Goal: Task Accomplishment & Management: Complete application form

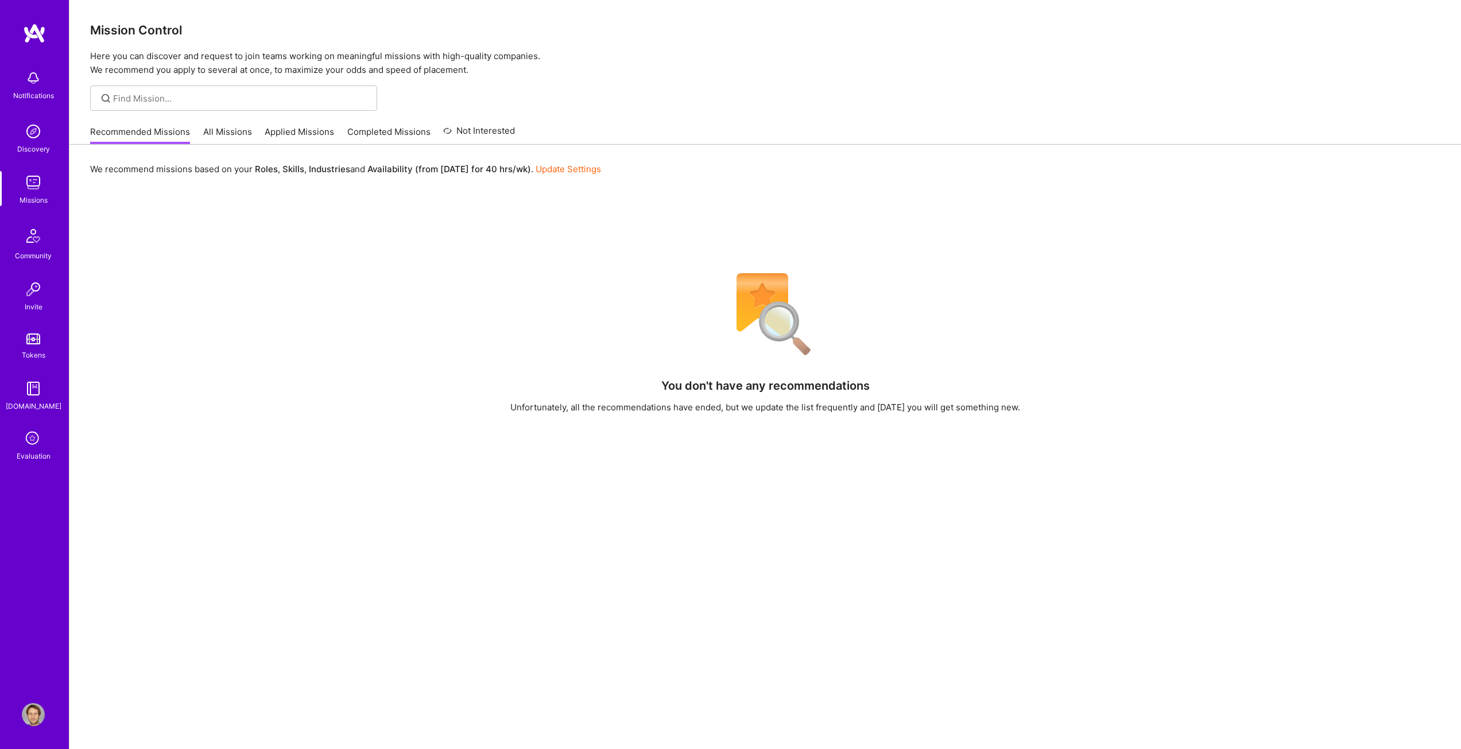
click at [285, 130] on link "Applied Missions" at bounding box center [299, 135] width 69 height 19
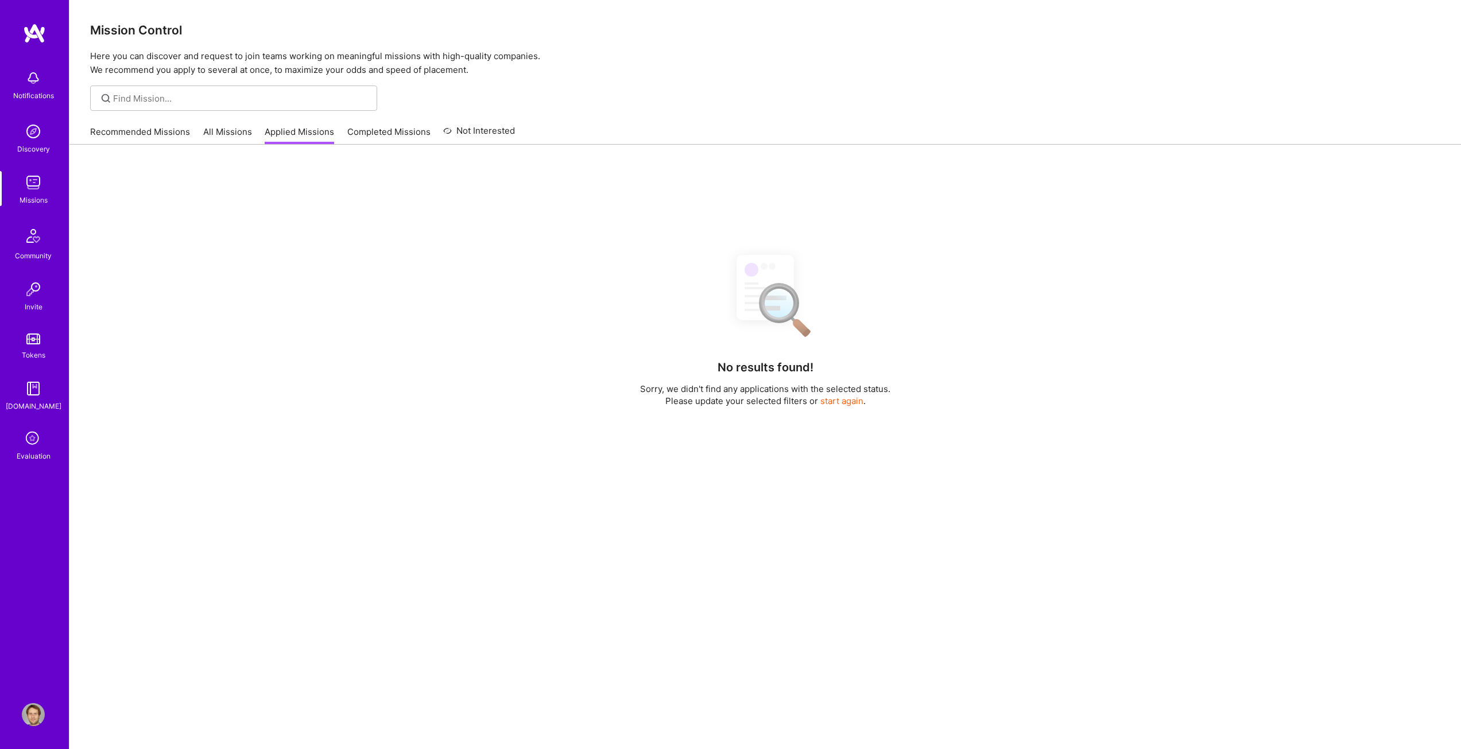
click at [230, 130] on link "All Missions" at bounding box center [227, 135] width 49 height 19
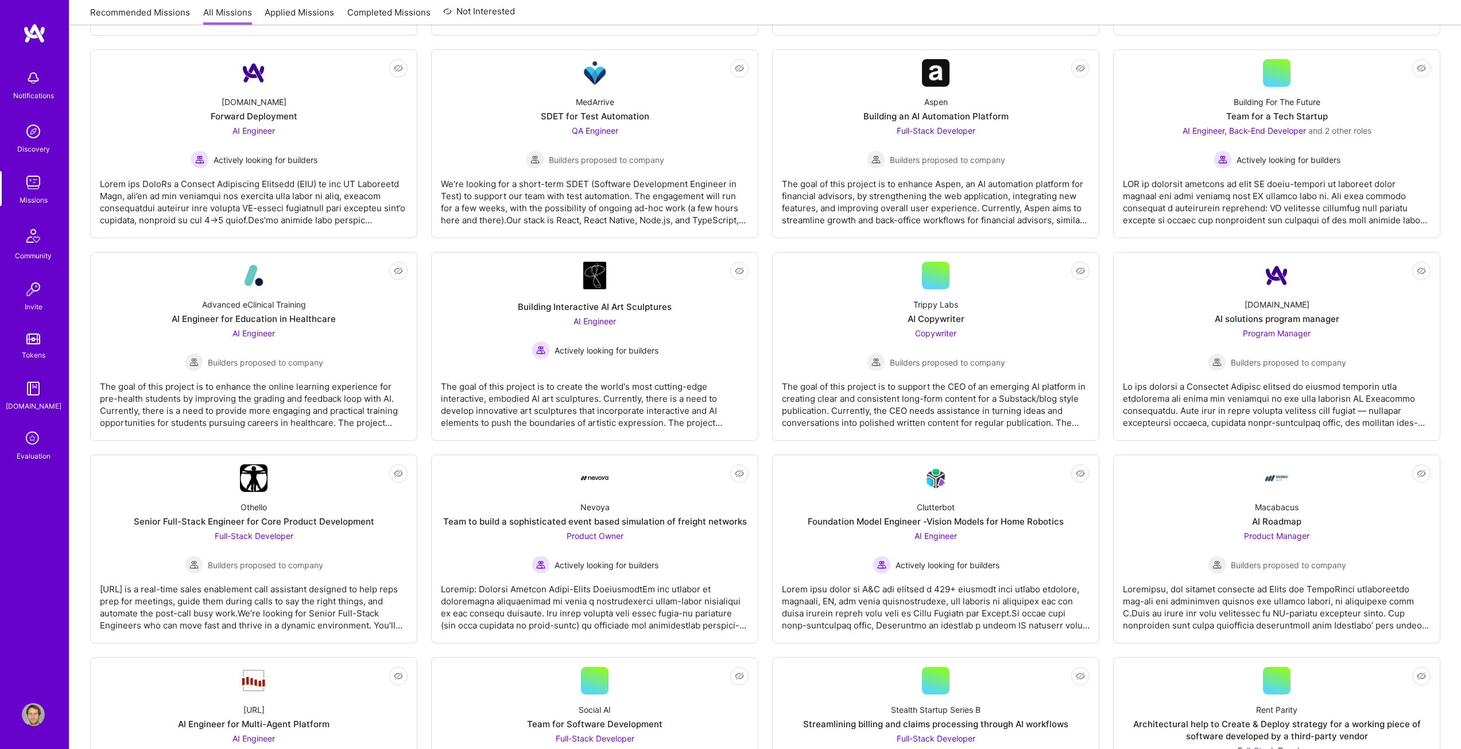
scroll to position [804, 0]
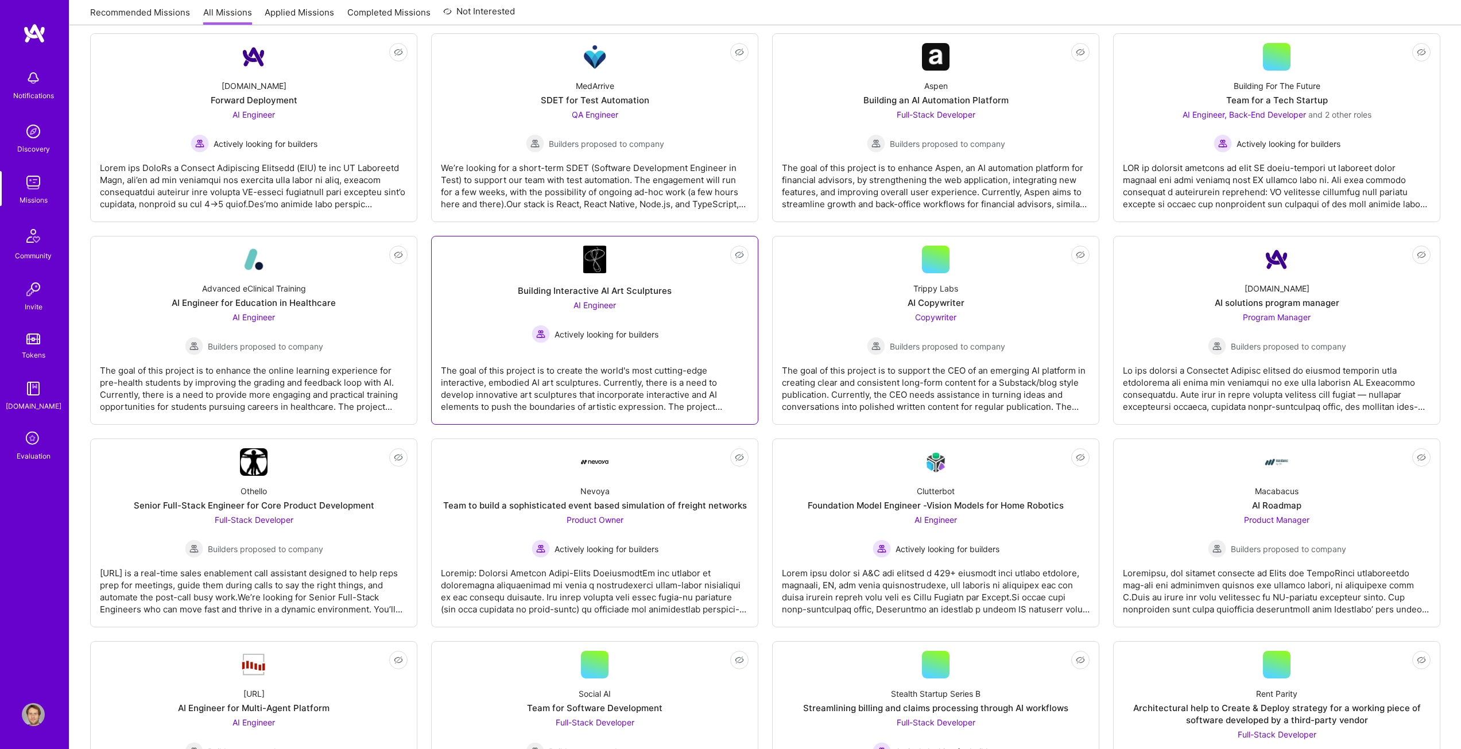
click at [600, 376] on div "The goal of this project is to create the world's most cutting-edge interactive…" at bounding box center [595, 383] width 308 height 57
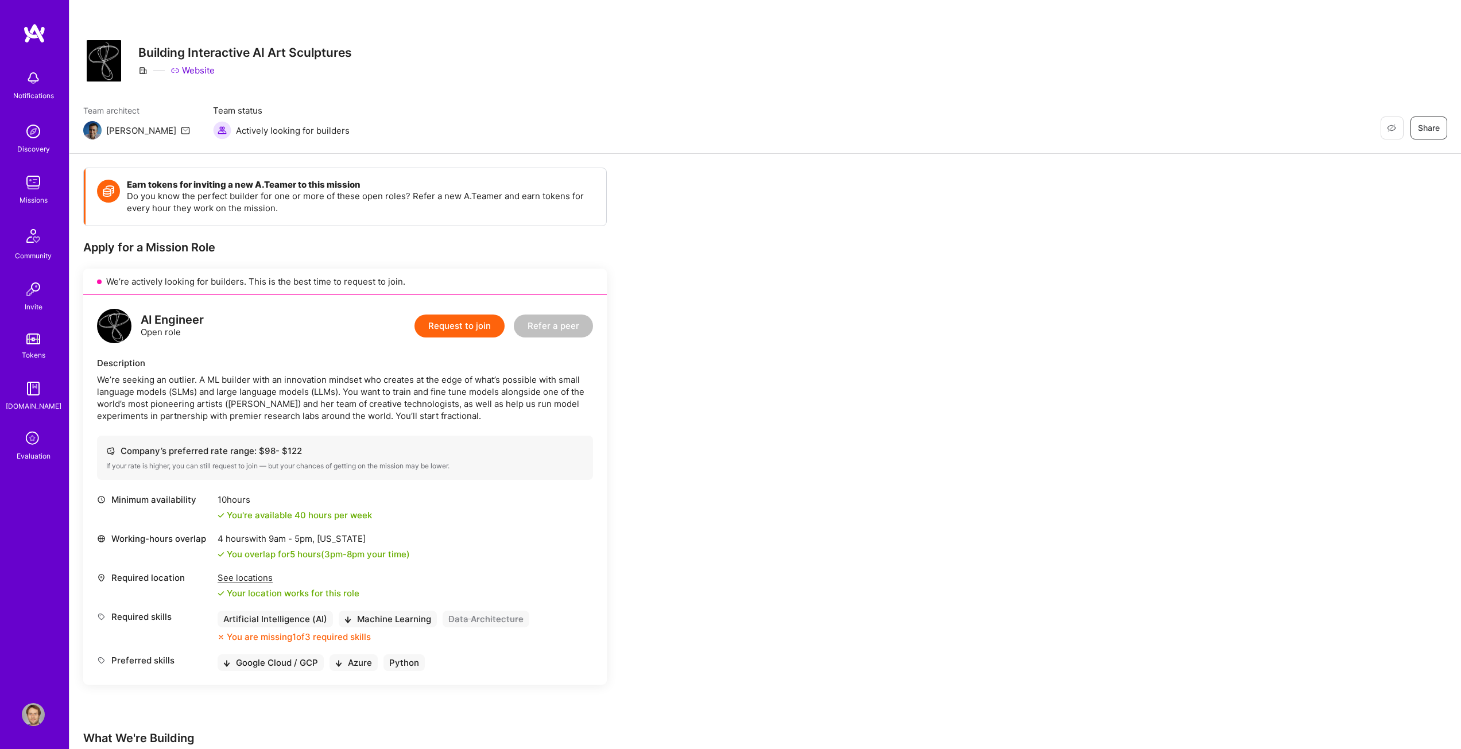
click at [995, 468] on div "Earn tokens for inviting a new [PERSON_NAME] to this mission Do you know the pe…" at bounding box center [764, 700] width 1391 height 1093
click at [465, 325] on button "Request to join" at bounding box center [459, 326] width 90 height 23
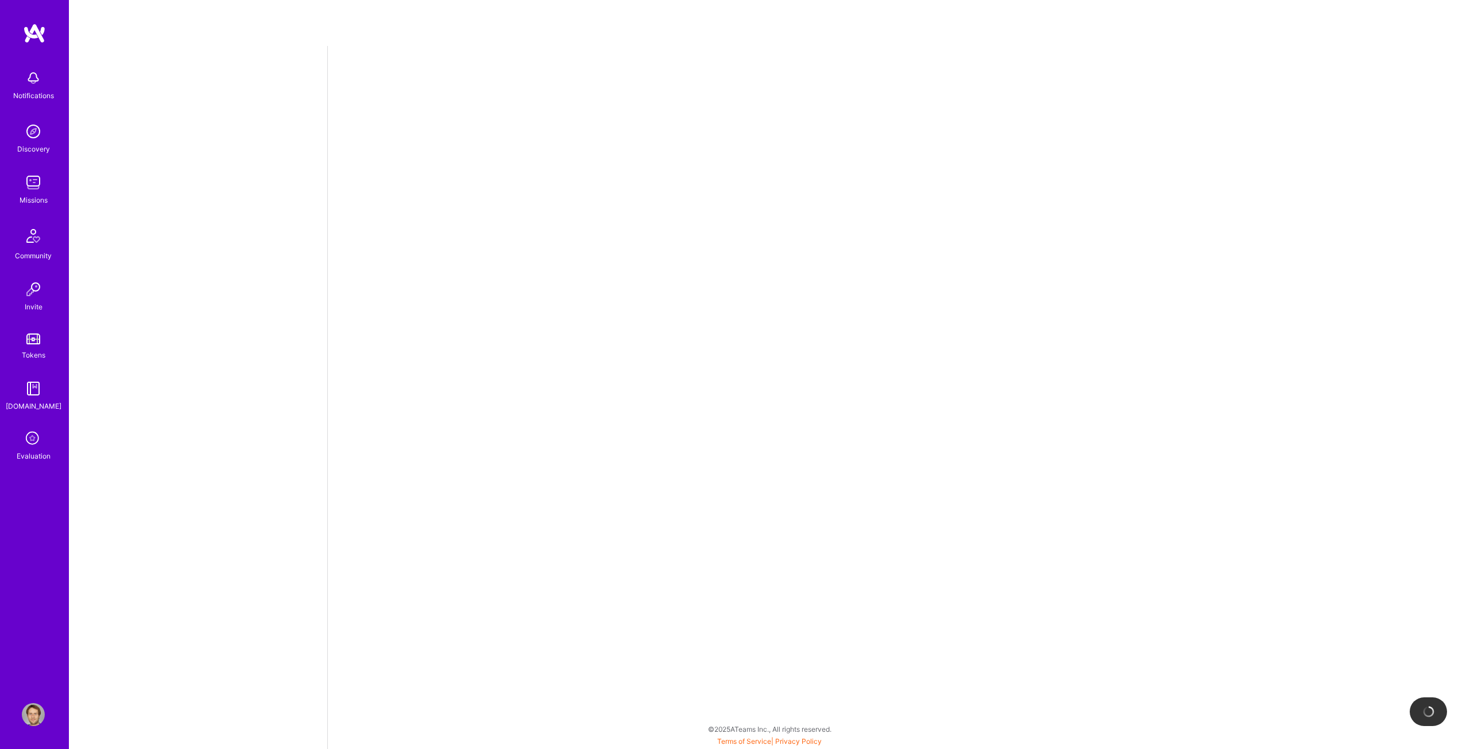
select select "US"
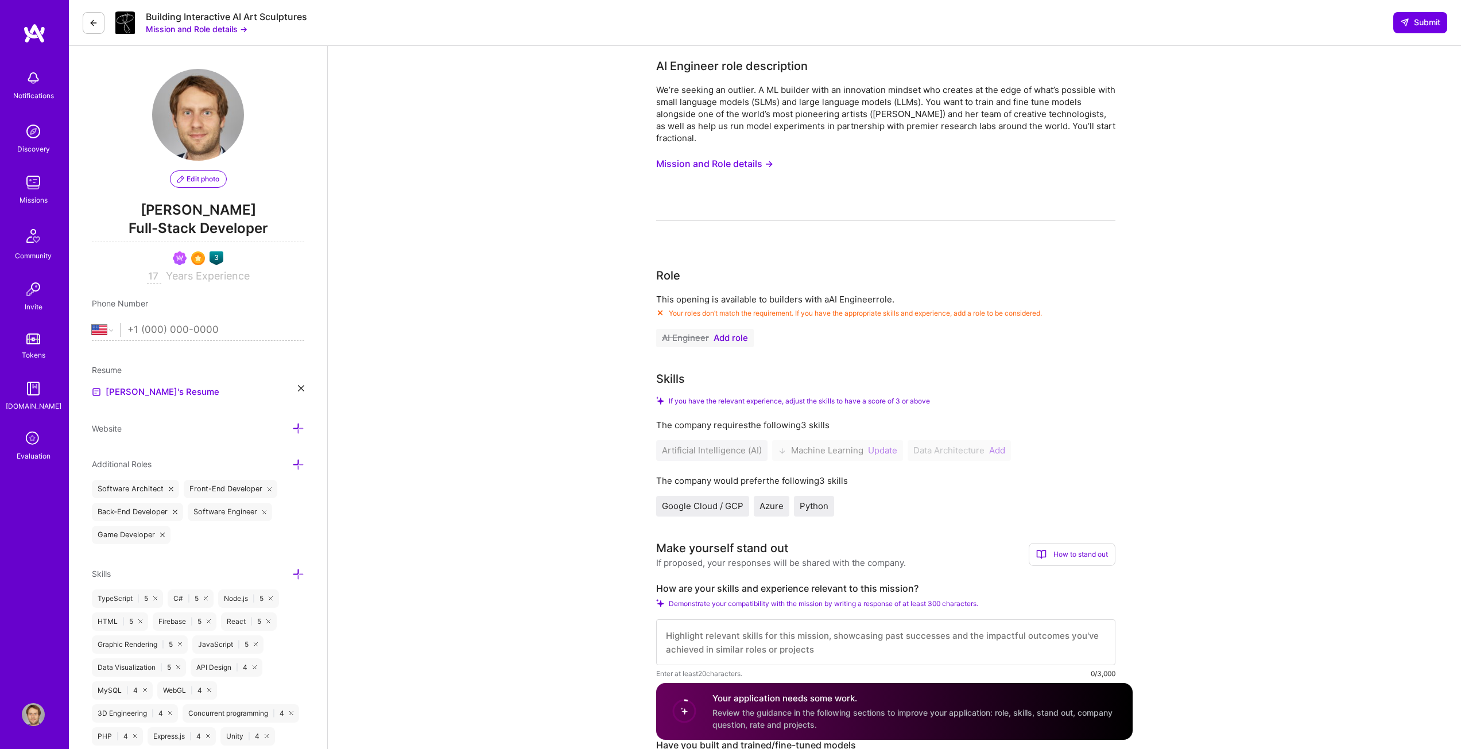
click at [735, 339] on span "Add role" at bounding box center [731, 338] width 34 height 9
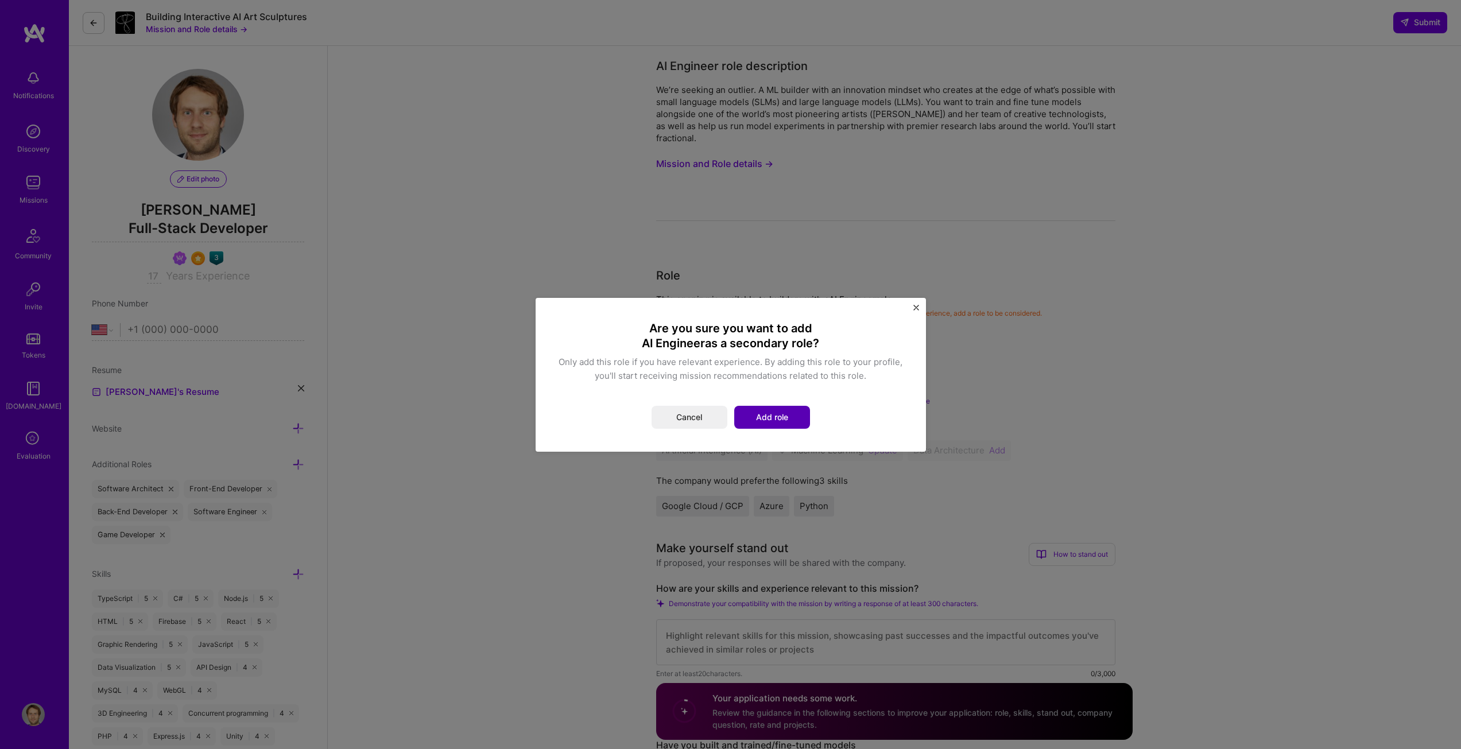
click at [778, 419] on button "Add role" at bounding box center [772, 417] width 76 height 23
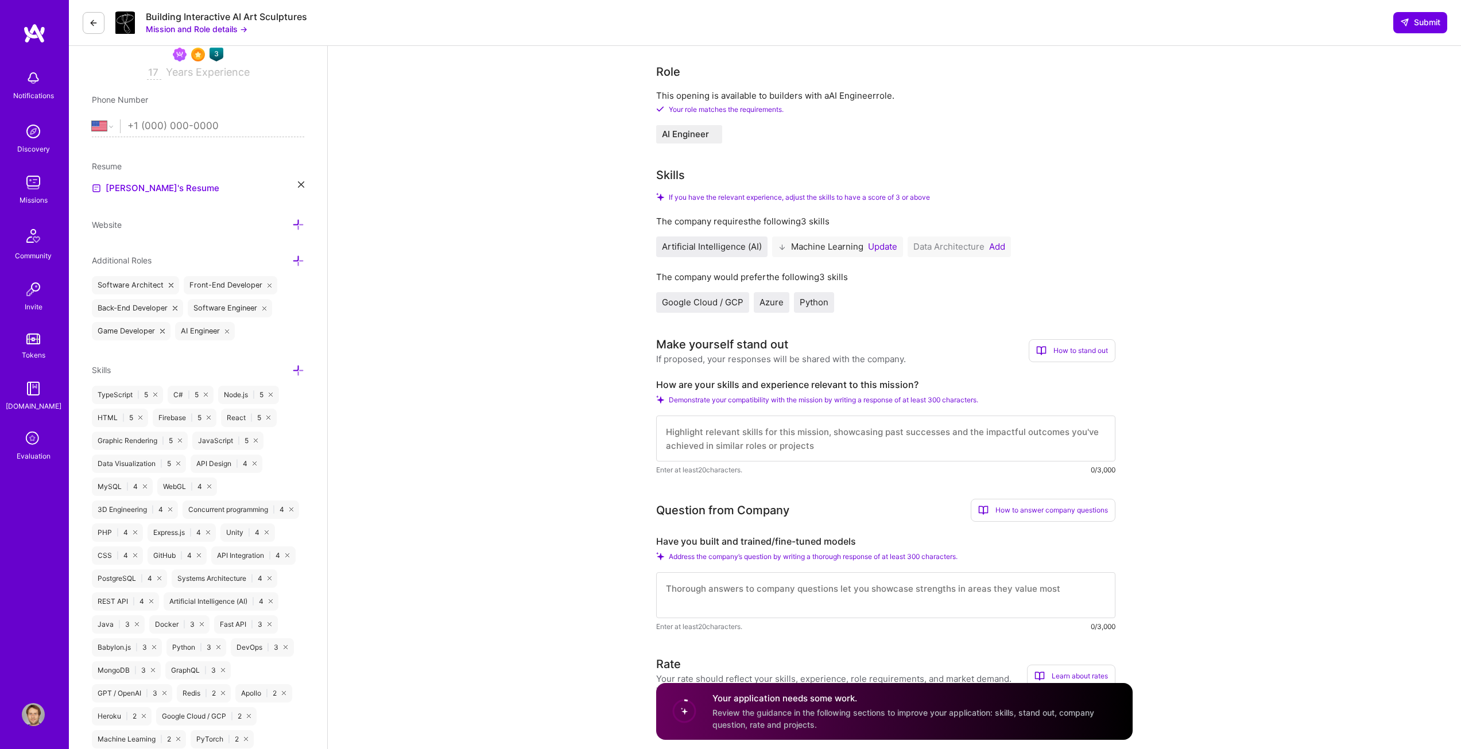
scroll to position [230, 0]
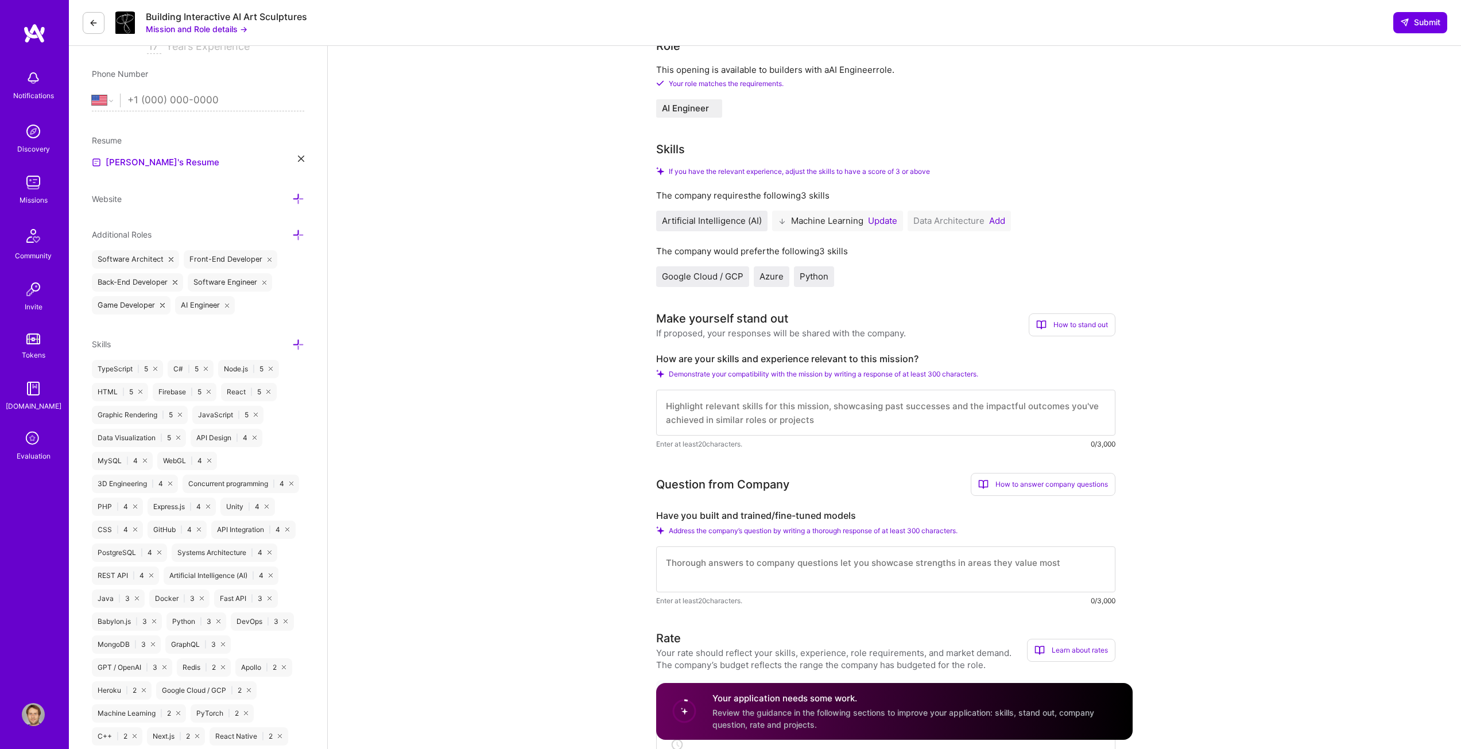
click at [815, 413] on textarea at bounding box center [885, 413] width 459 height 46
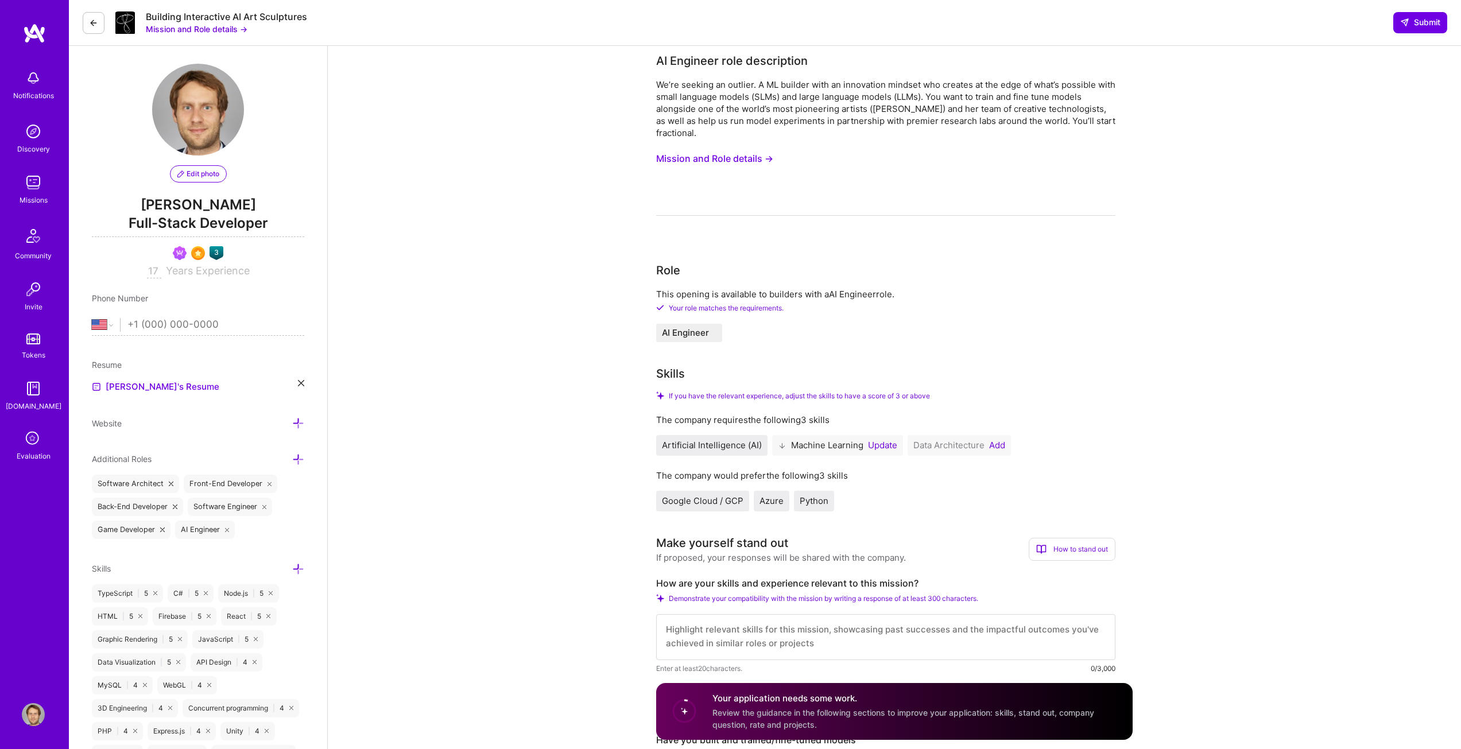
scroll to position [0, 0]
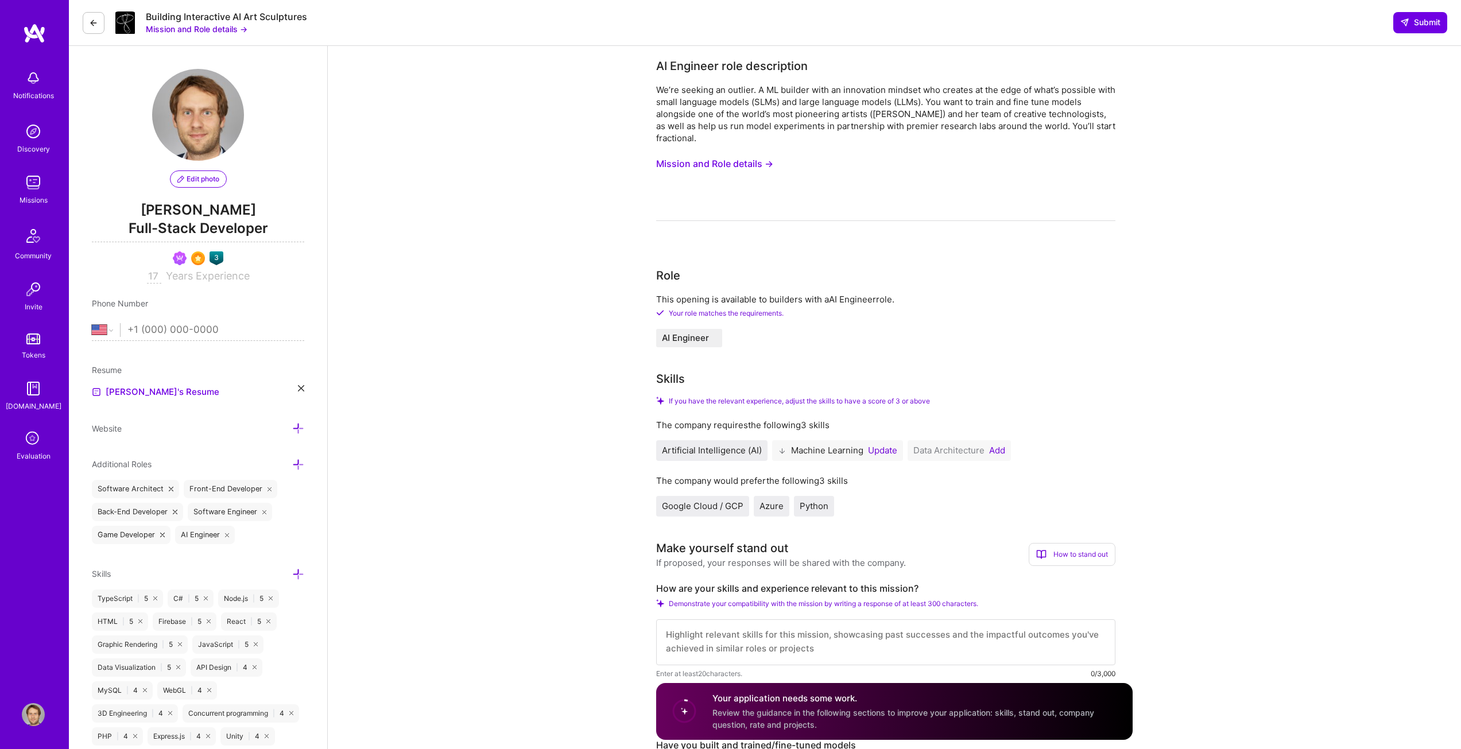
click at [722, 163] on button "Mission and Role details →" at bounding box center [714, 163] width 117 height 21
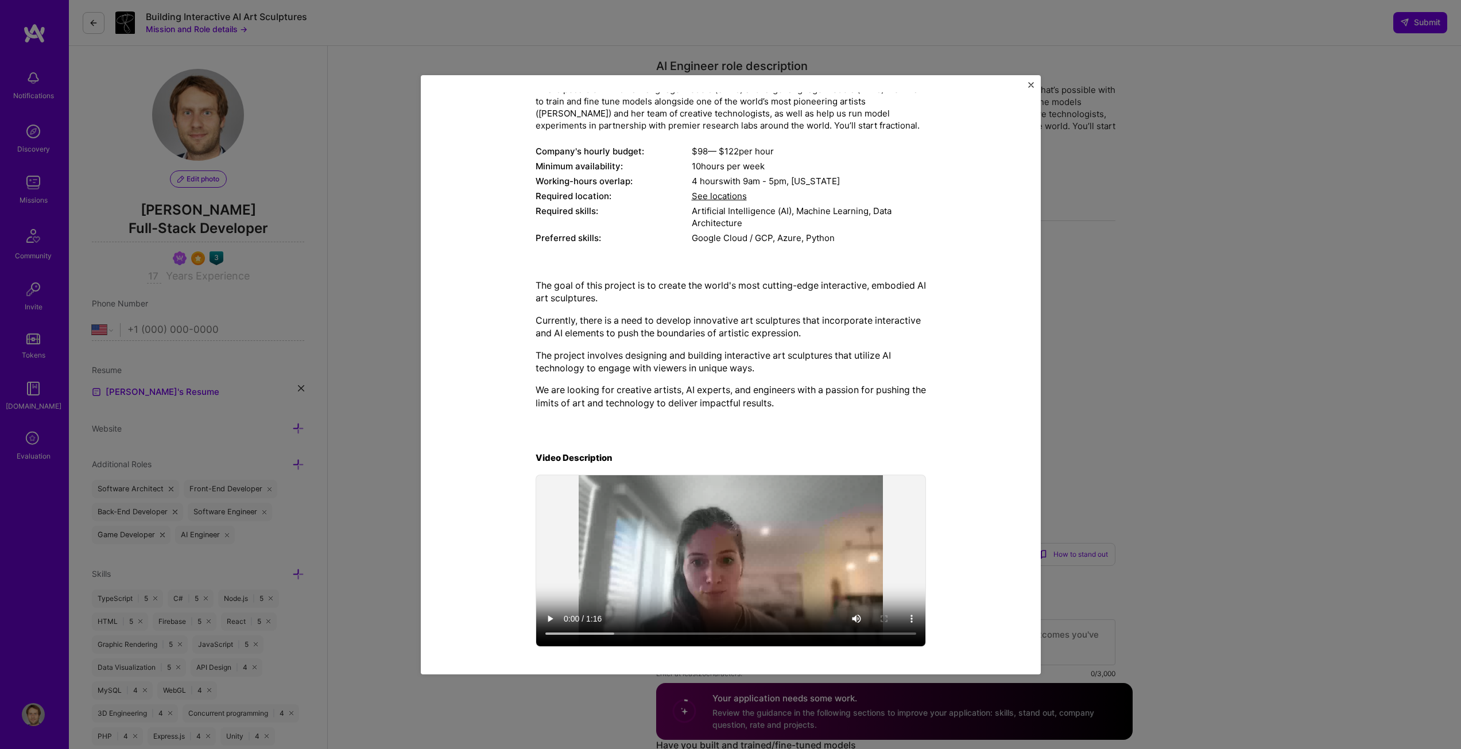
scroll to position [103, 0]
click at [860, 218] on div "Artificial Intelligence (AI), Machine Learning, Data Architecture" at bounding box center [809, 216] width 234 height 24
click at [1029, 84] on img "Close" at bounding box center [1031, 85] width 6 height 6
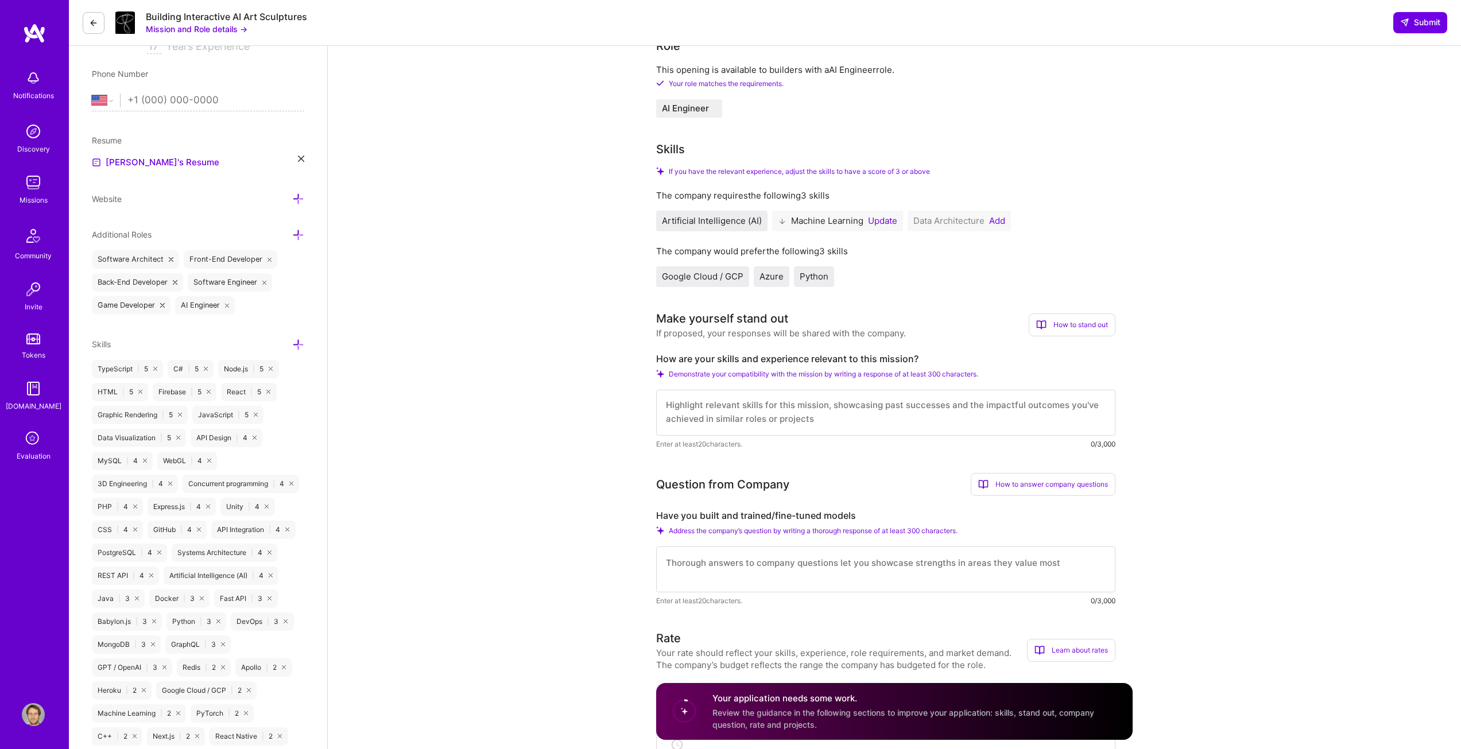
scroll to position [0, 0]
click at [769, 403] on textarea at bounding box center [885, 413] width 459 height 46
click at [706, 409] on textarea at bounding box center [885, 413] width 459 height 46
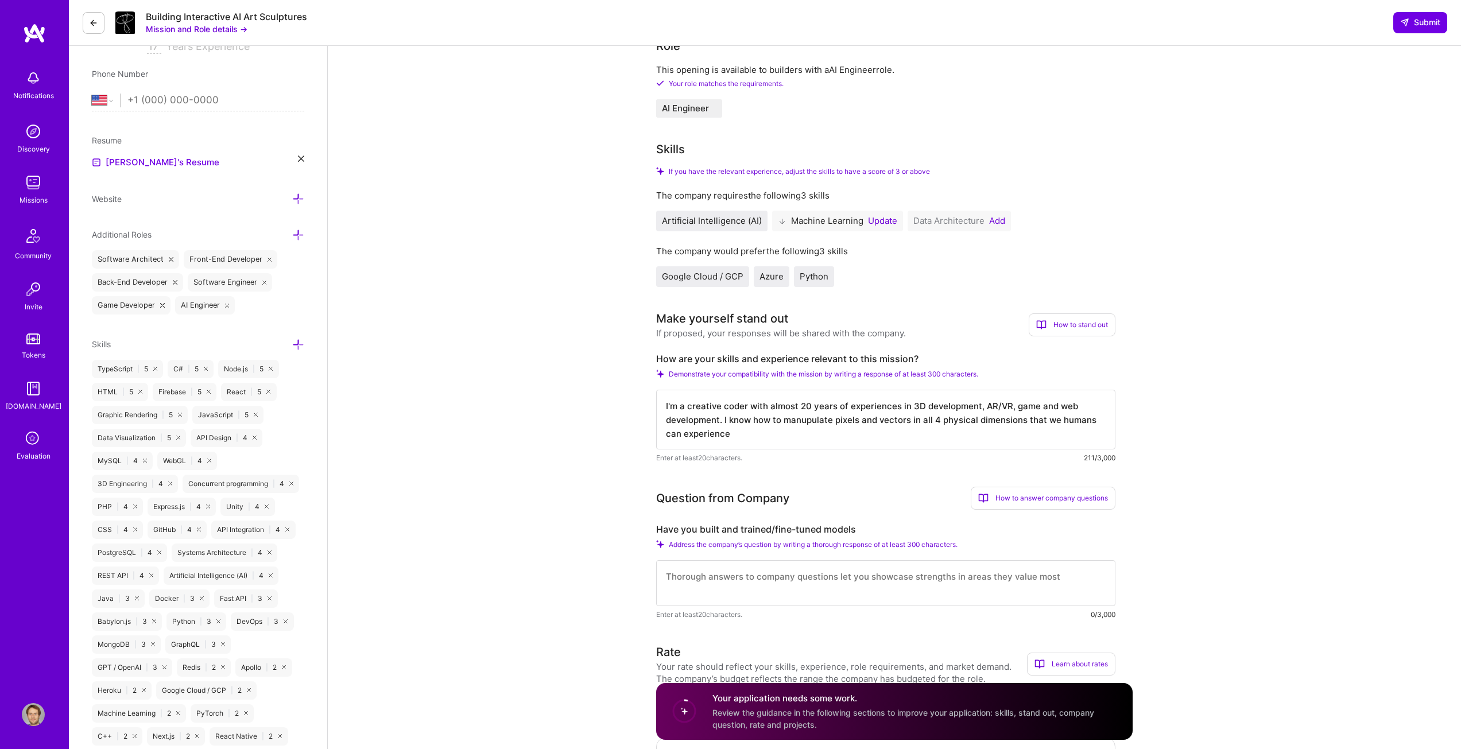
drag, startPoint x: 987, startPoint y: 422, endPoint x: 947, endPoint y: 422, distance: 39.6
click at [986, 422] on textarea "I'm a creative coder with almost 20 years of experiences in 3D development, AR/…" at bounding box center [885, 420] width 459 height 60
drag, startPoint x: 934, startPoint y: 419, endPoint x: 1086, endPoint y: 436, distance: 153.1
click at [1086, 436] on textarea "I'm a creative coder with almost 20 years of experiences in 3D development, AR/…" at bounding box center [885, 420] width 459 height 60
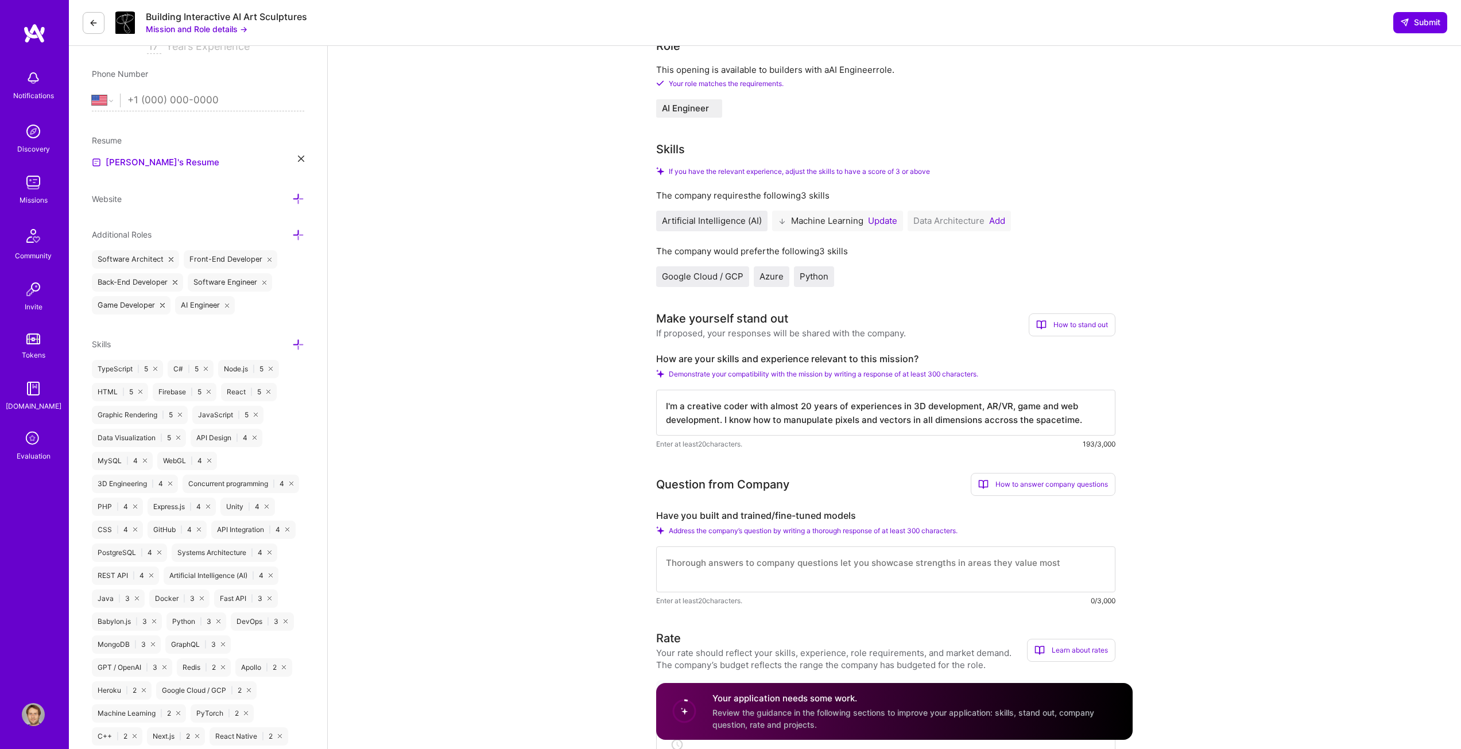
click at [850, 421] on textarea "I'm a creative coder with almost 20 years of experiences in 3D development, AR/…" at bounding box center [885, 413] width 459 height 46
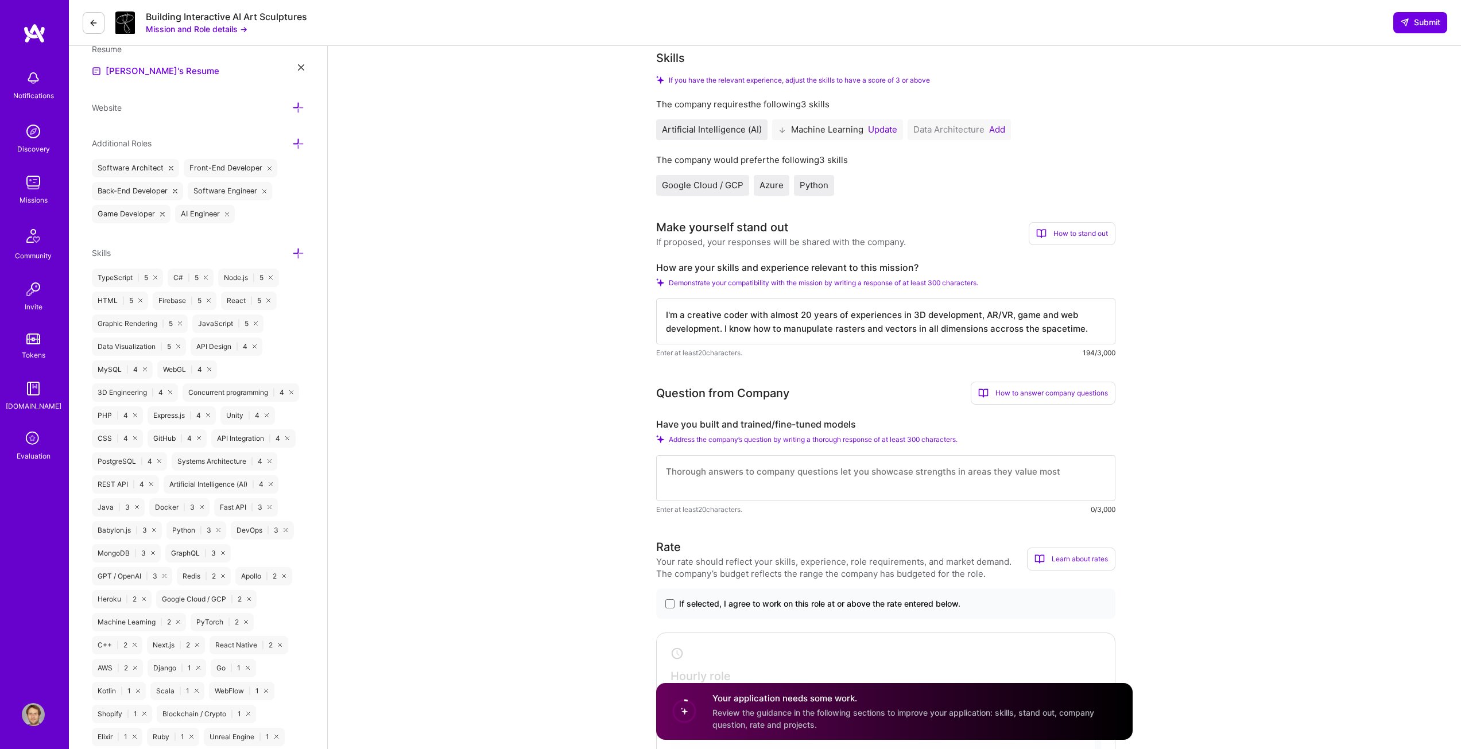
scroll to position [344, 0]
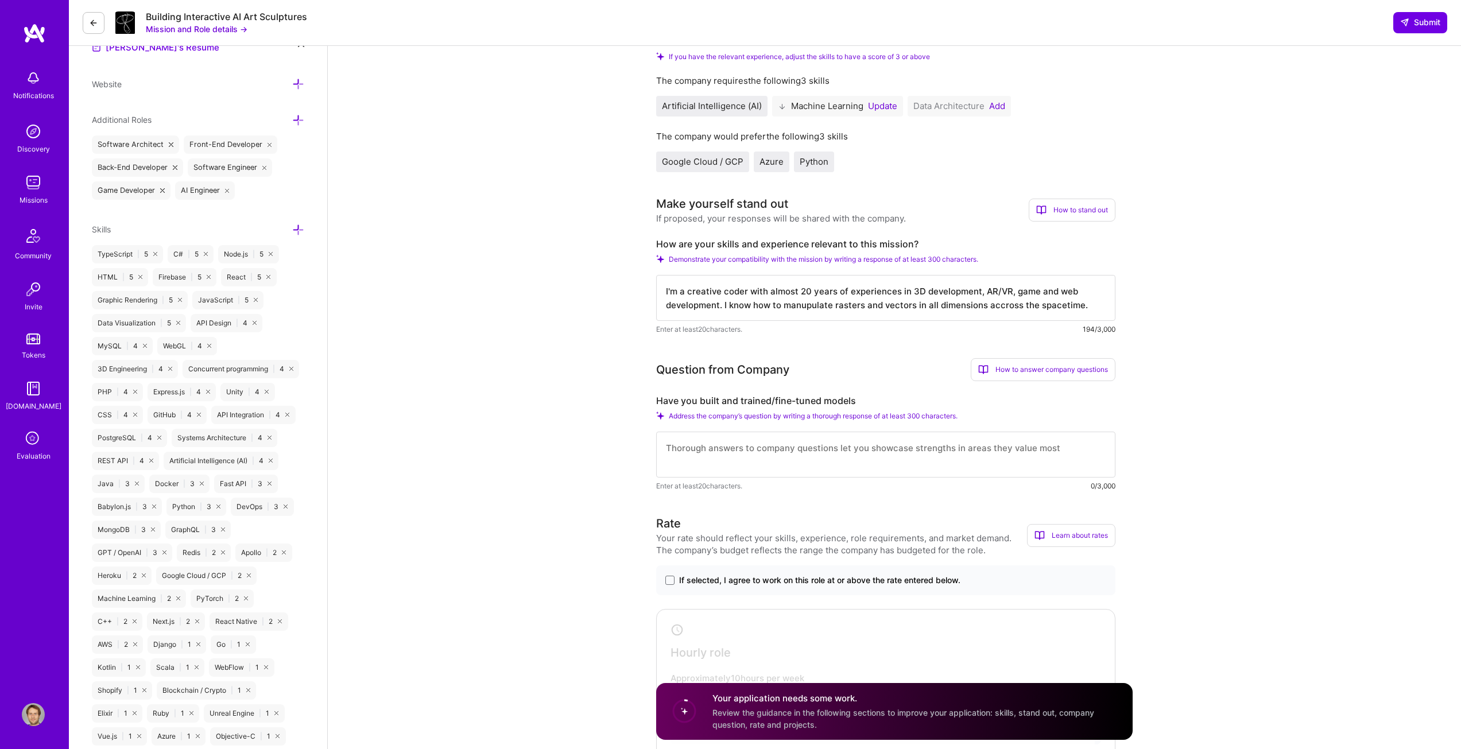
click at [1084, 303] on textarea "I'm a creative coder with almost 20 years of experiences in 3D development, AR/…" at bounding box center [885, 298] width 459 height 46
click at [1084, 304] on textarea "I'm a creative coder with almost 20 years of experiences in 3D development, AR/…" at bounding box center [885, 298] width 459 height 46
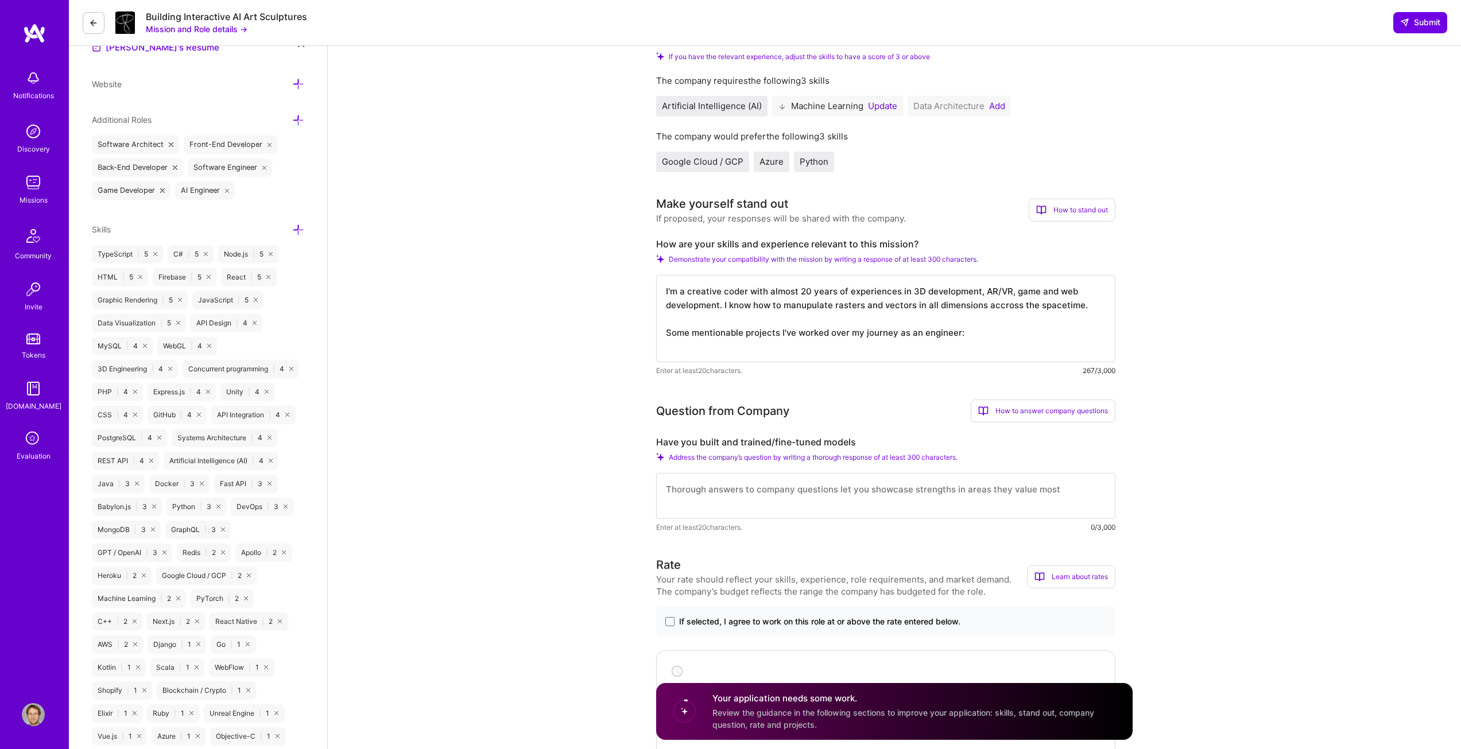
scroll to position [0, 0]
paste textarea "https://www.youtube.com/watch?v=gddGD8AHPYc"
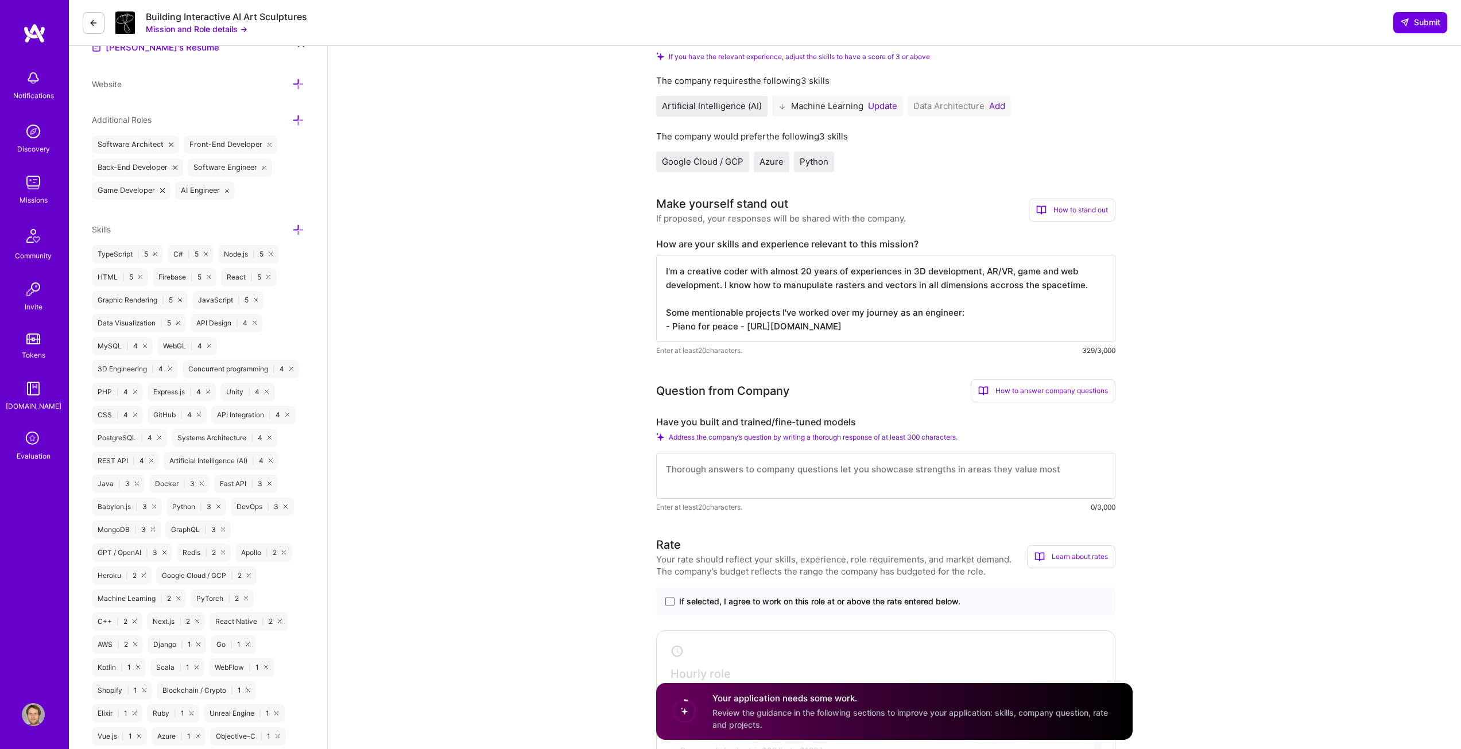
drag, startPoint x: 736, startPoint y: 327, endPoint x: 672, endPoint y: 327, distance: 64.3
click at [672, 327] on textarea "I'm a creative coder with almost 20 years of experiences in 3D development, AR/…" at bounding box center [885, 298] width 459 height 87
paste textarea "Peac"
click at [975, 329] on textarea "I'm a creative coder with almost 20 years of experiences in 3D development, AR/…" at bounding box center [885, 298] width 459 height 87
click at [737, 324] on textarea "I'm a creative coder with almost 20 years of experiences in 3D development, AR/…" at bounding box center [885, 298] width 459 height 87
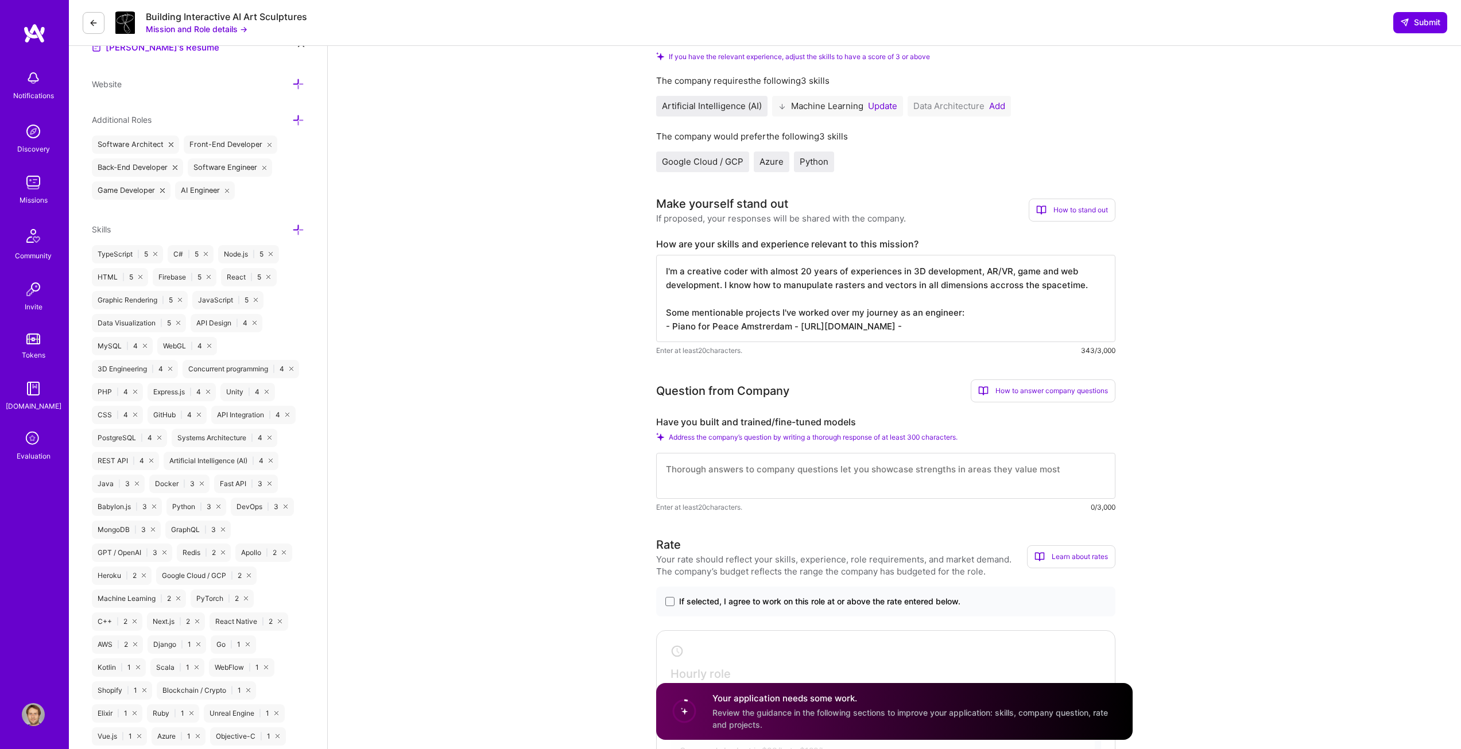
click at [768, 325] on textarea "I'm a creative coder with almost 20 years of experiences in 3D development, AR/…" at bounding box center [885, 298] width 459 height 87
click at [766, 325] on textarea "I'm a creative coder with almost 20 years of experiences in 3D development, AR/…" at bounding box center [885, 298] width 459 height 87
click at [762, 328] on textarea "I'm a creative coder with almost 20 years of experiences in 3D development, AR/…" at bounding box center [885, 298] width 459 height 87
click at [762, 327] on textarea "I'm a creative coder with almost 20 years of experiences in 3D development, AR/…" at bounding box center [885, 298] width 459 height 87
click at [1028, 325] on textarea "I'm a creative coder with almost 20 years of experiences in 3D development, AR/…" at bounding box center [885, 298] width 459 height 87
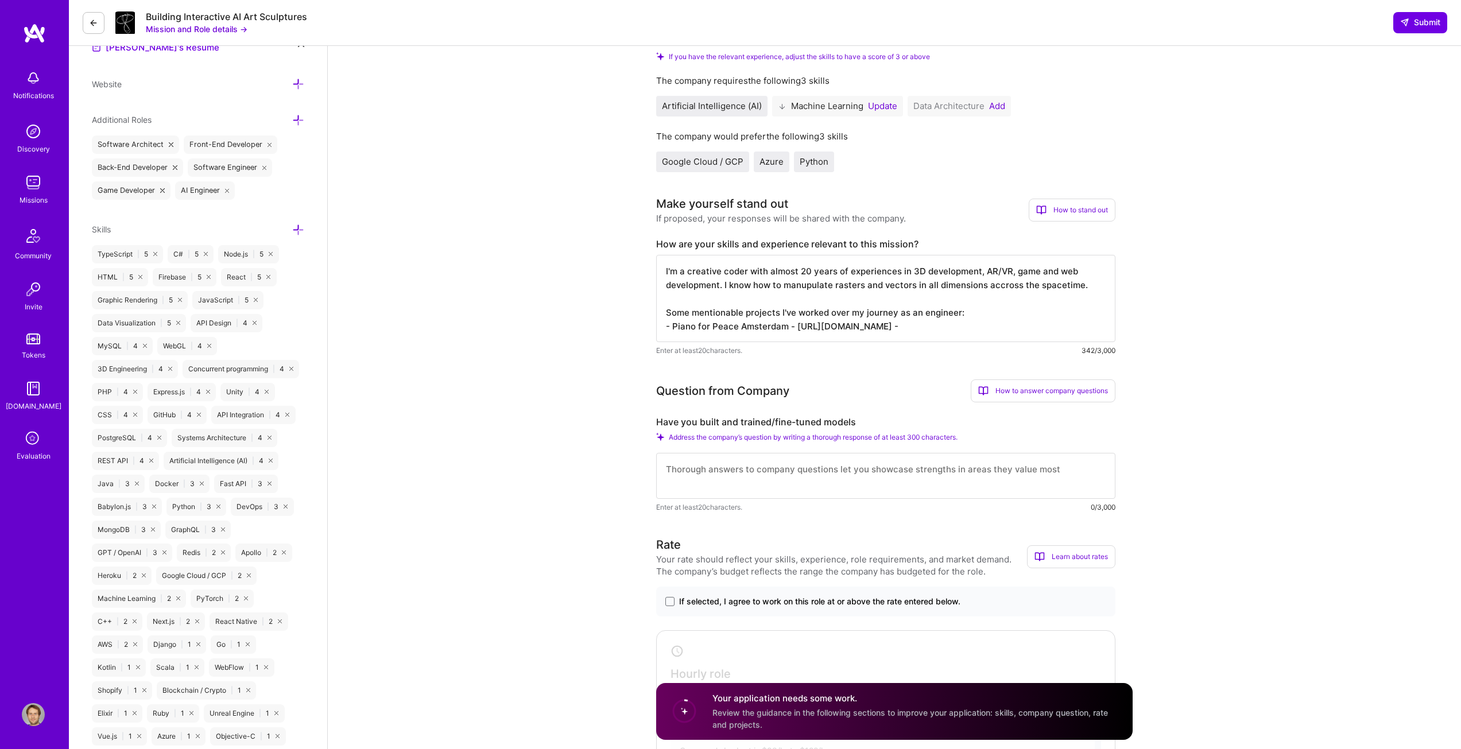
click at [1020, 327] on textarea "I'm a creative coder with almost 20 years of experiences in 3D development, AR/…" at bounding box center [885, 298] width 459 height 87
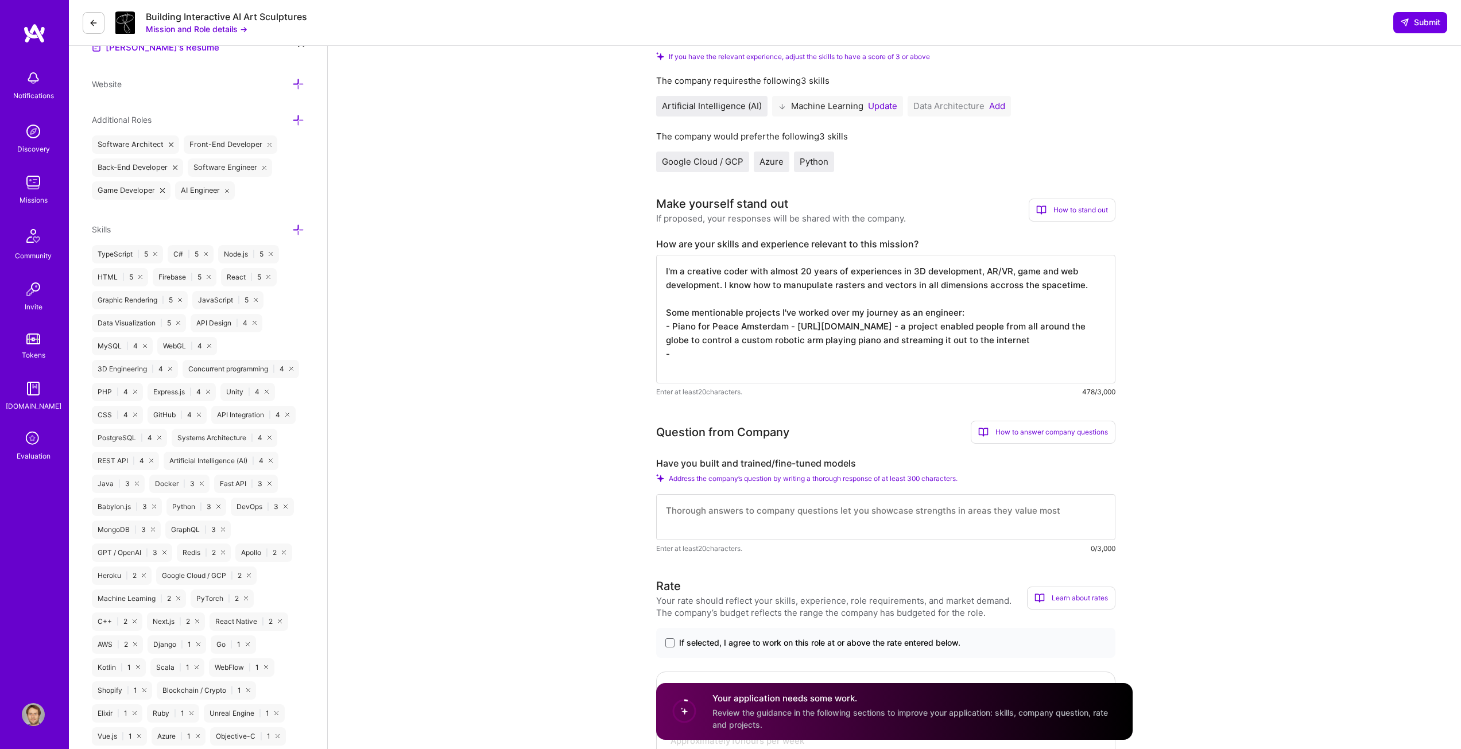
paste textarea "https://vimeo.com/10980911?fl=pl&fe=vl"
click at [670, 367] on textarea "I'm a creative coder with almost 20 years of experiences in 3D development, AR/…" at bounding box center [885, 319] width 459 height 129
paste textarea "Shanghai"
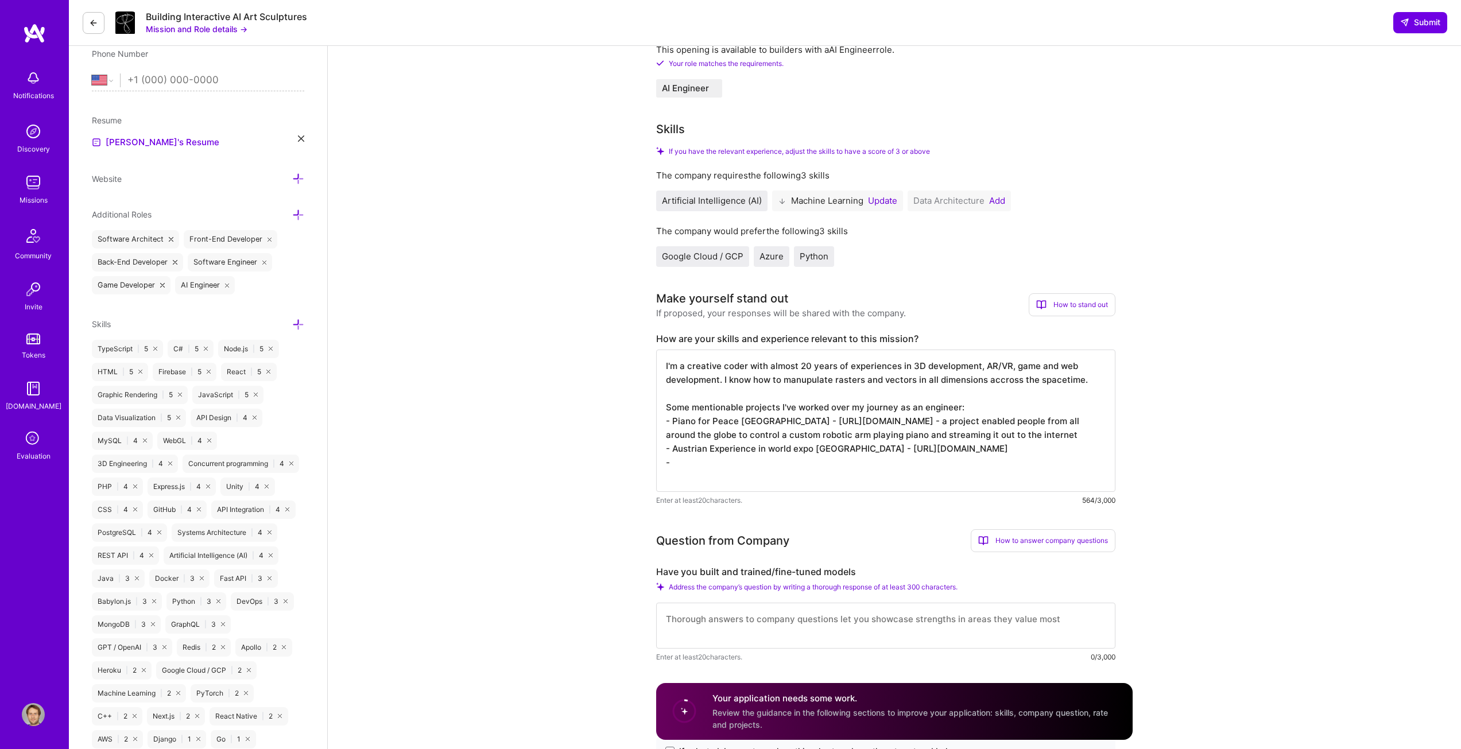
scroll to position [287, 0]
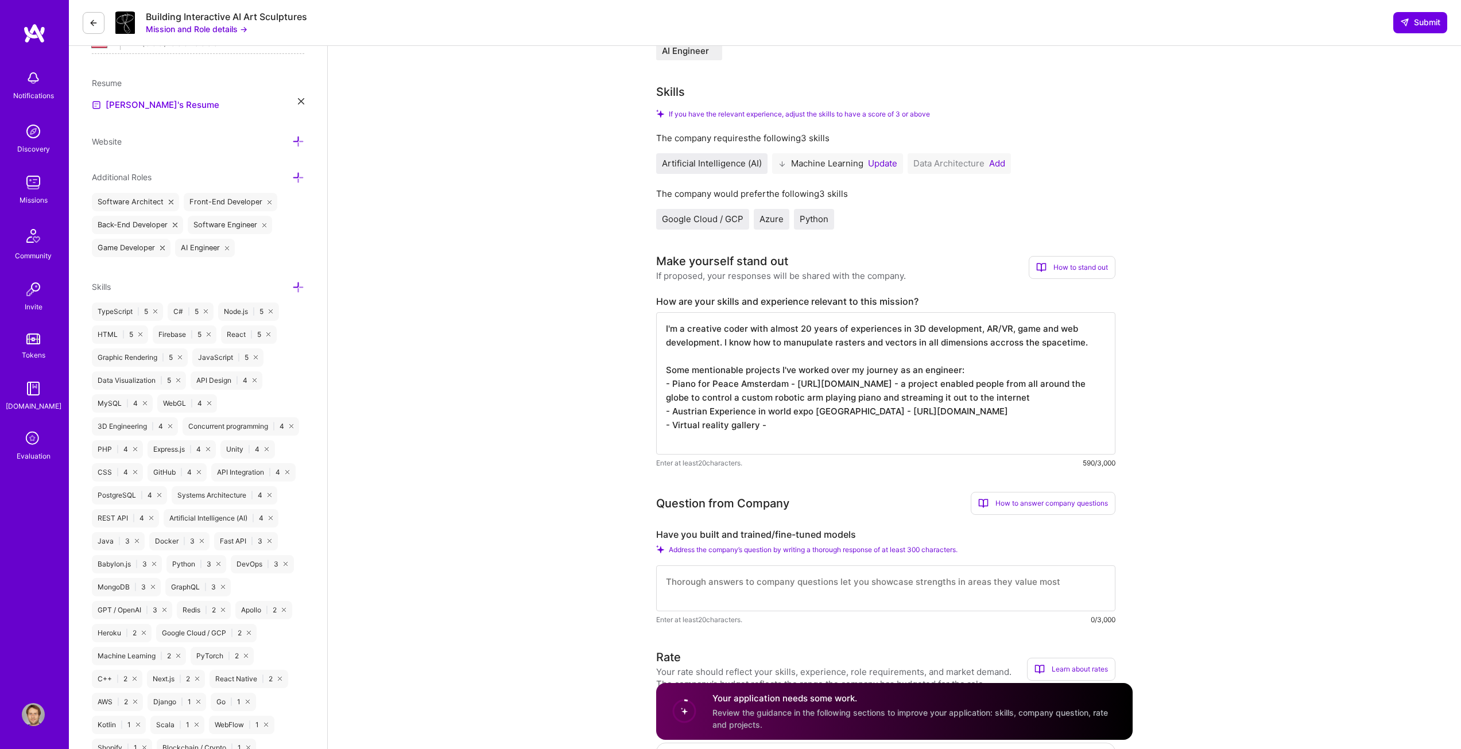
paste textarea "https://cphpost.dk/2021-10-02/news/jackos-naked-but-this-is-the-whole-future-of…"
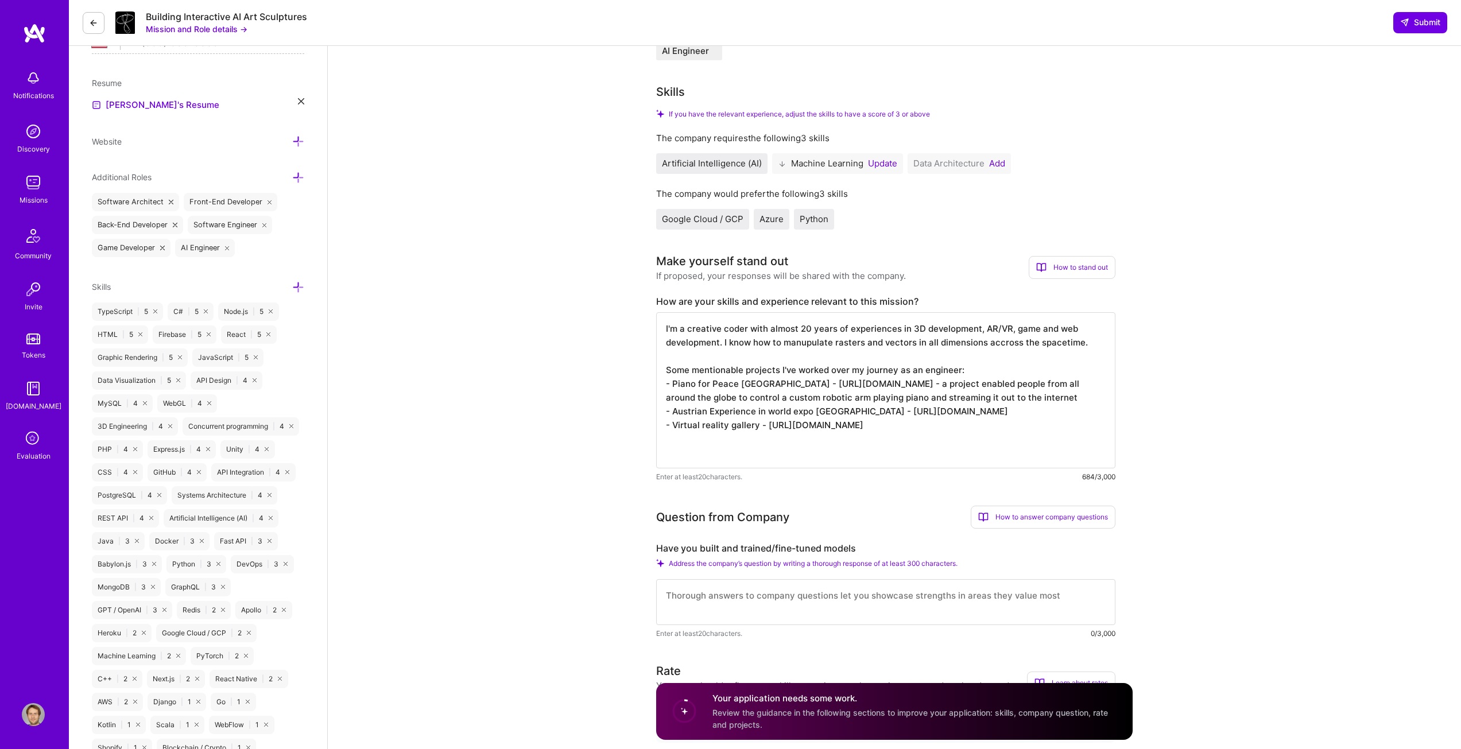
click at [758, 437] on textarea "I'm a creative coder with almost 20 years of experiences in 3D development, AR/…" at bounding box center [885, 390] width 459 height 156
type textarea "I'm a creative coder with almost 20 years of experiences in 3D development, AR/…"
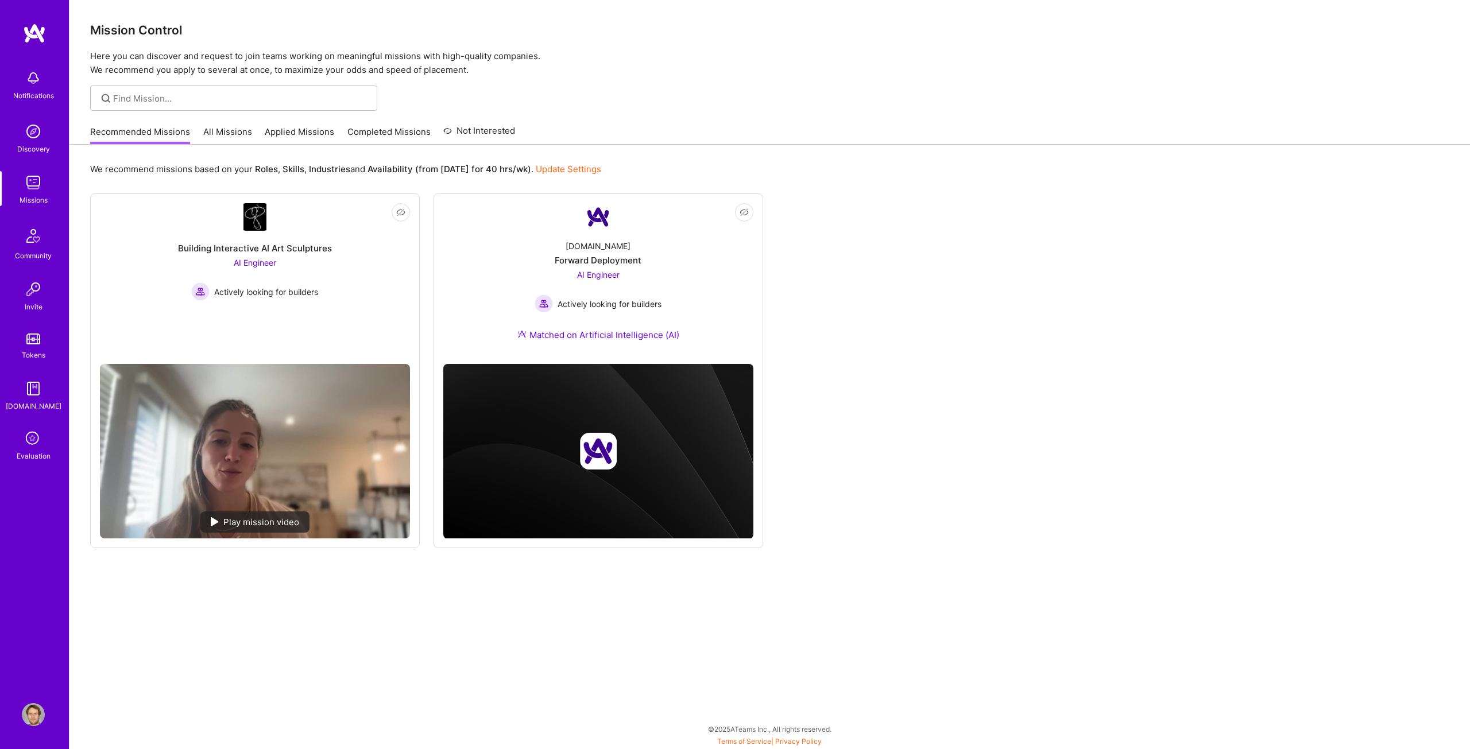
click at [293, 128] on link "Applied Missions" at bounding box center [299, 135] width 69 height 19
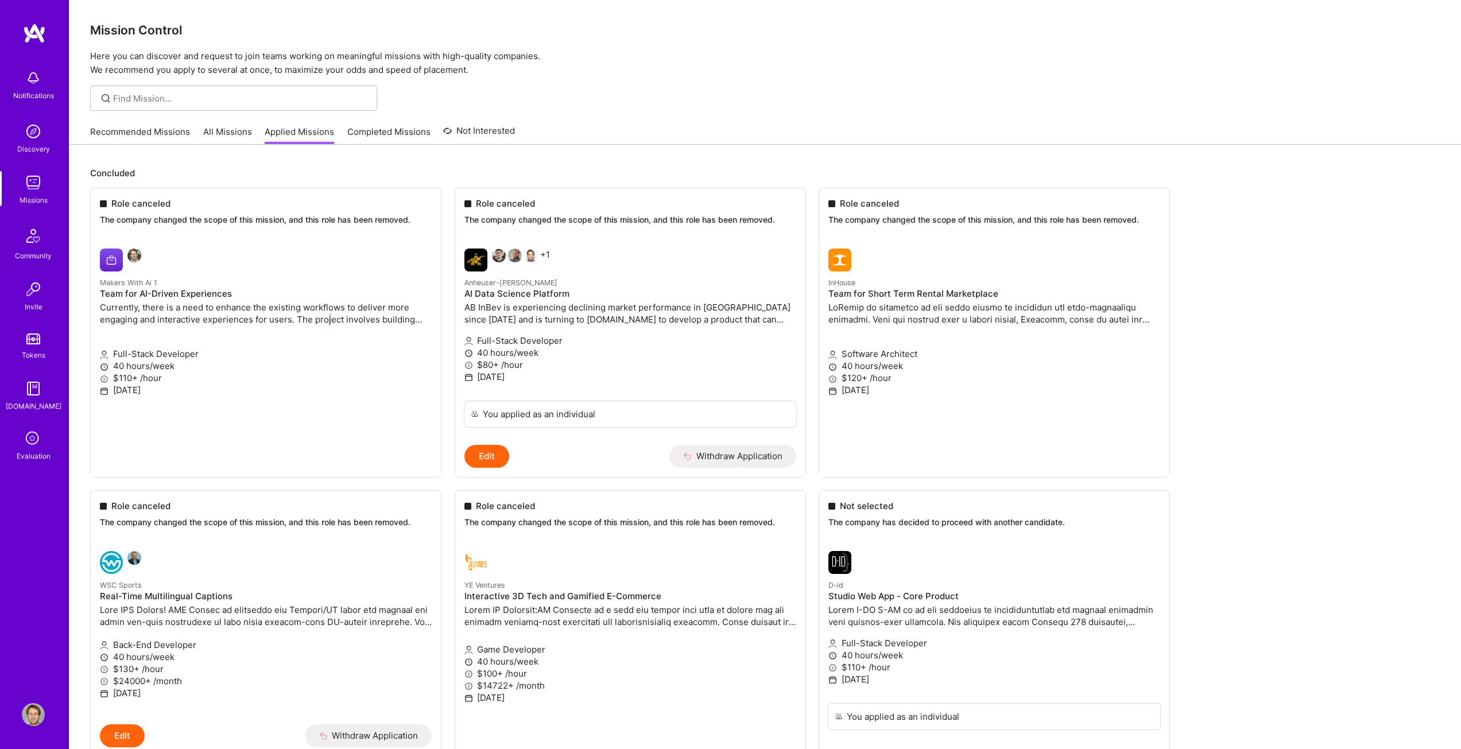
drag, startPoint x: 305, startPoint y: 218, endPoint x: 397, endPoint y: 212, distance: 92.0
click at [668, 99] on div at bounding box center [764, 98] width 1391 height 25
click at [541, 293] on h4 "AI Data Science Platform" at bounding box center [630, 294] width 332 height 10
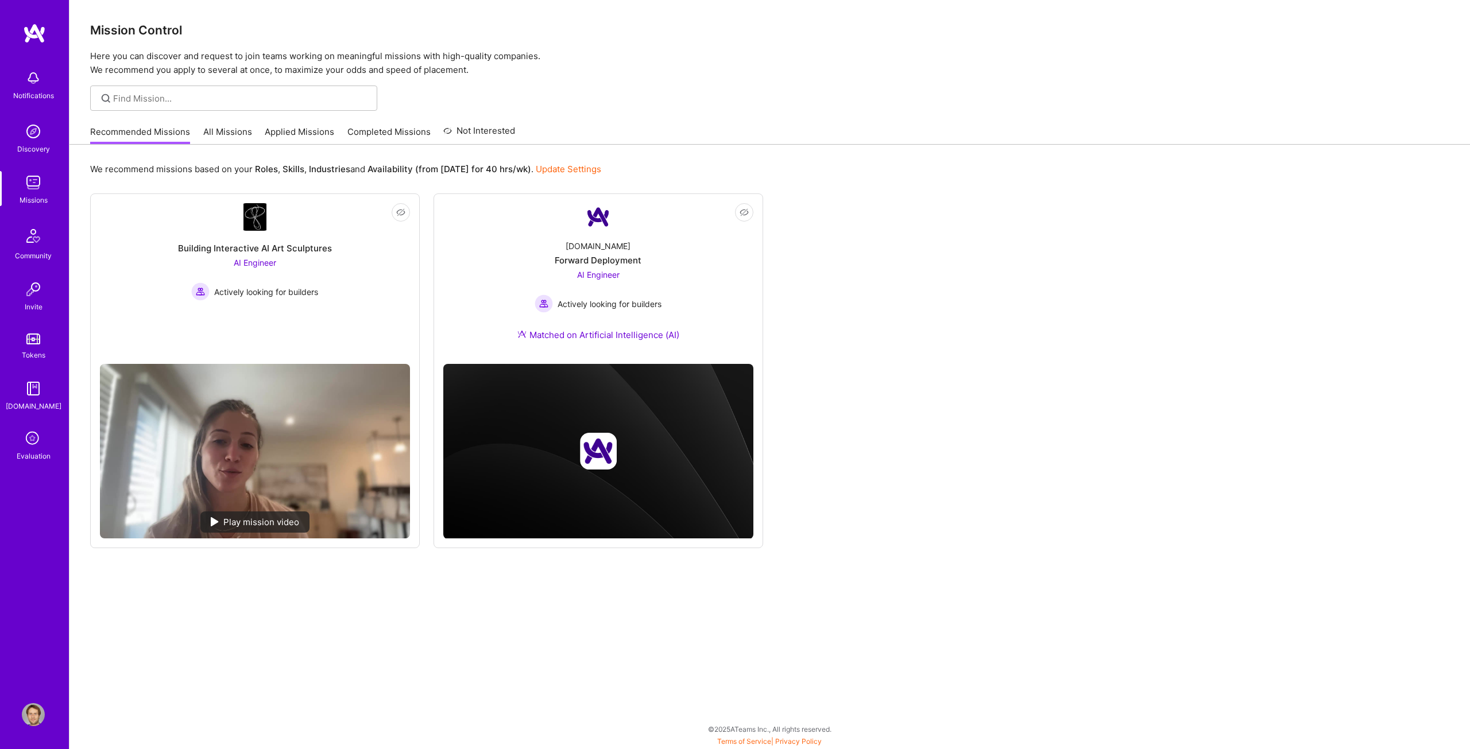
click at [307, 132] on link "Applied Missions" at bounding box center [299, 135] width 69 height 19
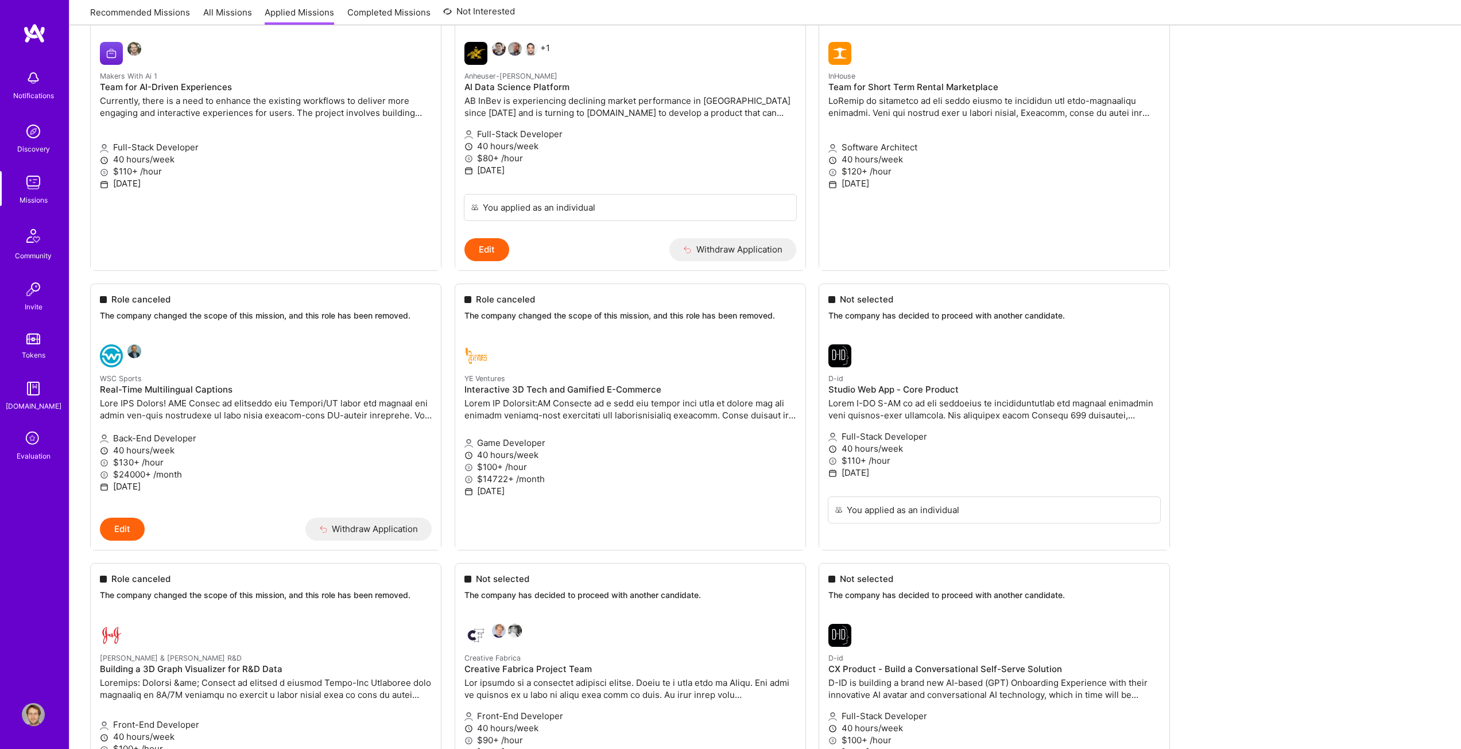
scroll to position [57, 0]
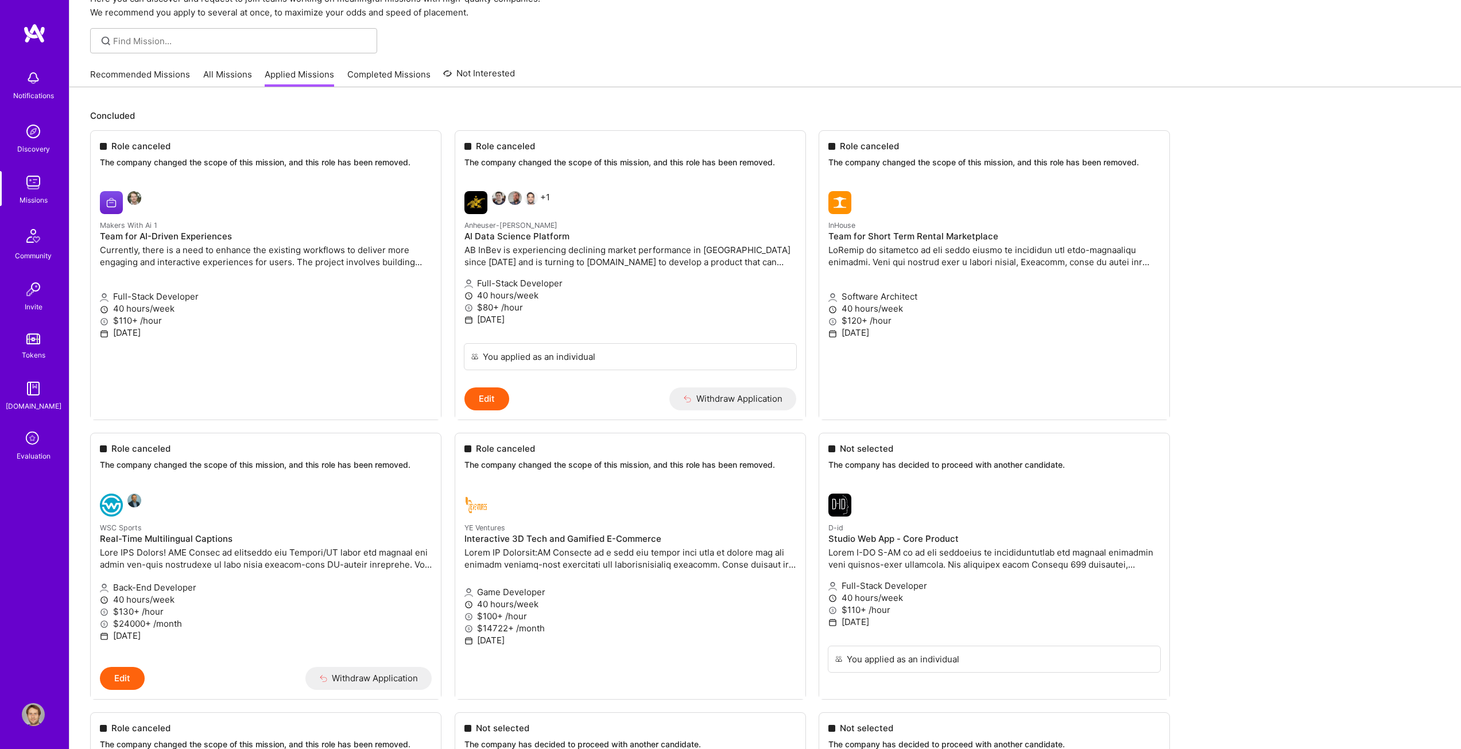
drag, startPoint x: 120, startPoint y: 206, endPoint x: 141, endPoint y: 170, distance: 41.4
drag, startPoint x: 161, startPoint y: 157, endPoint x: 170, endPoint y: 160, distance: 9.5
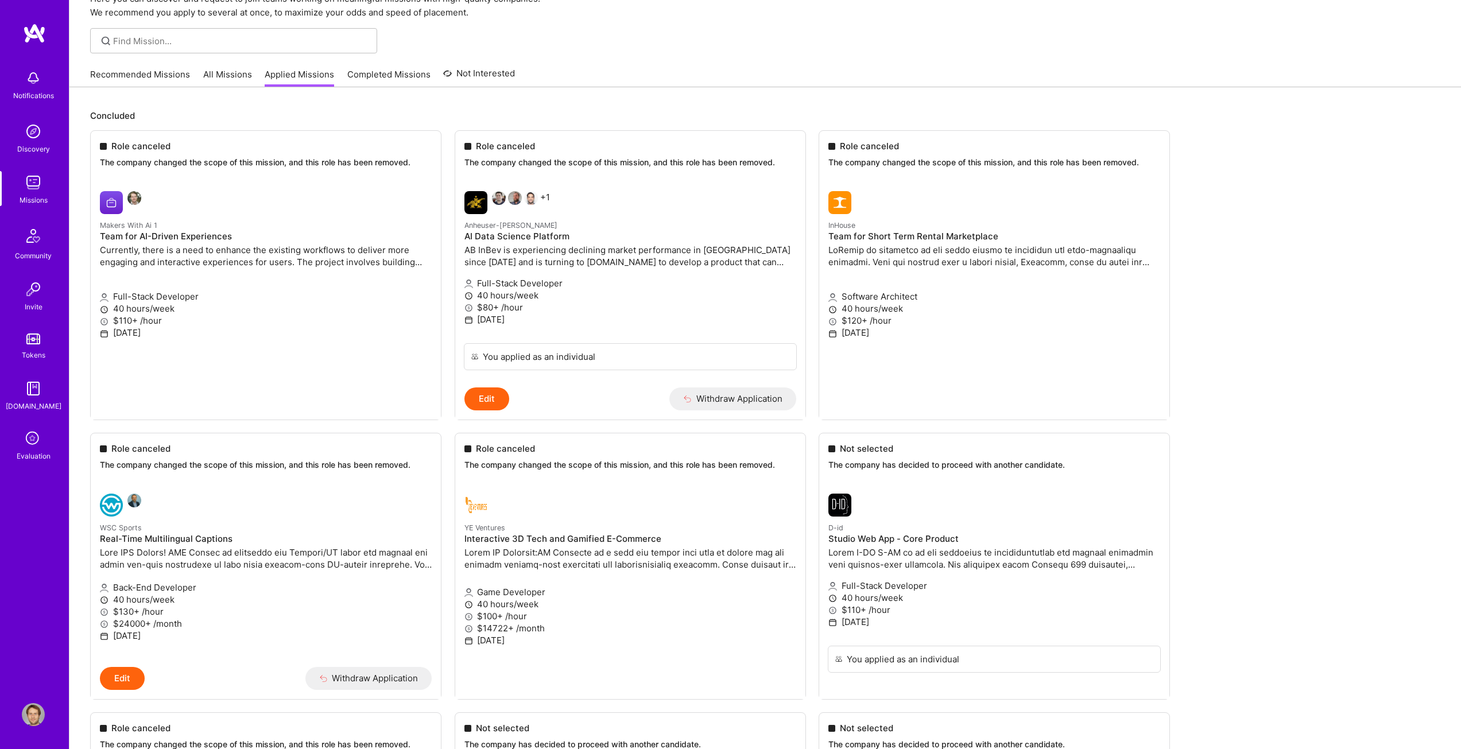
drag, startPoint x: 179, startPoint y: 162, endPoint x: 662, endPoint y: 57, distance: 494.2
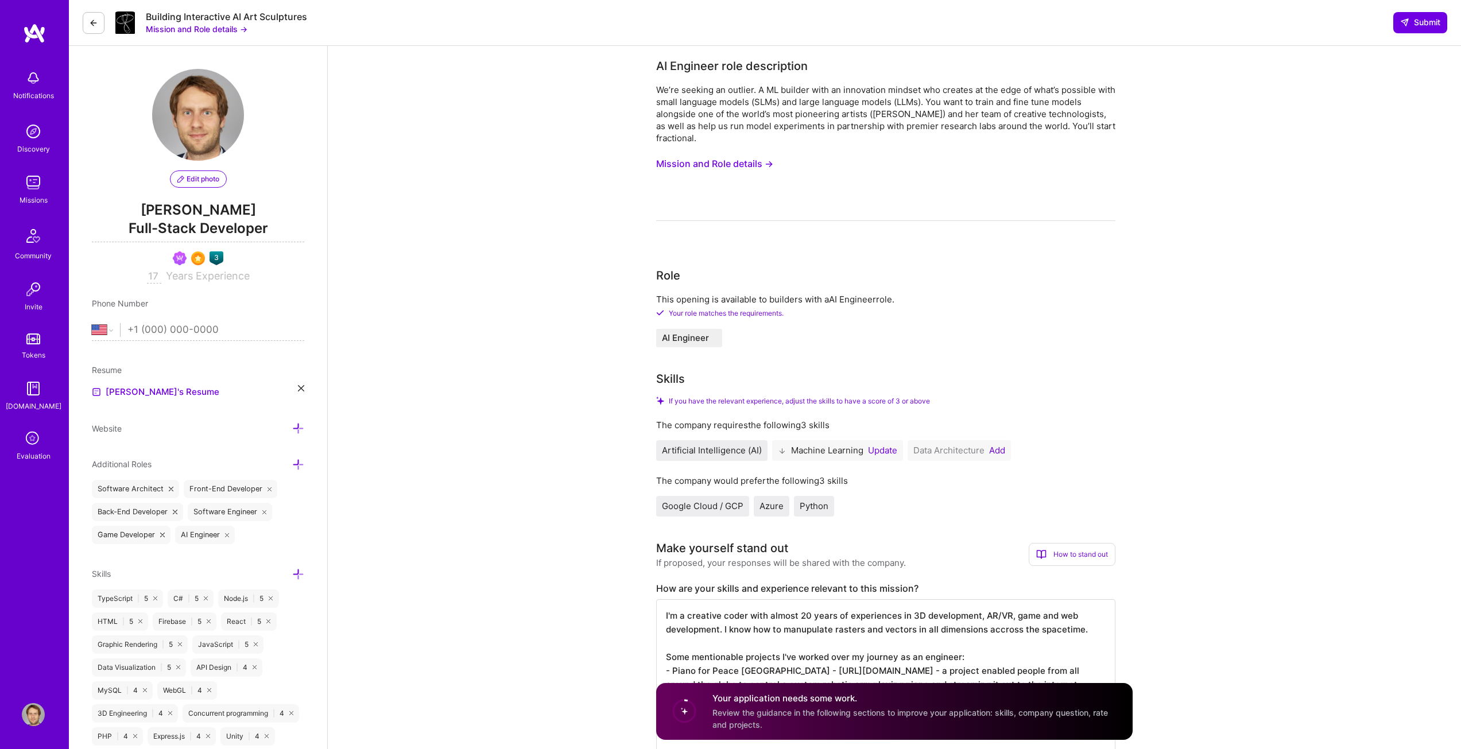
select select "US"
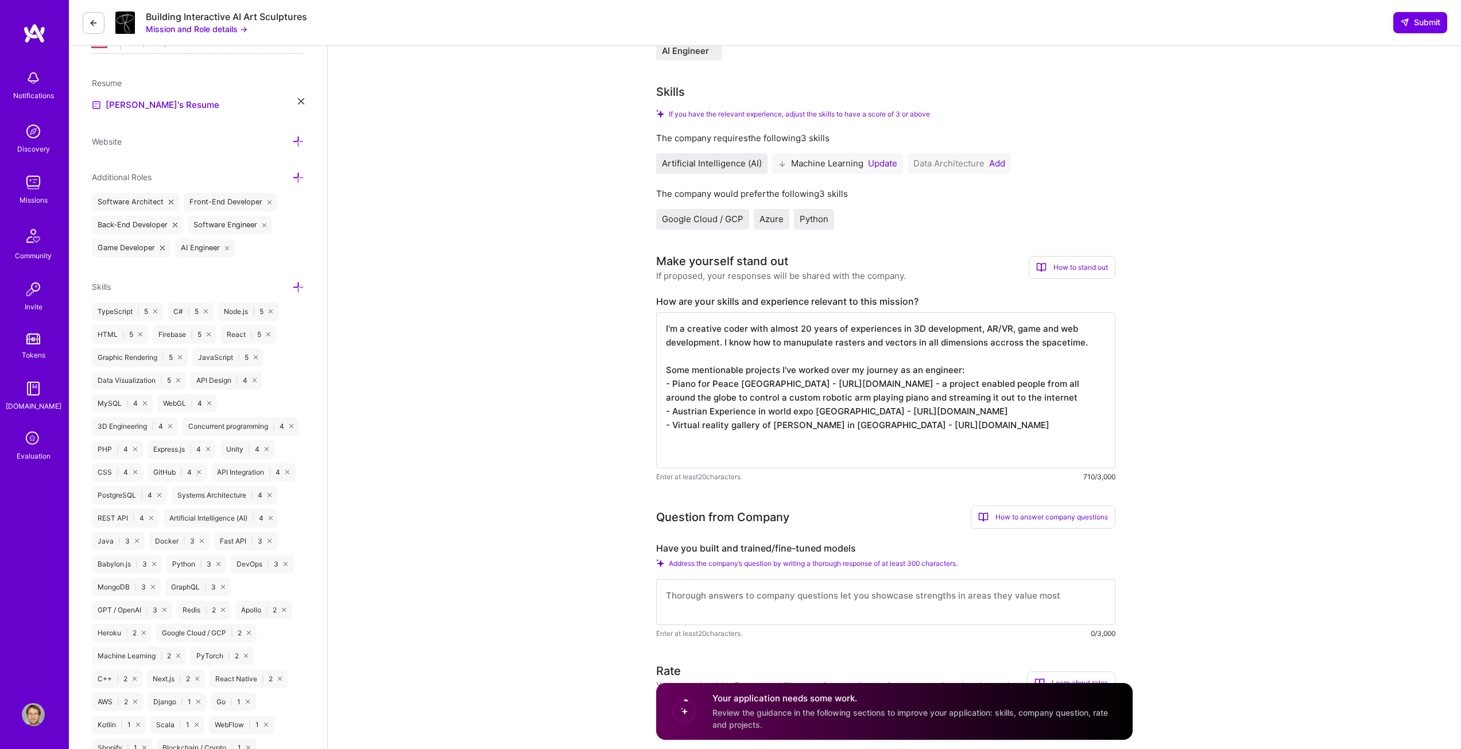
click at [1054, 426] on textarea "I'm a creative coder with almost 20 years of experiences in 3D development, AR/…" at bounding box center [885, 390] width 459 height 156
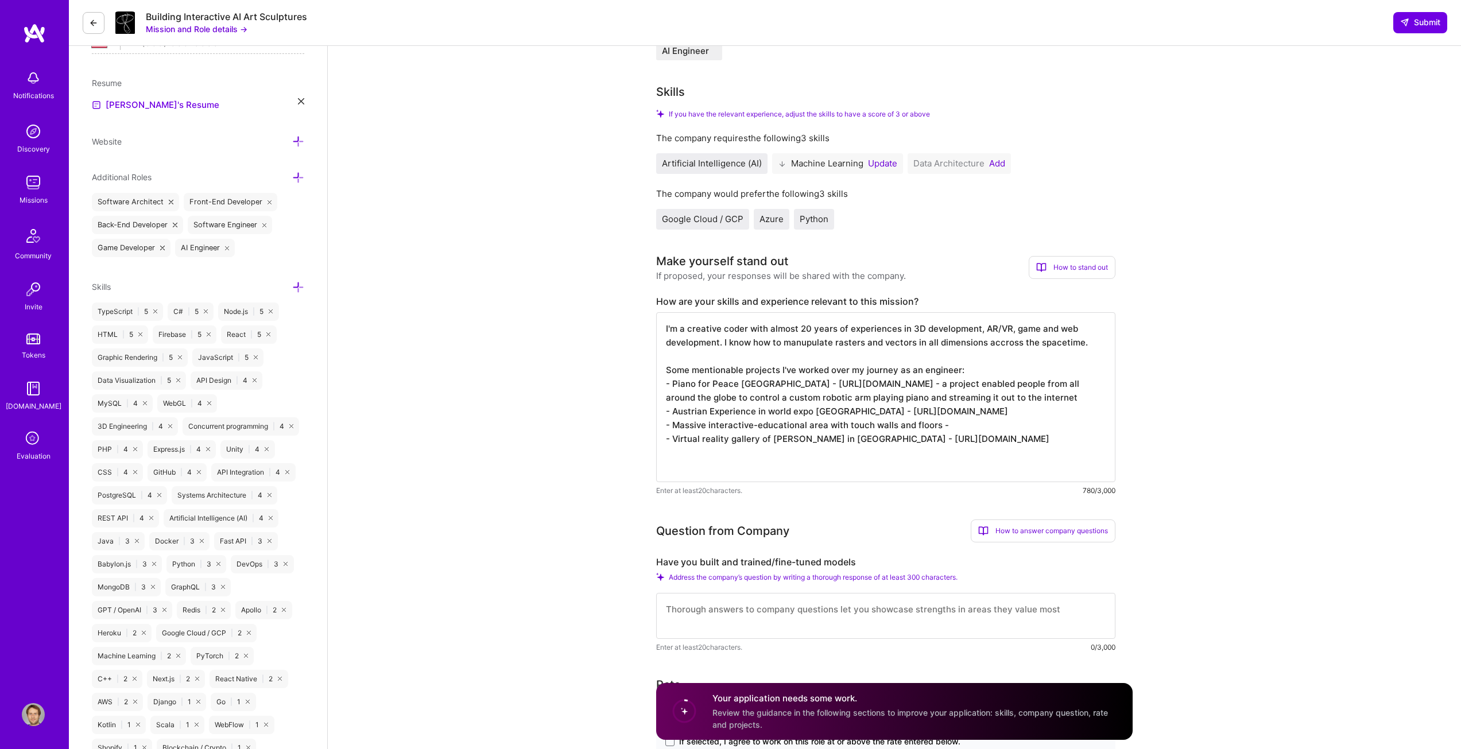
paste textarea "https://www.youtube.com/watch?v=Wo2iJyE5uP8"
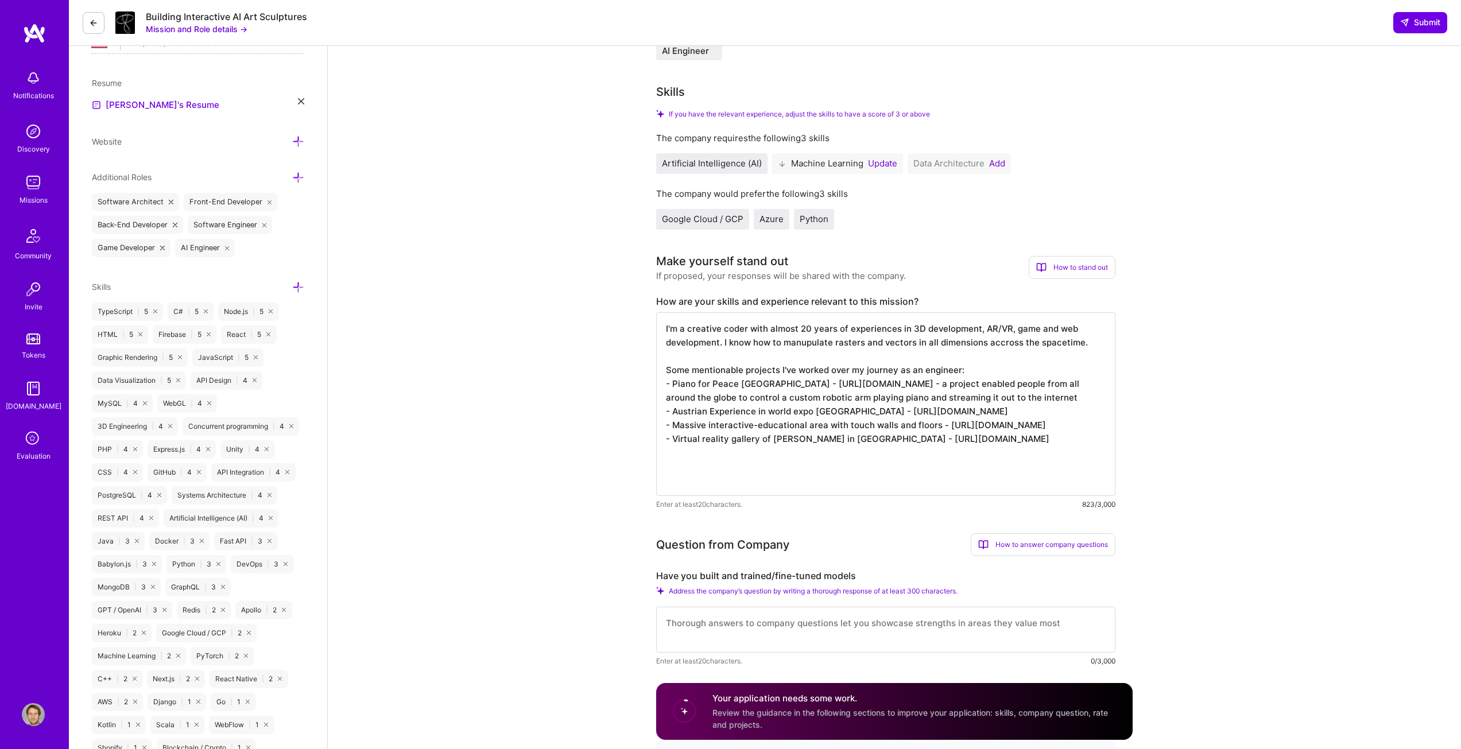
click at [873, 472] on textarea "I'm a creative coder with almost 20 years of experiences in 3D development, AR/…" at bounding box center [885, 404] width 459 height 184
click at [874, 482] on textarea "I'm a creative coder with almost 20 years of experiences in 3D development, AR/…" at bounding box center [885, 404] width 459 height 184
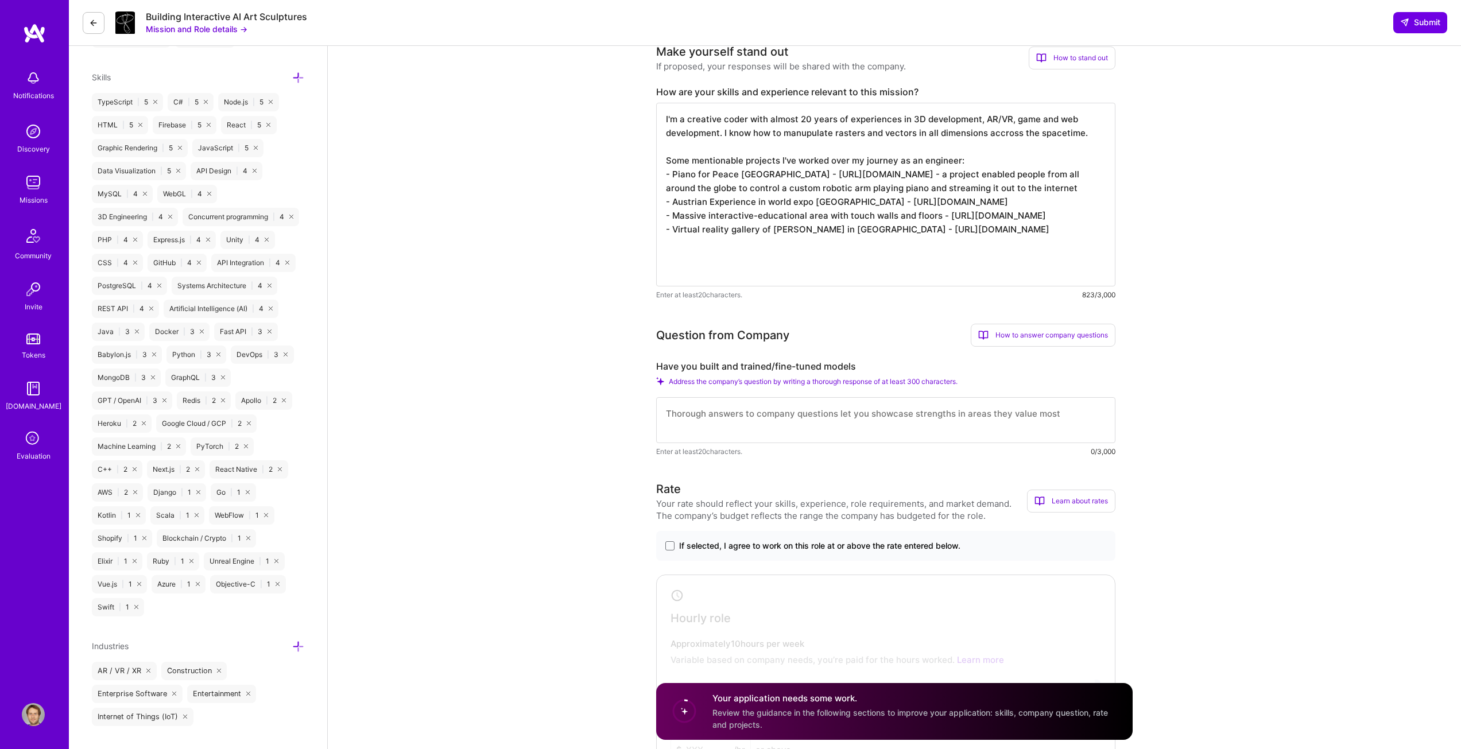
scroll to position [517, 0]
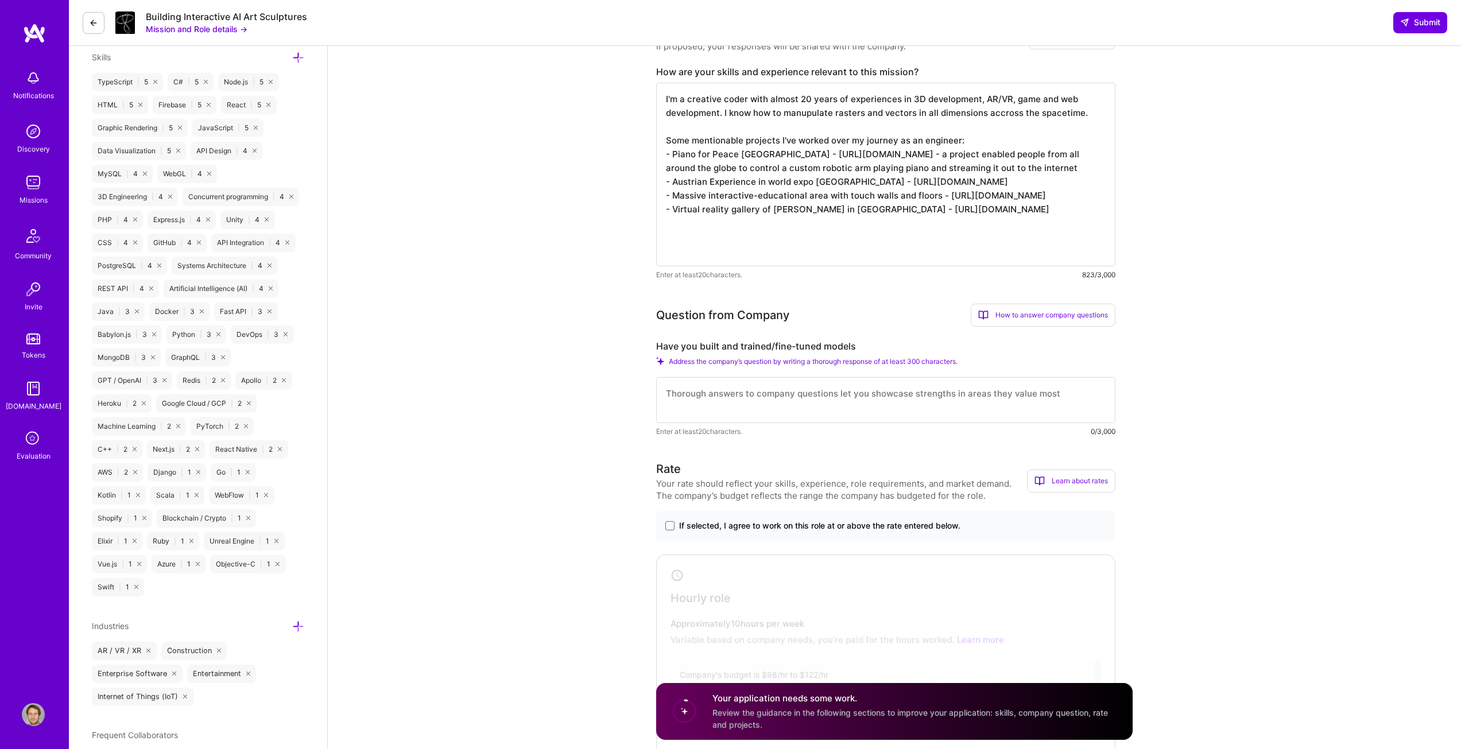
type textarea "I'm a creative coder with almost 20 years of experiences in 3D development, AR/…"
click at [768, 392] on textarea at bounding box center [885, 400] width 459 height 46
click at [746, 397] on textarea at bounding box center [885, 400] width 459 height 46
click at [743, 401] on textarea at bounding box center [885, 400] width 459 height 46
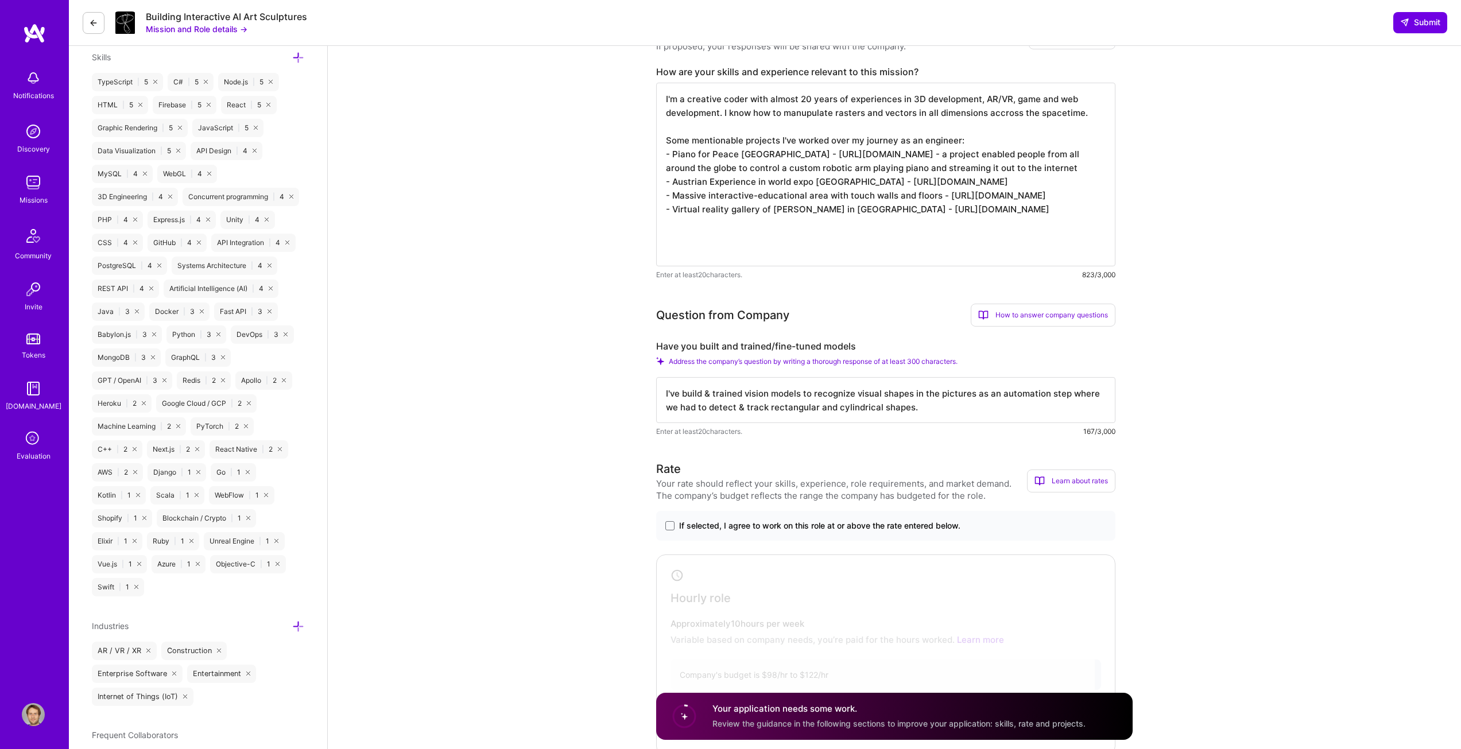
click at [917, 408] on textarea "I've build & trained vision models to recognize visual shapes in the pictures a…" at bounding box center [885, 400] width 459 height 46
click at [994, 412] on textarea "I've build & trained vision models to recognize visual shapes in the pictures a…" at bounding box center [885, 400] width 459 height 46
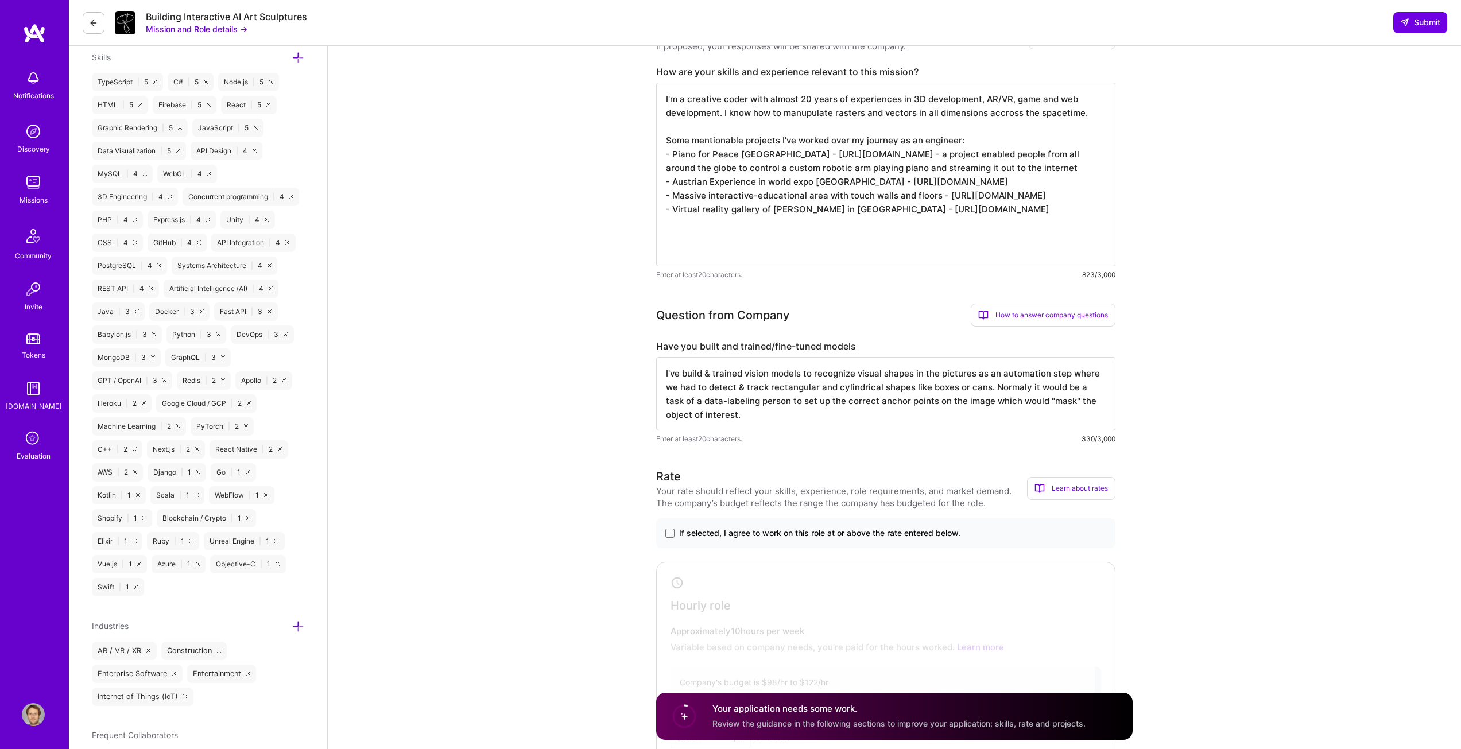
click at [1015, 382] on textarea "I've build & trained vision models to recognize visual shapes in the pictures a…" at bounding box center [885, 393] width 459 height 73
click at [890, 417] on textarea "I've build & trained vision models to recognize visual shapes in the pictures a…" at bounding box center [885, 393] width 459 height 73
type textarea "I've build & trained vision models to recognize visual shapes in the pictures a…"
click at [870, 251] on textarea "I'm a creative coder with almost 20 years of experiences in 3D development, AR/…" at bounding box center [885, 175] width 459 height 184
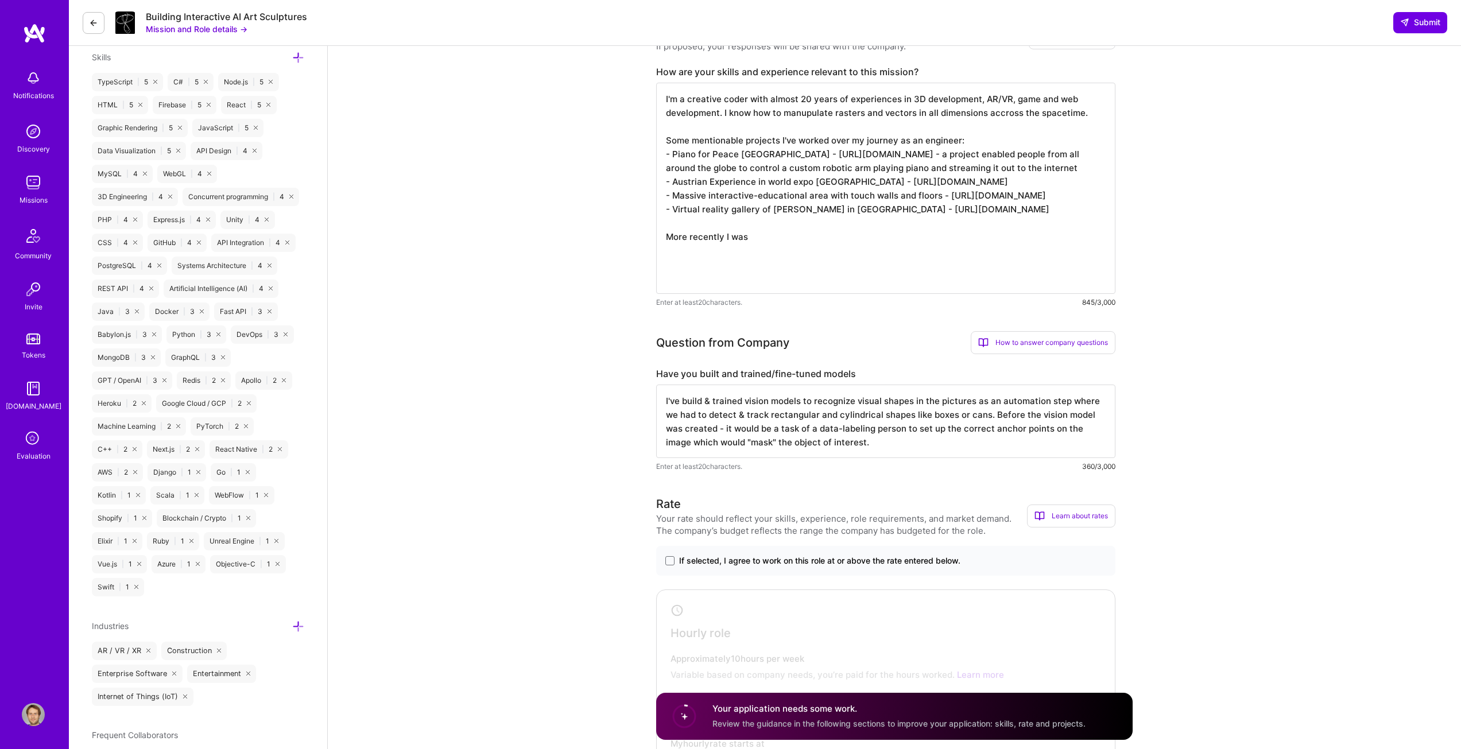
click at [762, 276] on textarea "I'm a creative coder with almost 20 years of experiences in 3D development, AR/…" at bounding box center [885, 188] width 459 height 211
type textarea "I'm a creative coder with almost 20 years of experiences in 3D development, AR/…"
click at [882, 439] on textarea "I've build & trained vision models to recognize visual shapes in the pictures a…" at bounding box center [885, 421] width 459 height 73
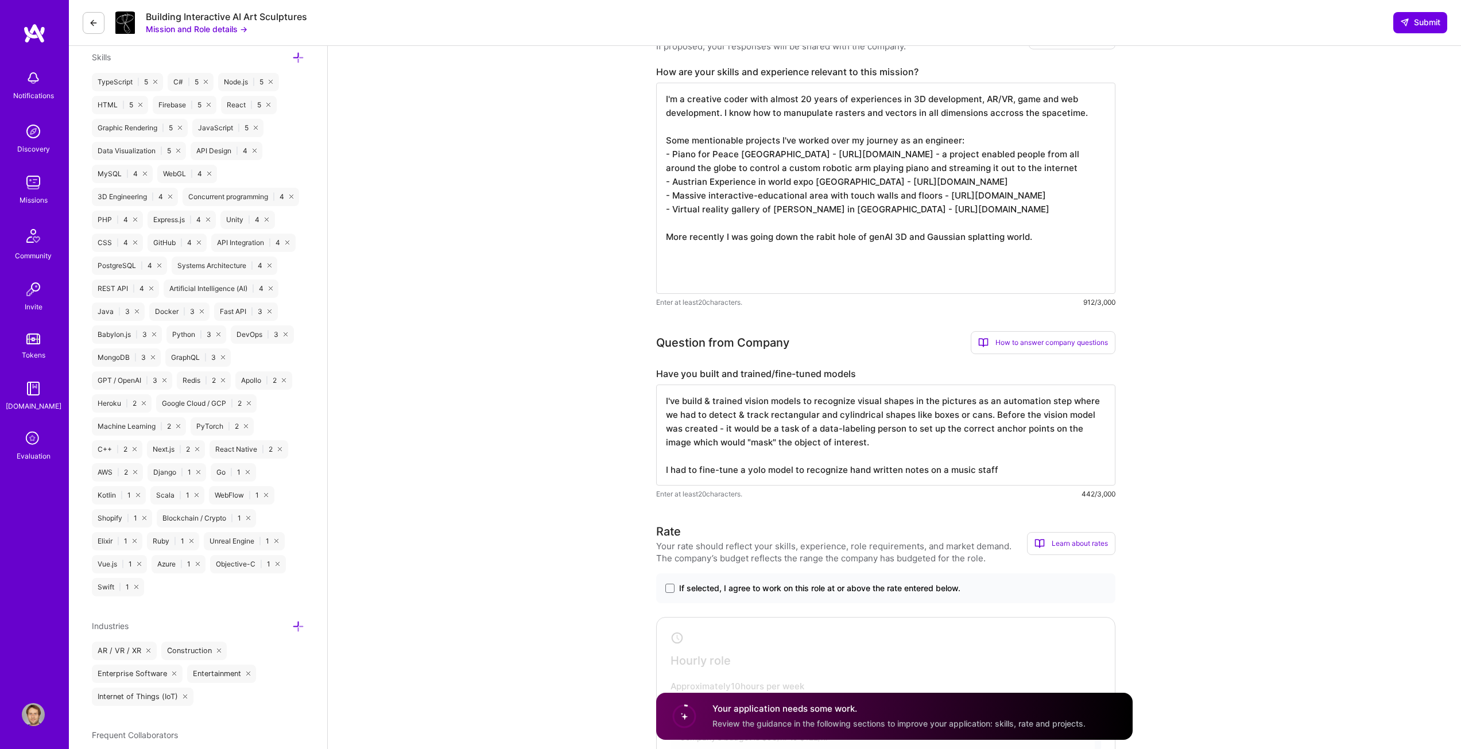
click at [1005, 467] on textarea "I've build & trained vision models to recognize visual shapes in the pictures a…" at bounding box center [885, 435] width 459 height 101
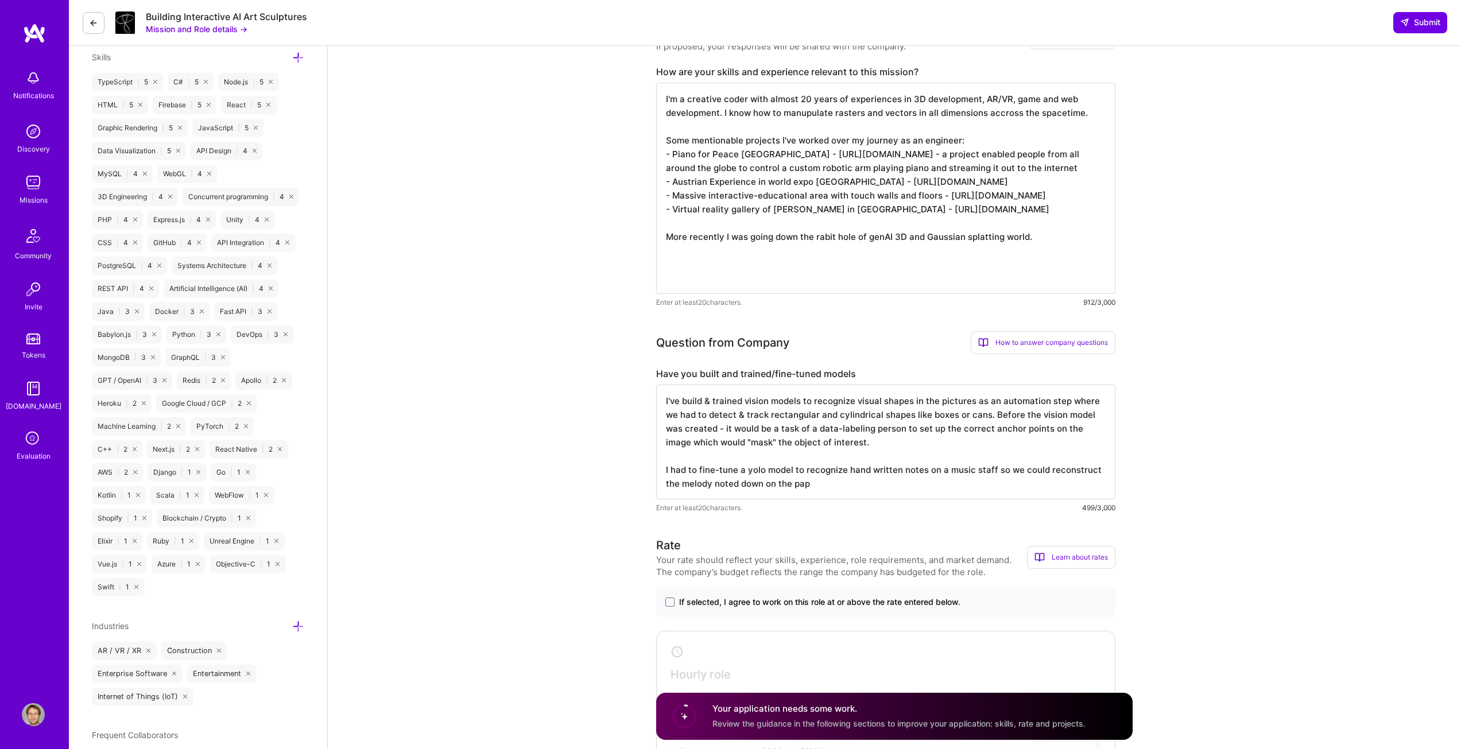
type textarea "I've build & trained vision models to recognize visual shapes in the pictures a…"
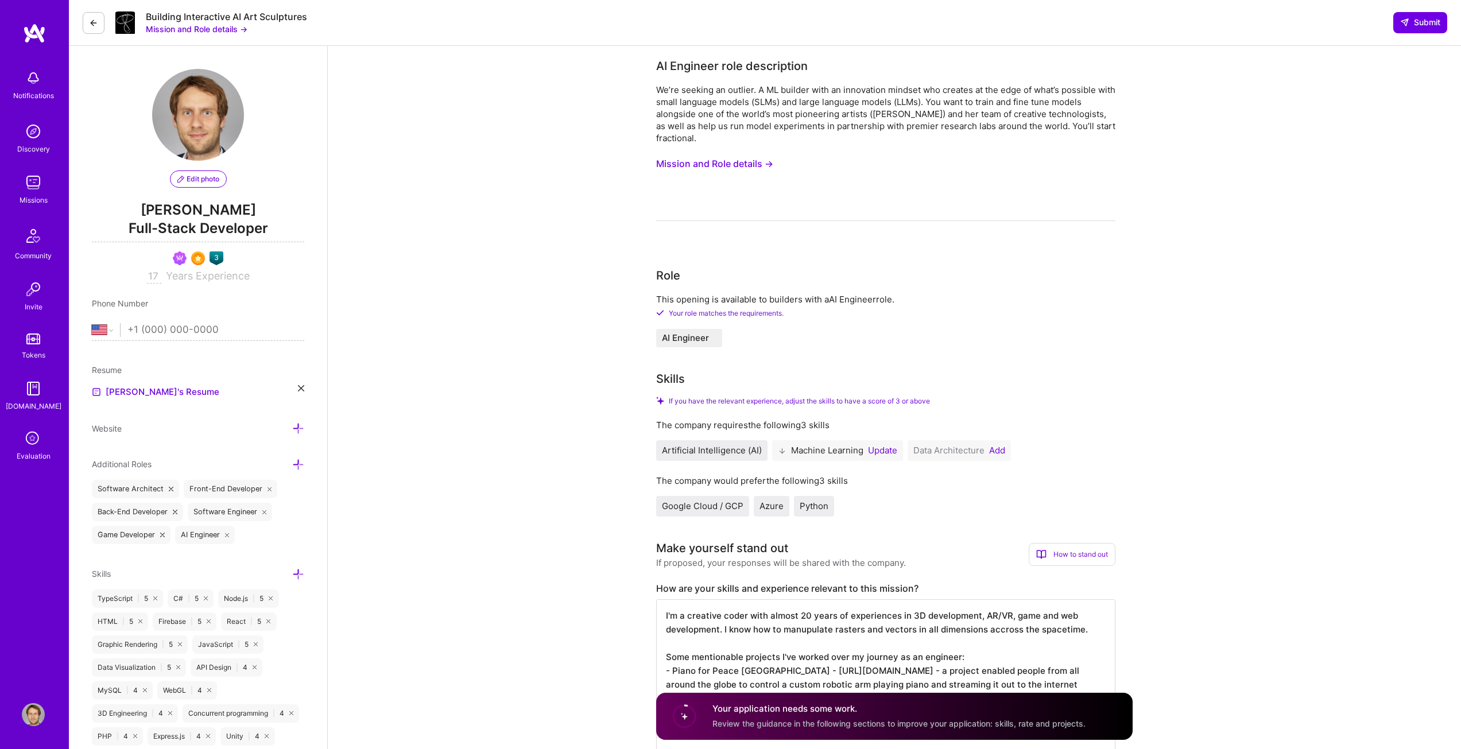
select select "US"
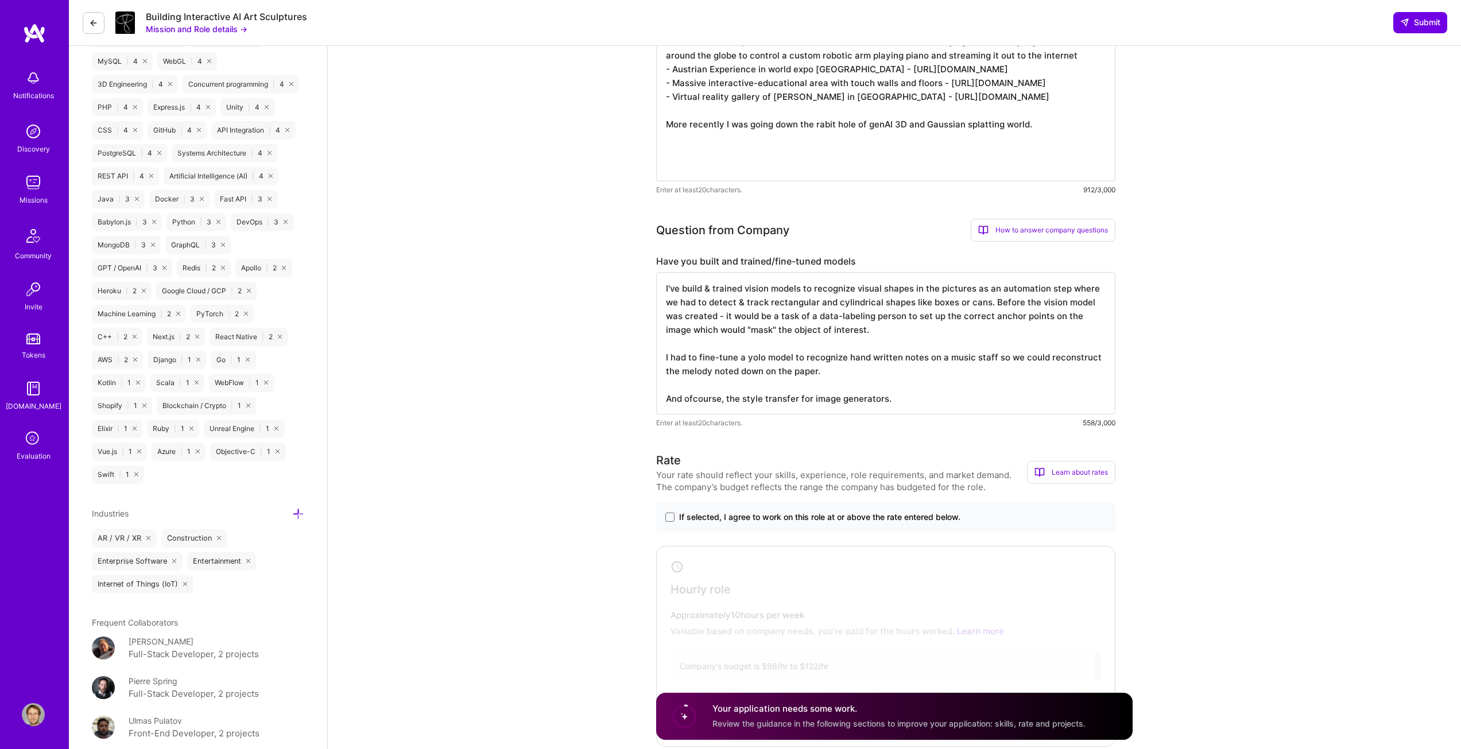
scroll to position [631, 0]
type textarea "I've build & trained vision models to recognize visual shapes in the pictures a…"
click at [670, 515] on span at bounding box center [669, 514] width 9 height 9
click at [0, 0] on input "If selected, I agree to work on this role at or above the rate entered below." at bounding box center [0, 0] width 0 height 0
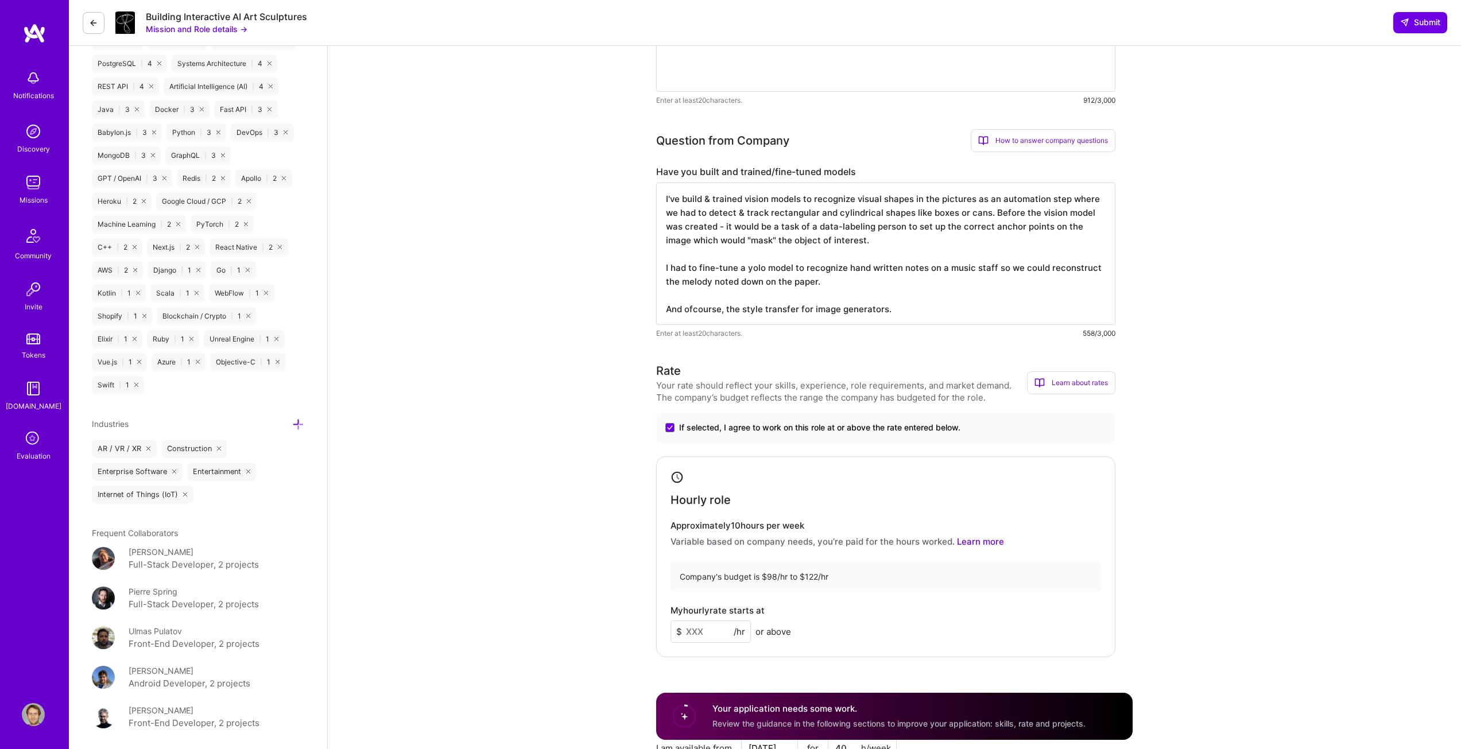
scroll to position [746, 0]
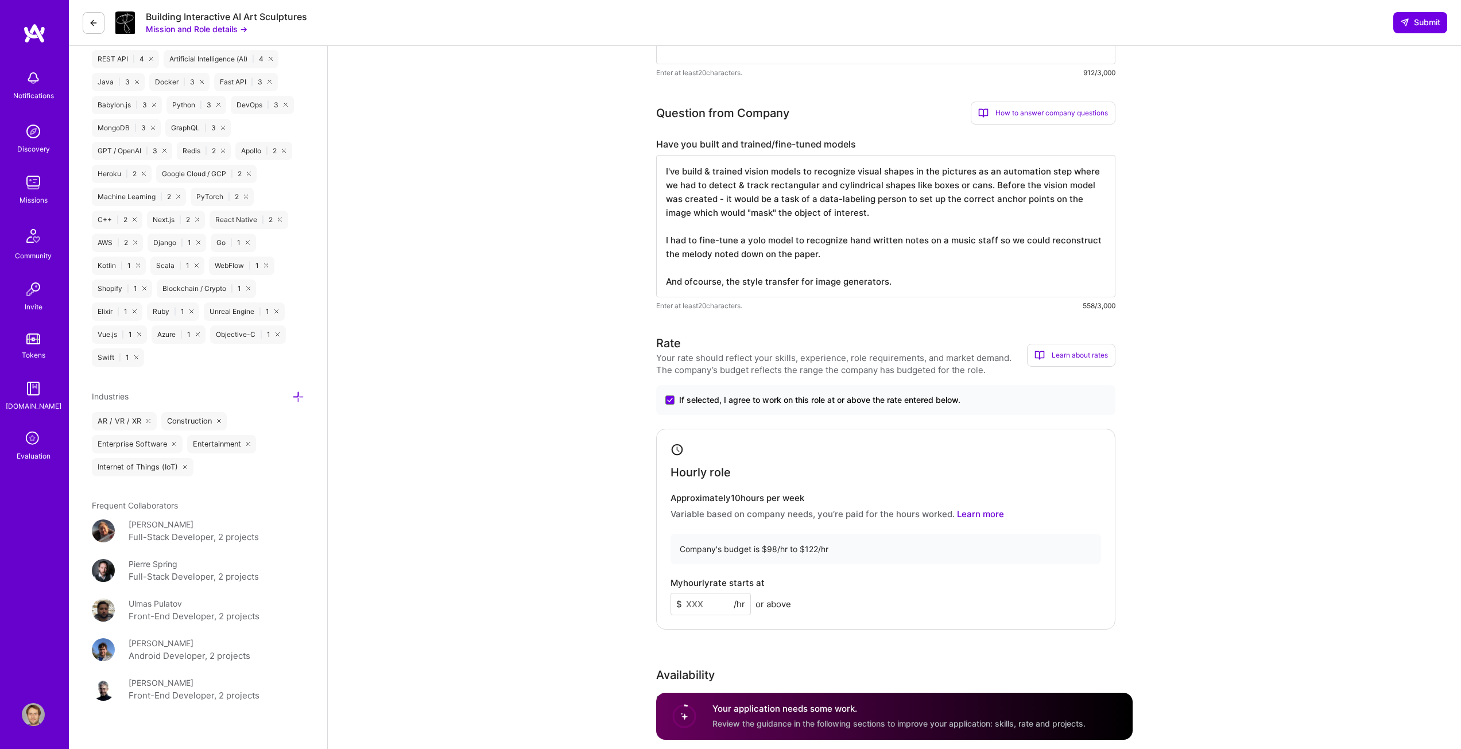
click at [705, 604] on input at bounding box center [710, 604] width 80 height 22
type input "120"
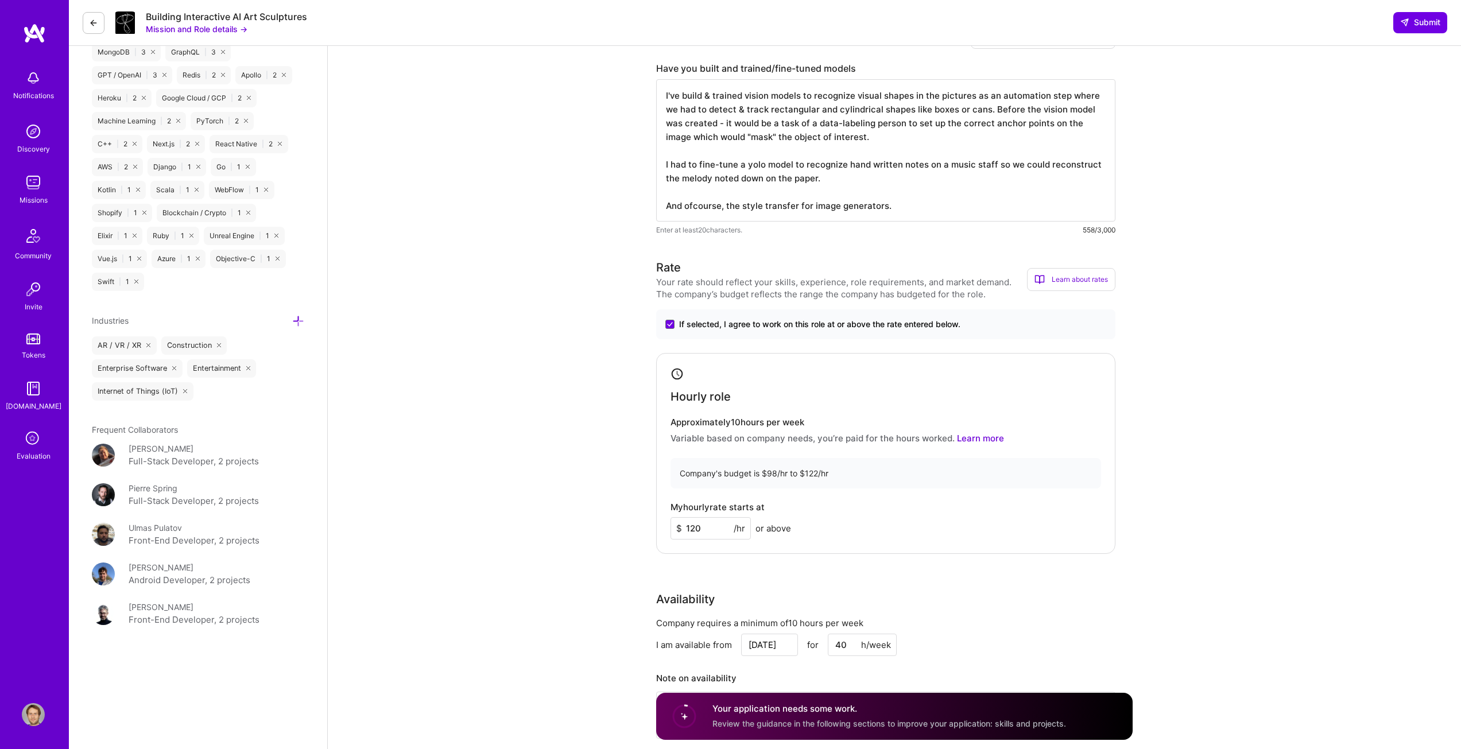
scroll to position [976, 0]
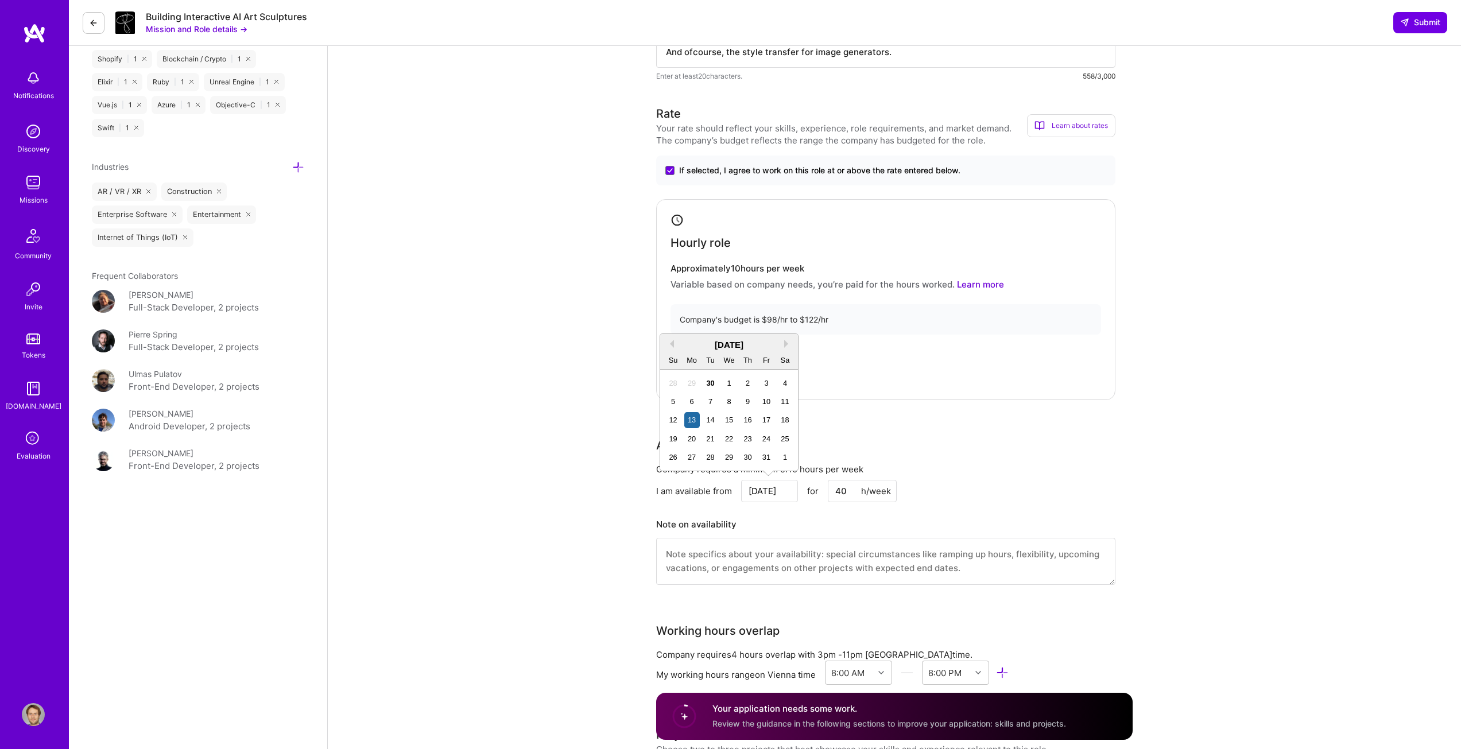
click at [777, 495] on input "Oct 13" at bounding box center [769, 491] width 57 height 22
click at [692, 437] on div "20" at bounding box center [691, 438] width 15 height 15
type input "Oct 20"
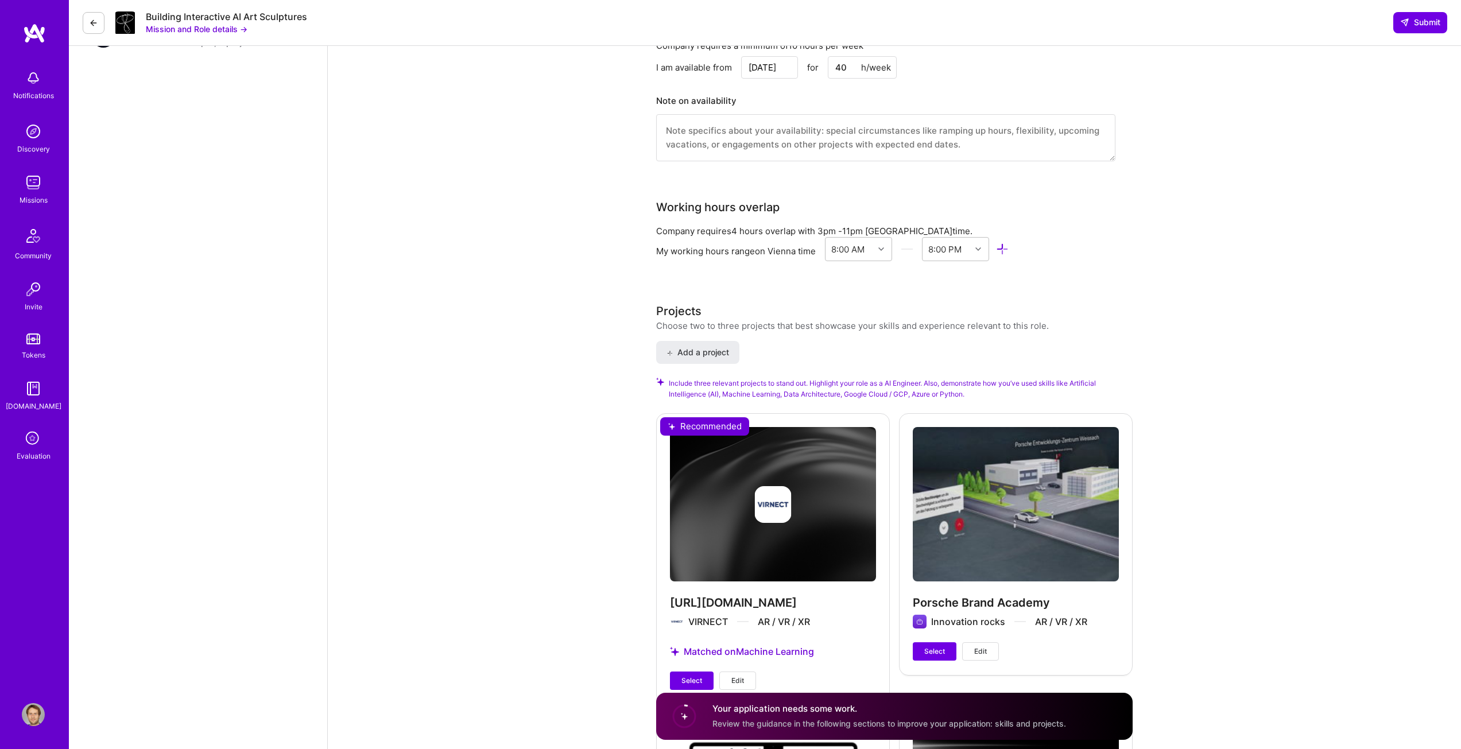
scroll to position [1435, 0]
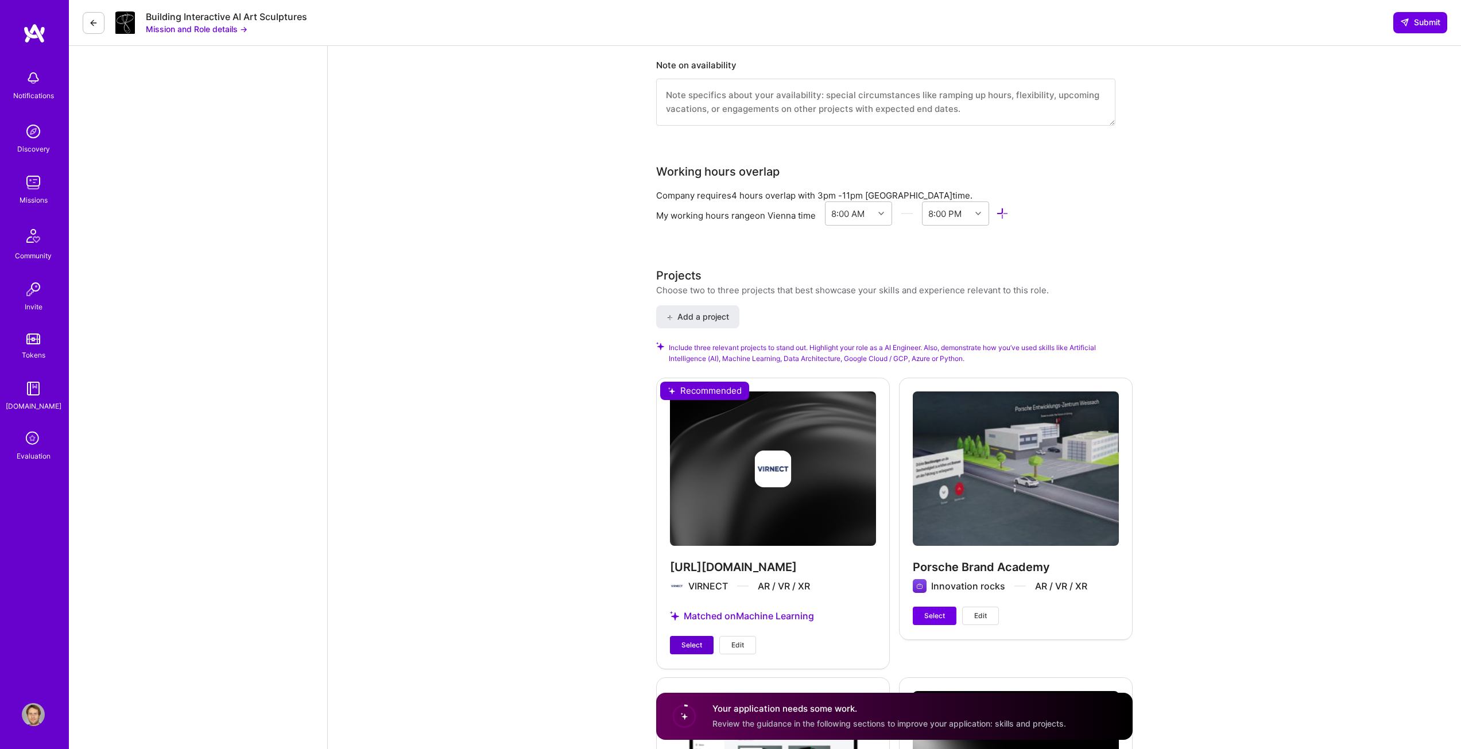
click at [683, 641] on span "Select" at bounding box center [691, 645] width 21 height 10
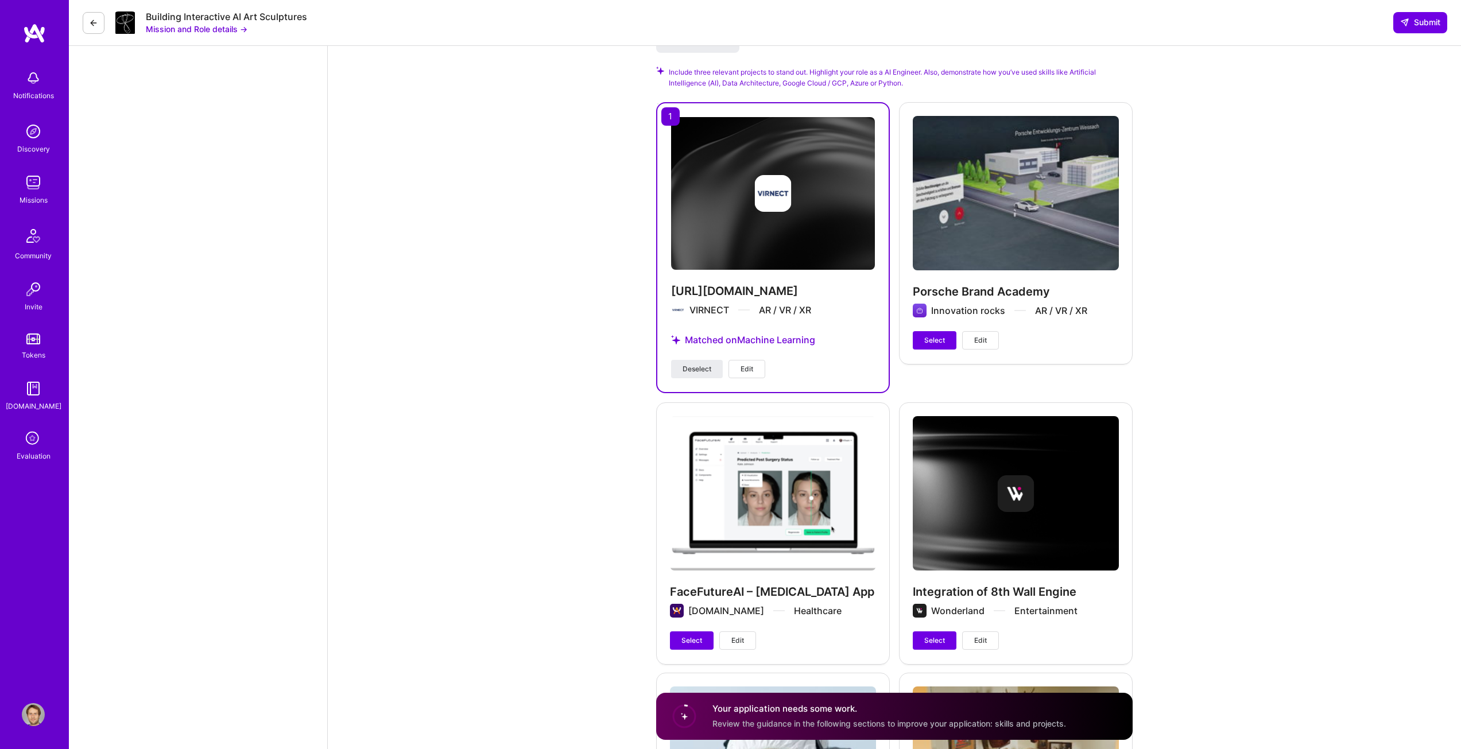
scroll to position [1780, 0]
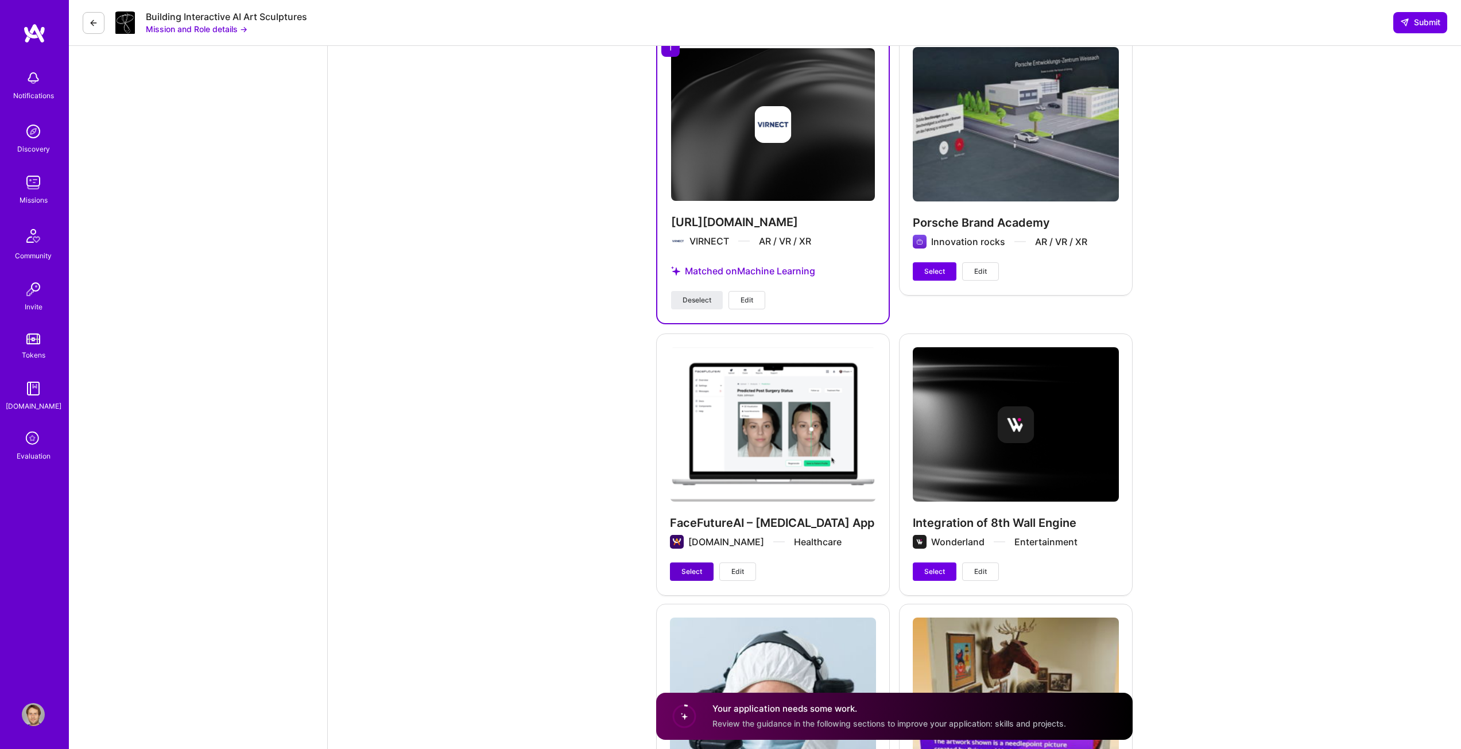
click at [691, 572] on span "Select" at bounding box center [691, 572] width 21 height 10
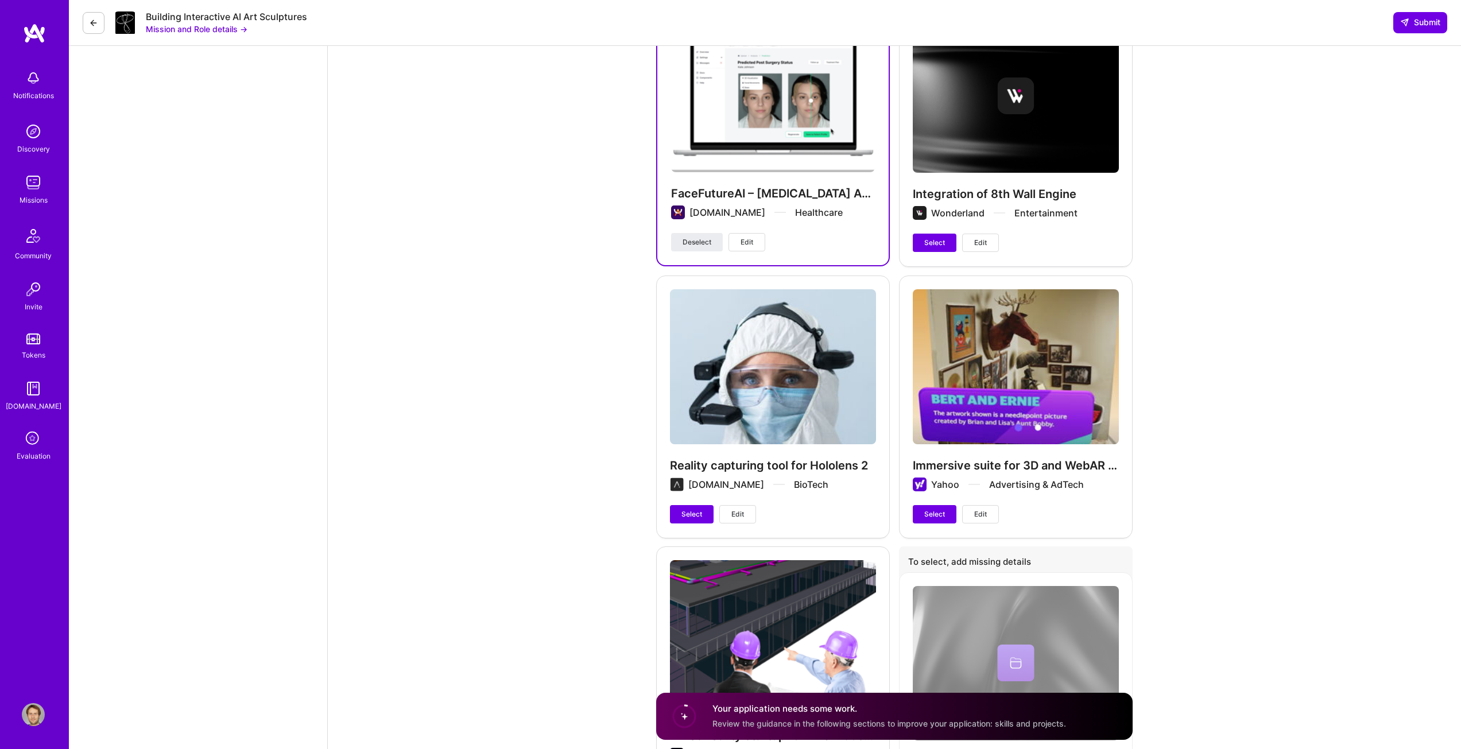
scroll to position [2181, 0]
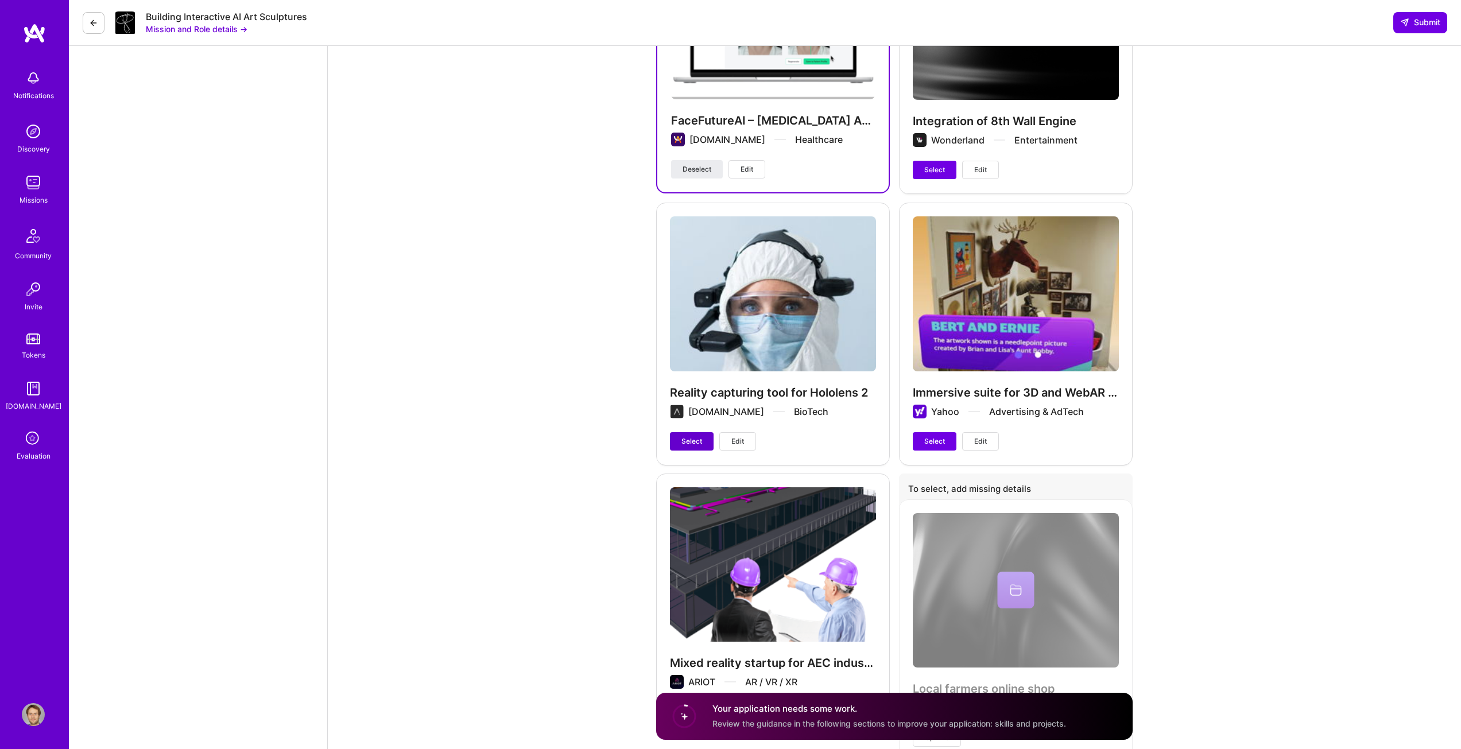
click at [695, 443] on span "Select" at bounding box center [691, 441] width 21 height 10
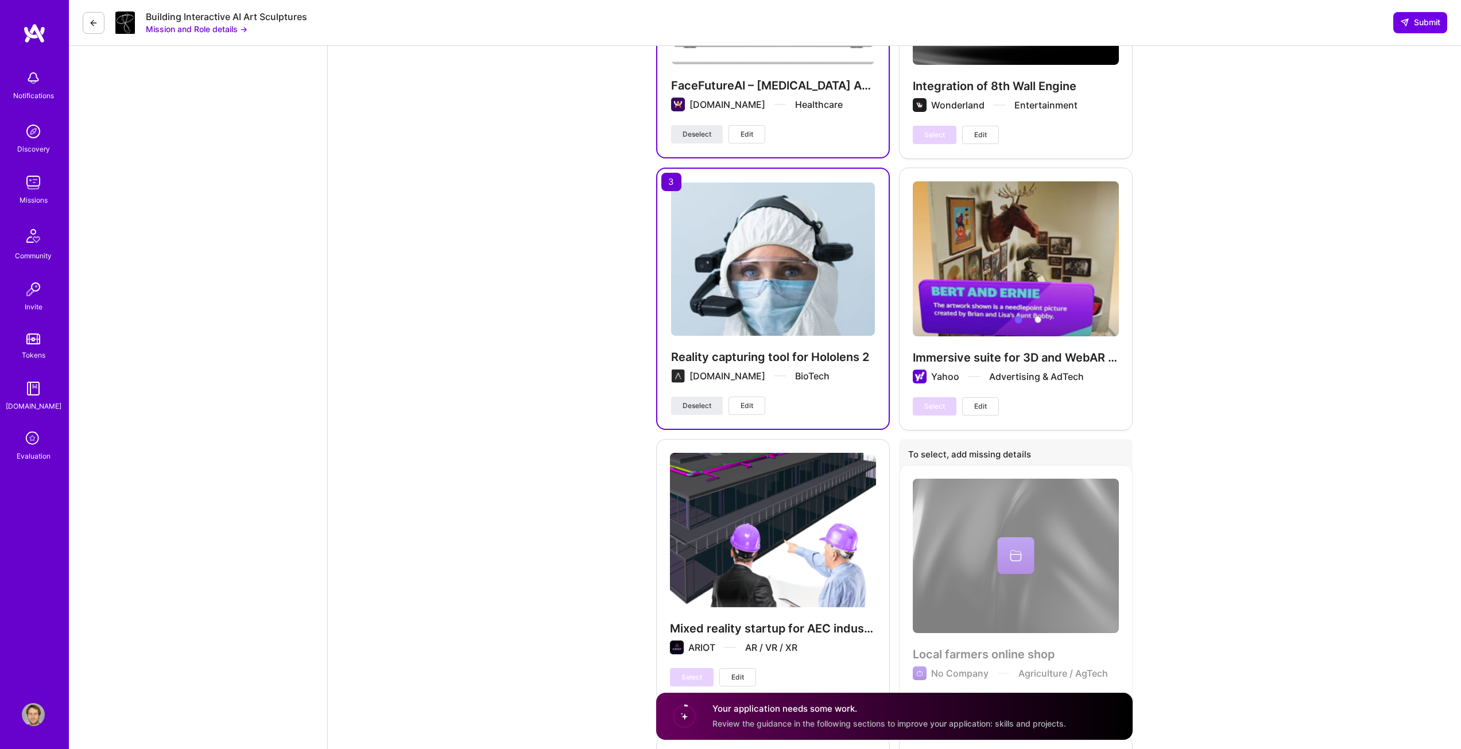
scroll to position [2002, 0]
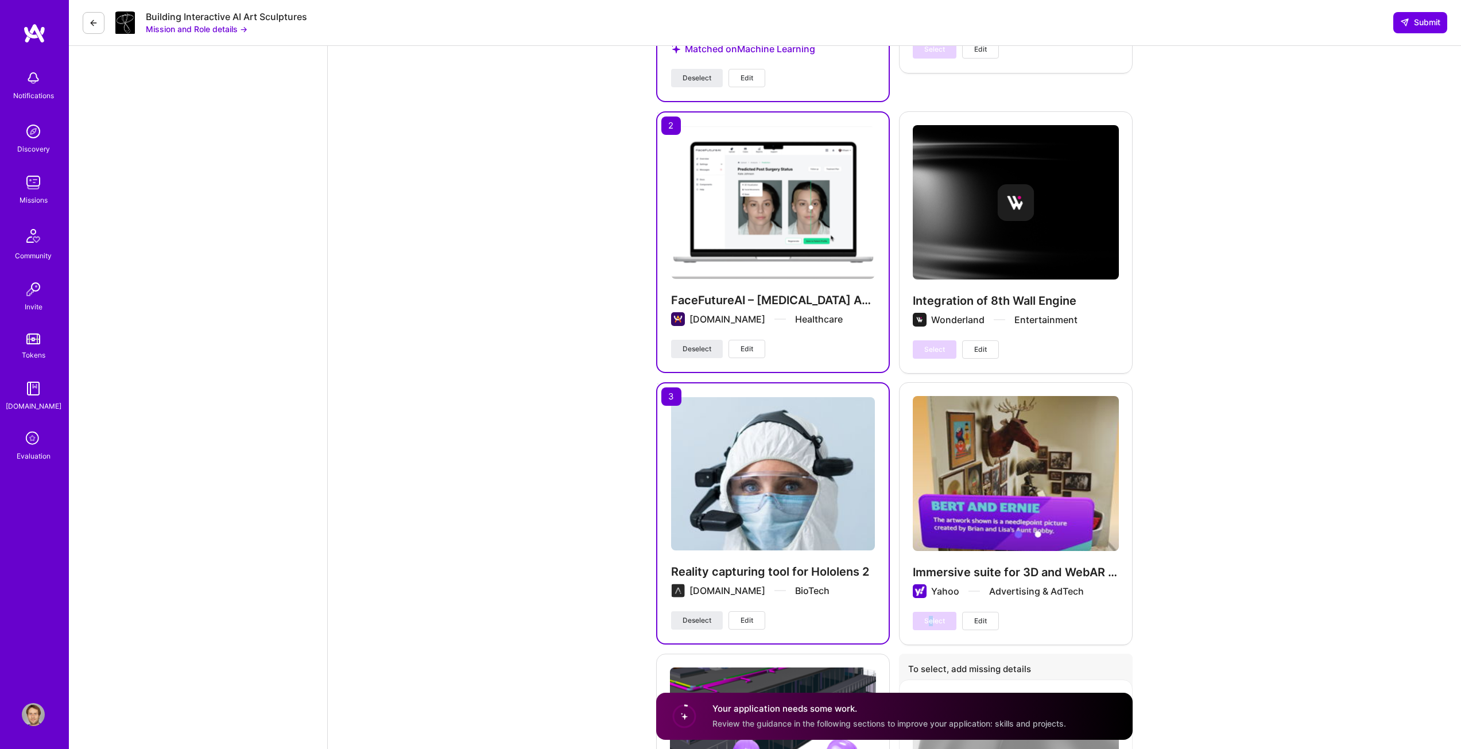
click at [931, 621] on div "Select Edit" at bounding box center [956, 621] width 86 height 18
drag, startPoint x: 708, startPoint y: 622, endPoint x: 712, endPoint y: 616, distance: 7.0
click at [708, 621] on span "Deselect" at bounding box center [697, 620] width 29 height 10
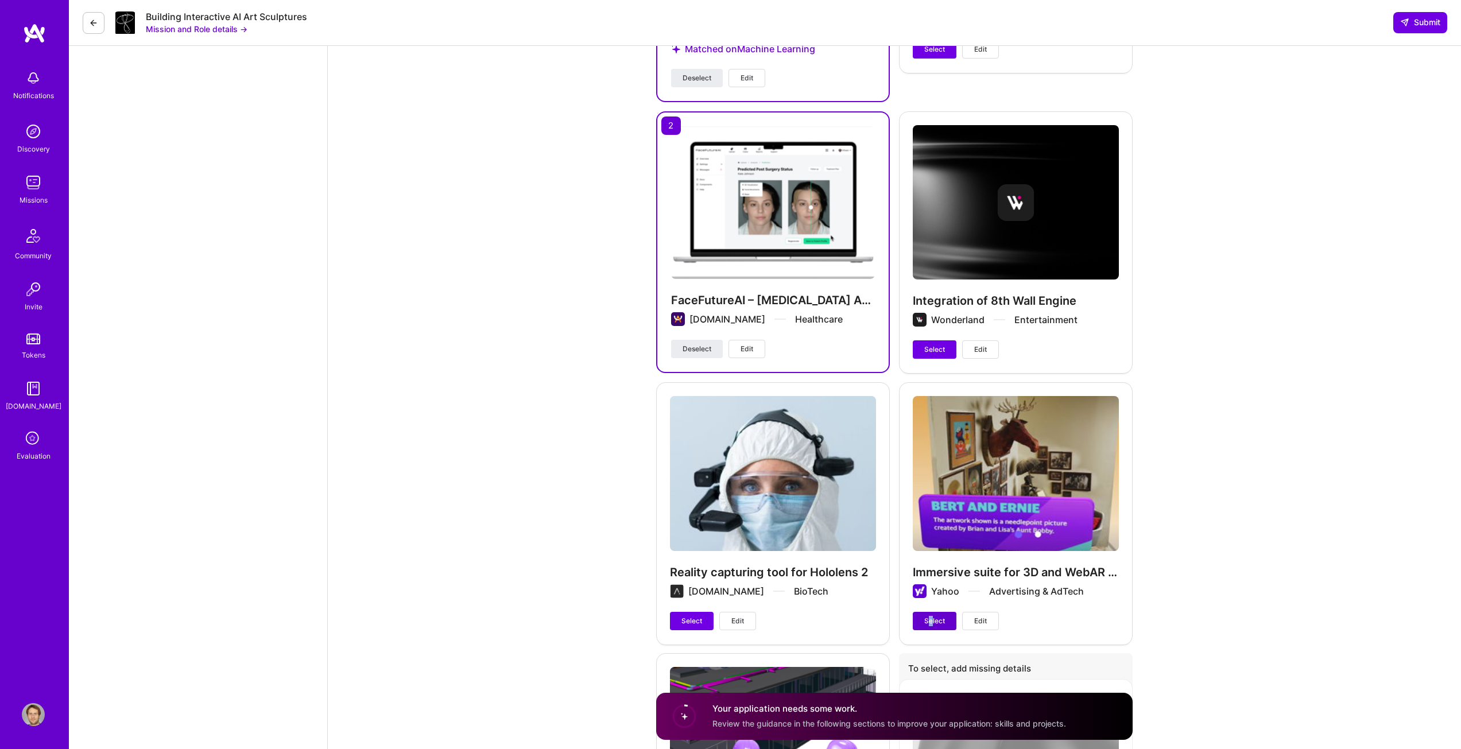
click at [928, 618] on span "Select" at bounding box center [934, 621] width 21 height 10
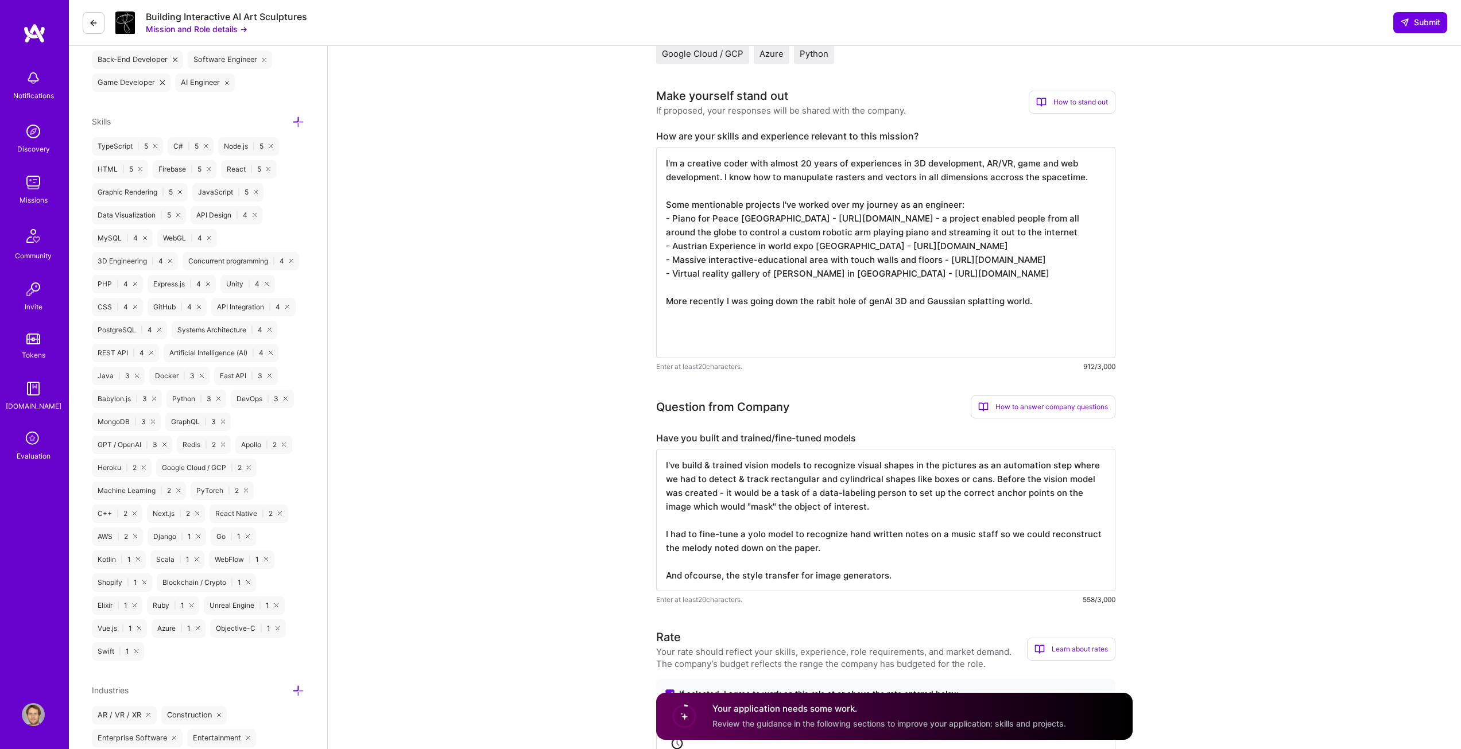
scroll to position [452, 0]
click at [863, 317] on textarea "I'm a creative coder with almost 20 years of experiences in 3D development, AR/…" at bounding box center [885, 253] width 459 height 211
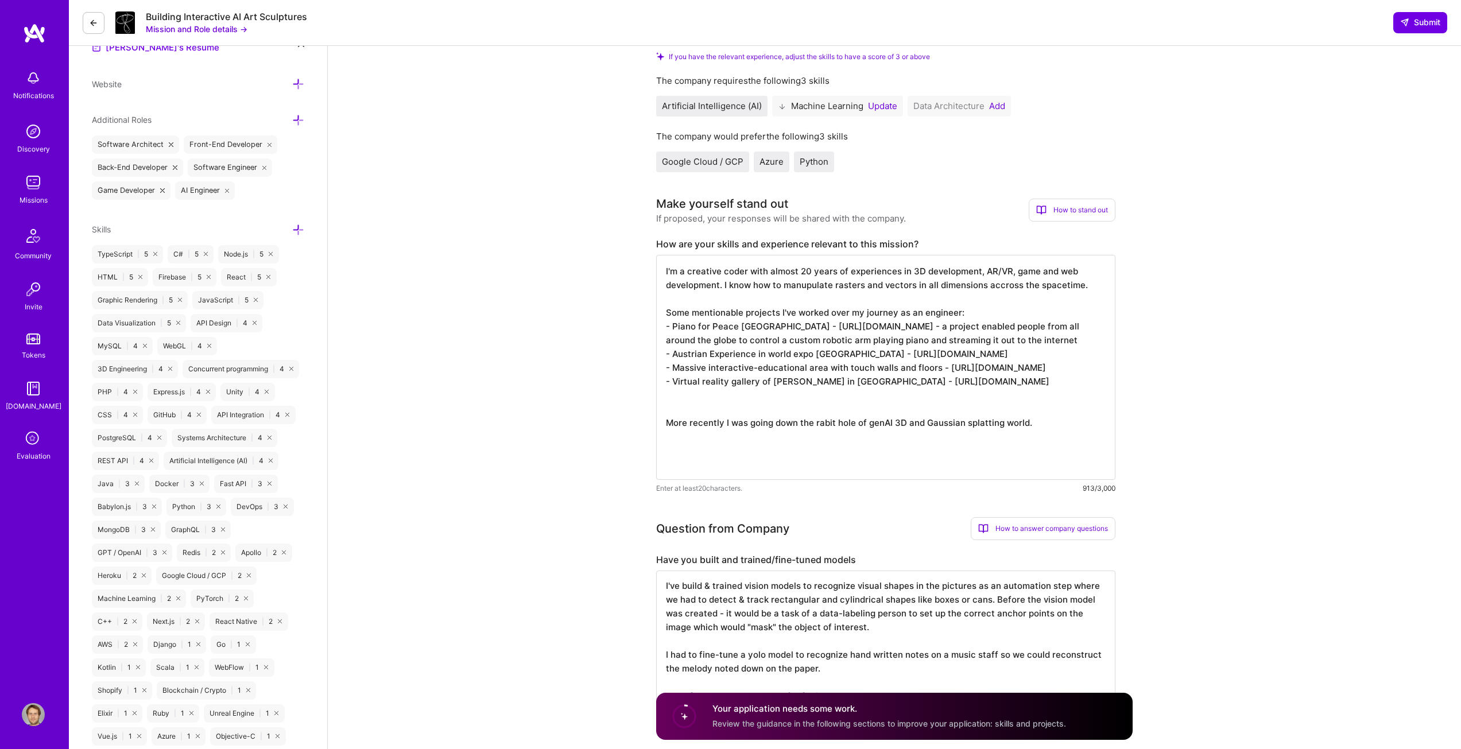
scroll to position [402, 0]
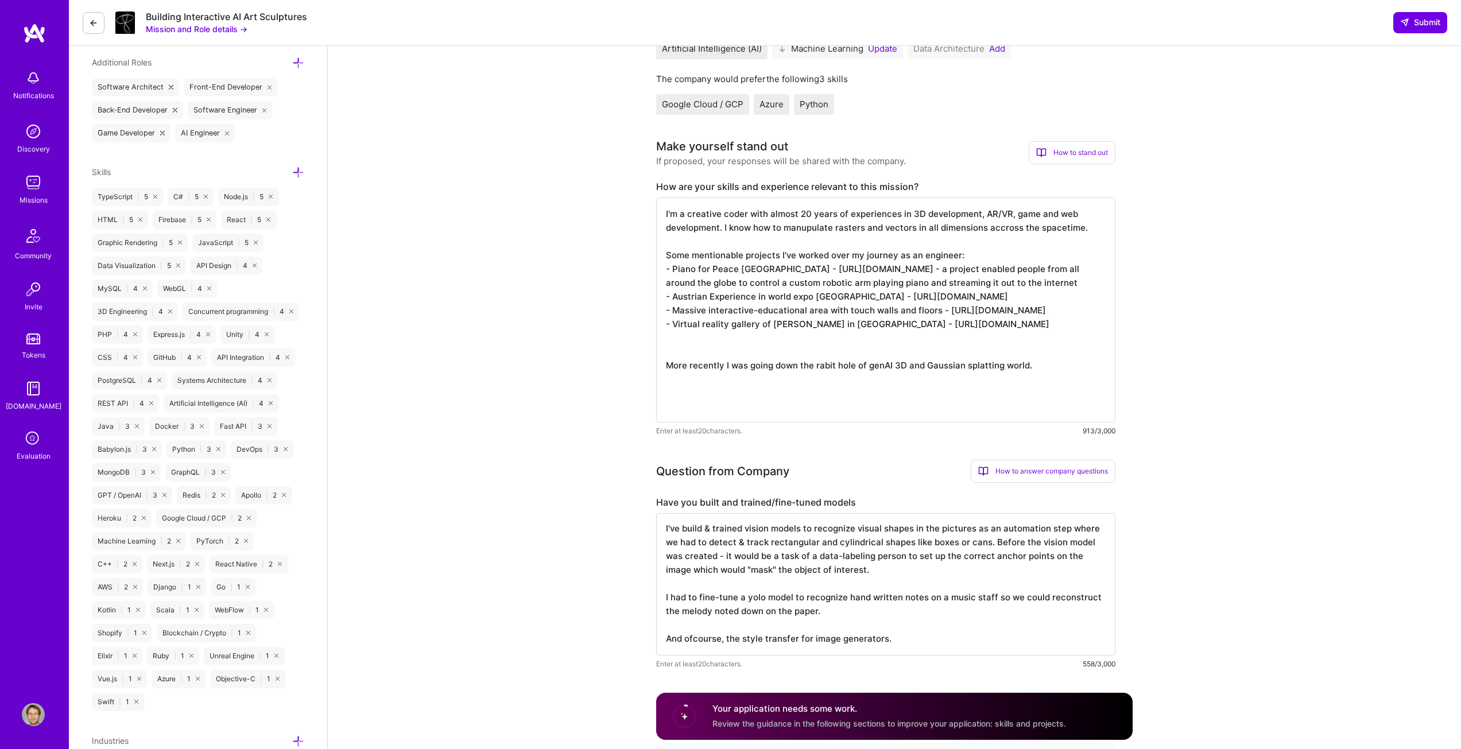
click at [1037, 408] on textarea "I'm a creative coder with almost 20 years of experiences in 3D development, AR/…" at bounding box center [885, 309] width 459 height 225
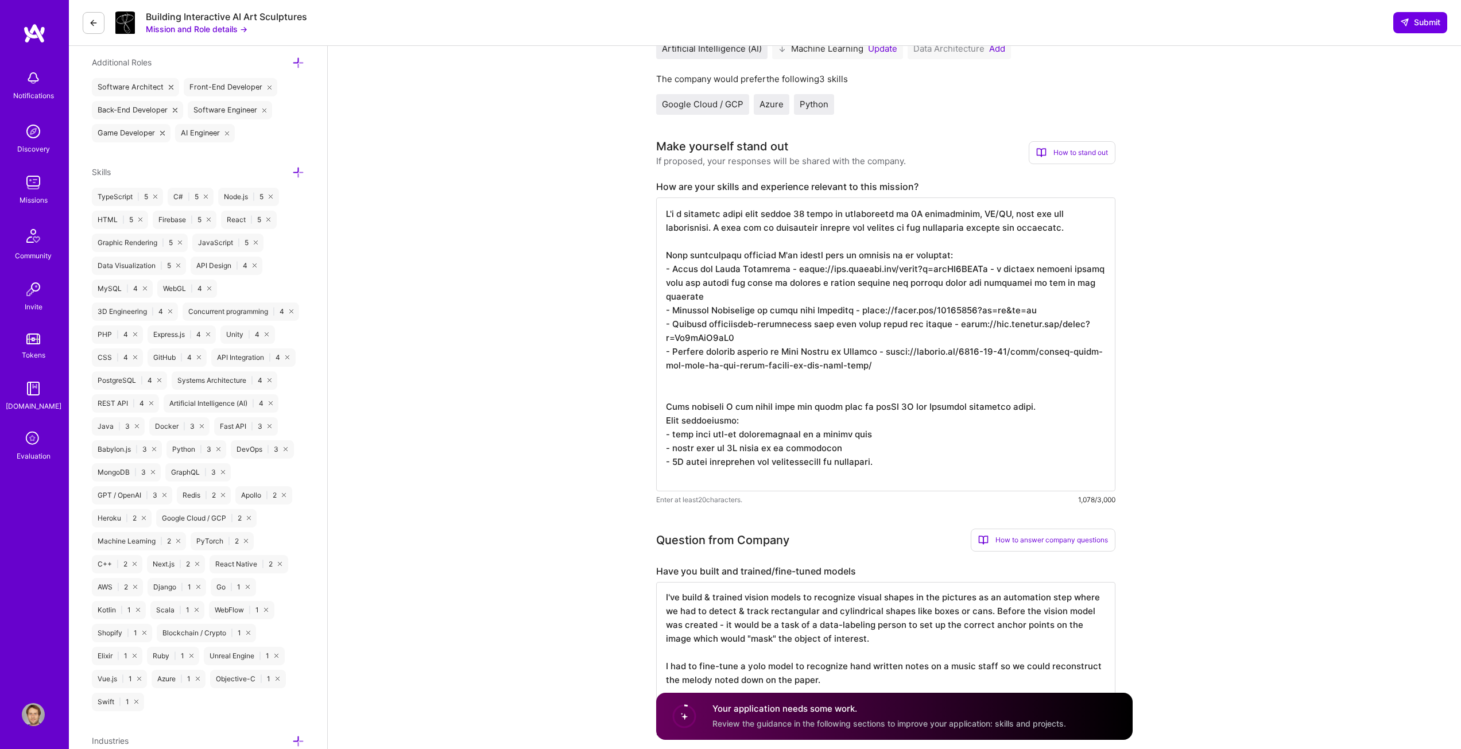
click at [809, 427] on textarea at bounding box center [885, 344] width 459 height 294
click at [806, 435] on textarea at bounding box center [885, 344] width 459 height 294
click at [763, 431] on textarea at bounding box center [885, 344] width 459 height 294
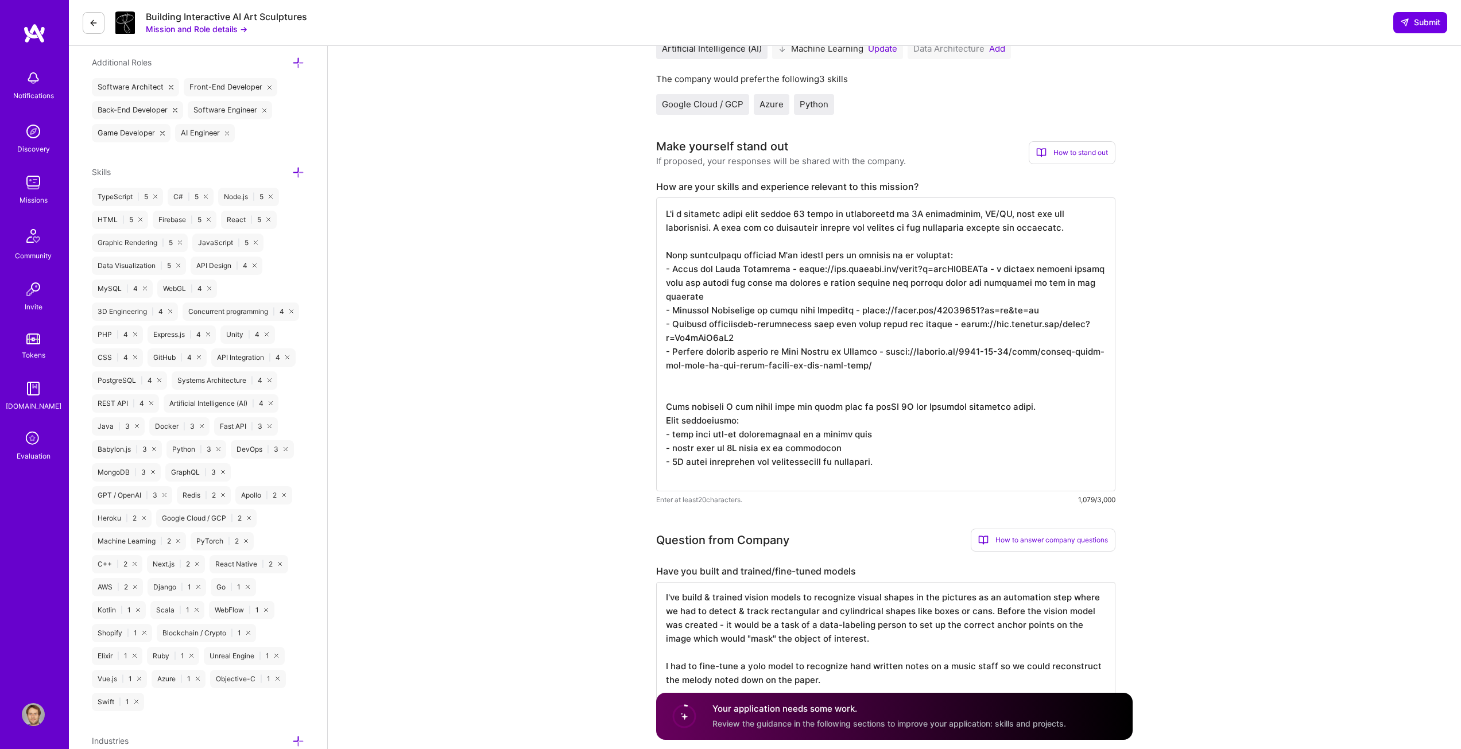
click at [886, 432] on textarea at bounding box center [885, 344] width 459 height 294
click at [878, 433] on textarea at bounding box center [885, 344] width 459 height 294
drag, startPoint x: 881, startPoint y: 433, endPoint x: 741, endPoint y: 435, distance: 139.5
click at [741, 435] on textarea at bounding box center [885, 344] width 459 height 294
click at [777, 429] on textarea at bounding box center [885, 344] width 459 height 294
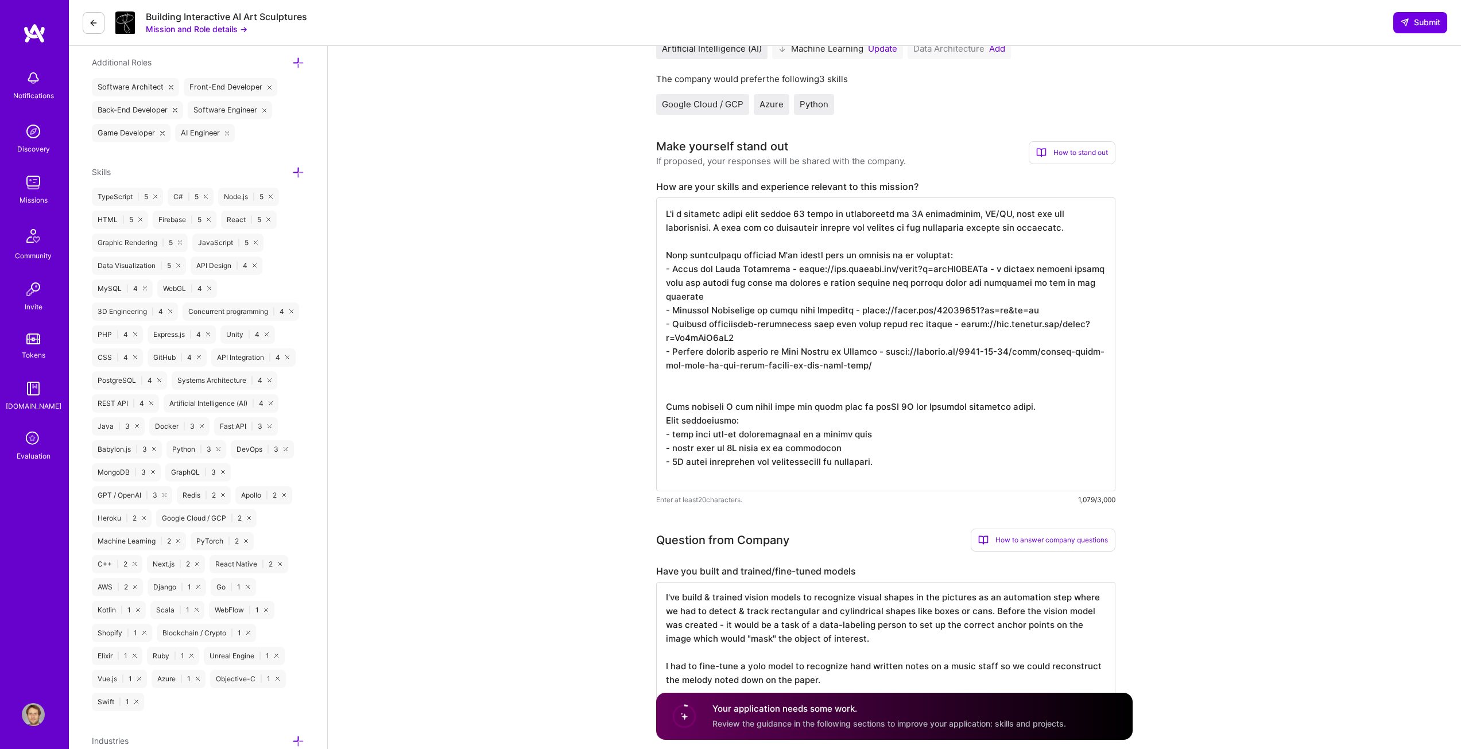
drag, startPoint x: 875, startPoint y: 433, endPoint x: 739, endPoint y: 432, distance: 136.0
click at [739, 432] on textarea at bounding box center [885, 344] width 459 height 294
click at [761, 432] on textarea at bounding box center [885, 344] width 459 height 294
click at [891, 433] on textarea at bounding box center [885, 344] width 459 height 294
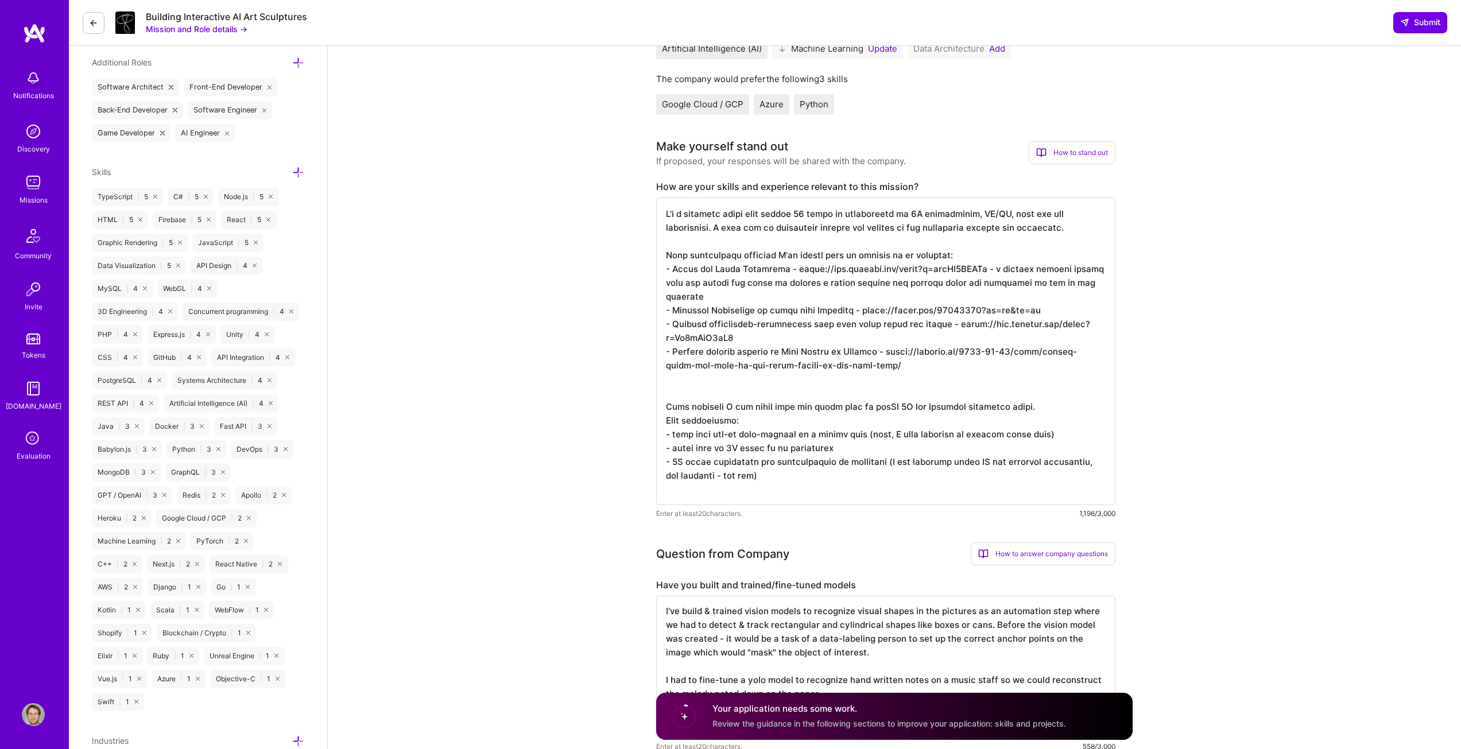
drag, startPoint x: 794, startPoint y: 268, endPoint x: 1006, endPoint y: 269, distance: 211.2
click at [1006, 269] on textarea at bounding box center [885, 351] width 459 height 308
drag, startPoint x: 882, startPoint y: 309, endPoint x: 1048, endPoint y: 307, distance: 165.9
click at [1048, 307] on textarea at bounding box center [885, 351] width 459 height 308
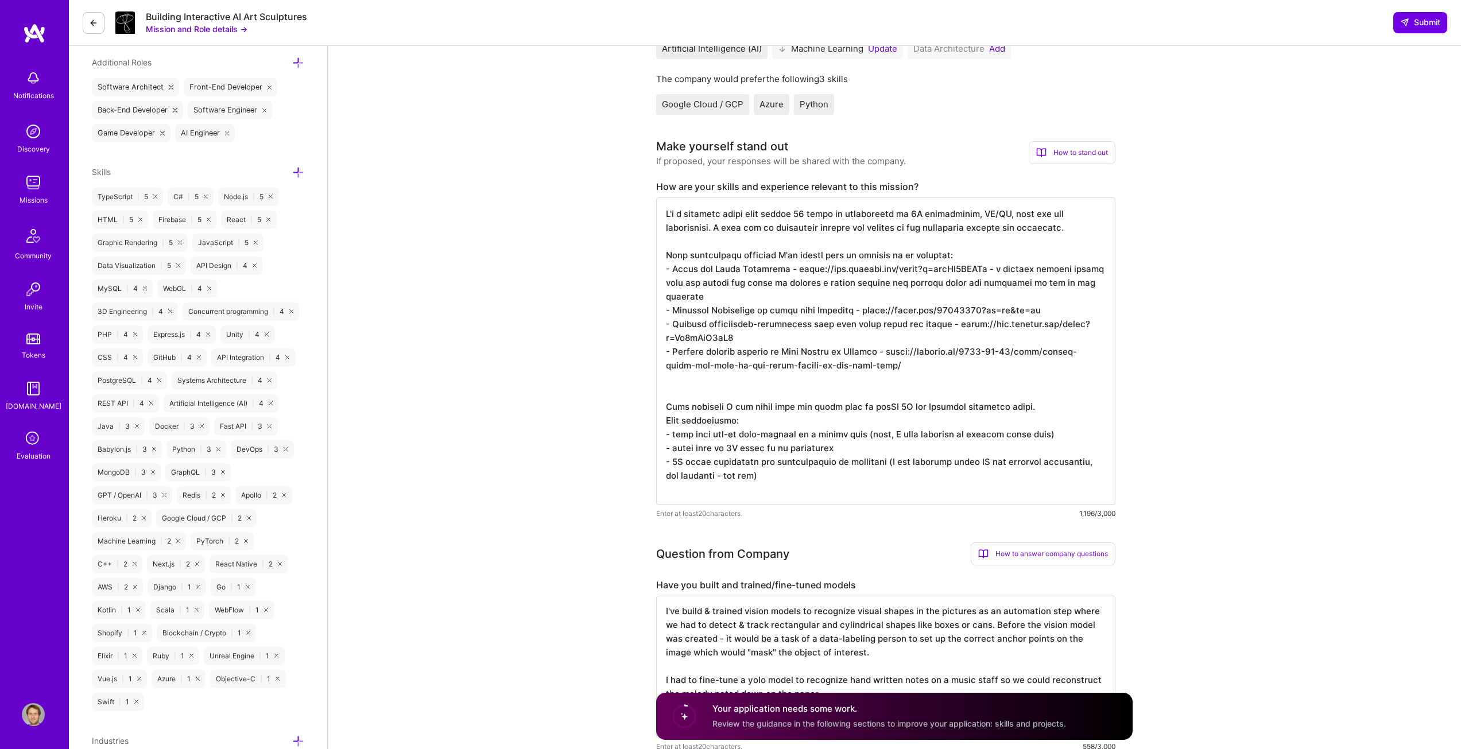
drag, startPoint x: 950, startPoint y: 322, endPoint x: 792, endPoint y: 331, distance: 158.7
click at [792, 331] on textarea at bounding box center [885, 351] width 459 height 308
drag, startPoint x: 871, startPoint y: 348, endPoint x: 881, endPoint y: 367, distance: 20.8
click at [879, 367] on textarea at bounding box center [885, 351] width 459 height 308
click at [892, 332] on textarea at bounding box center [885, 351] width 459 height 308
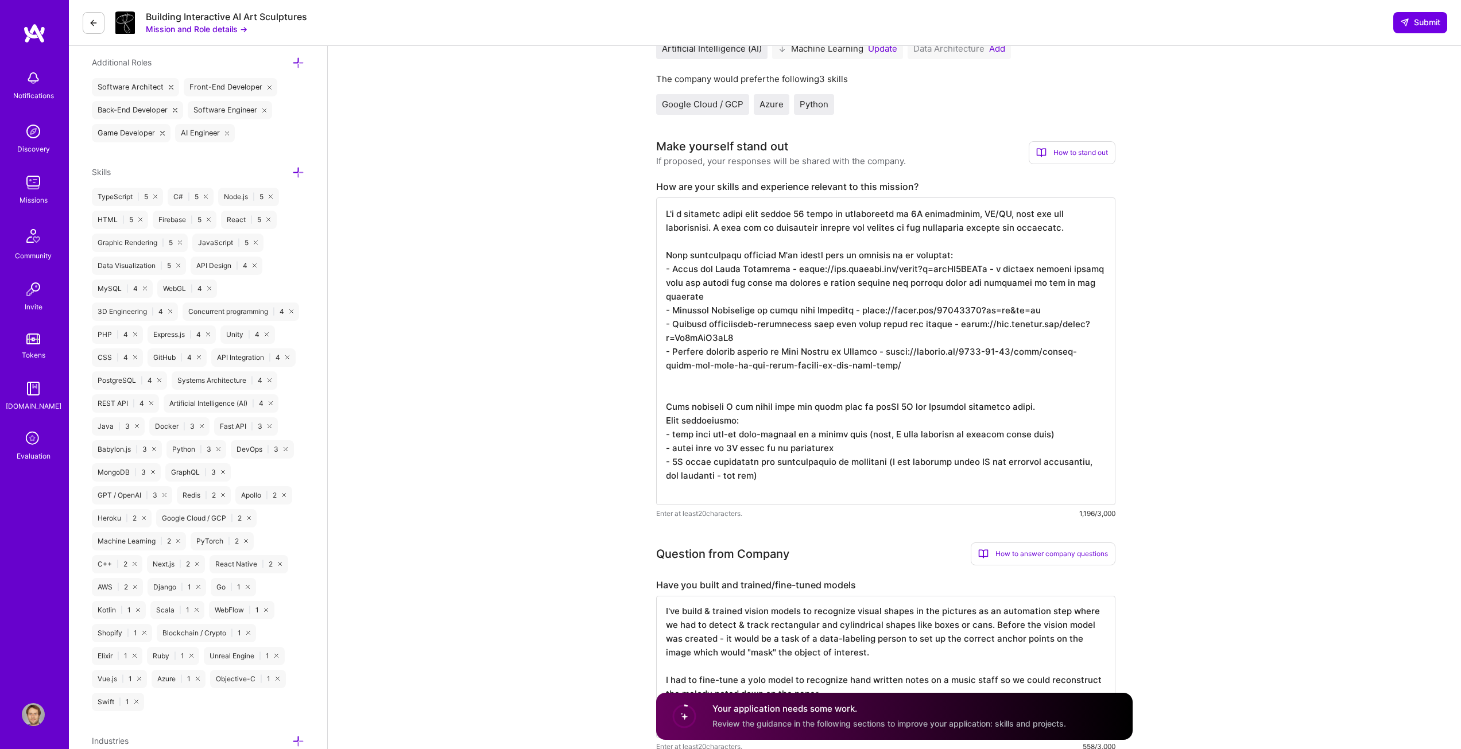
paste textarea "in 3D development, AR/VR, game development, and web development. I know how to …"
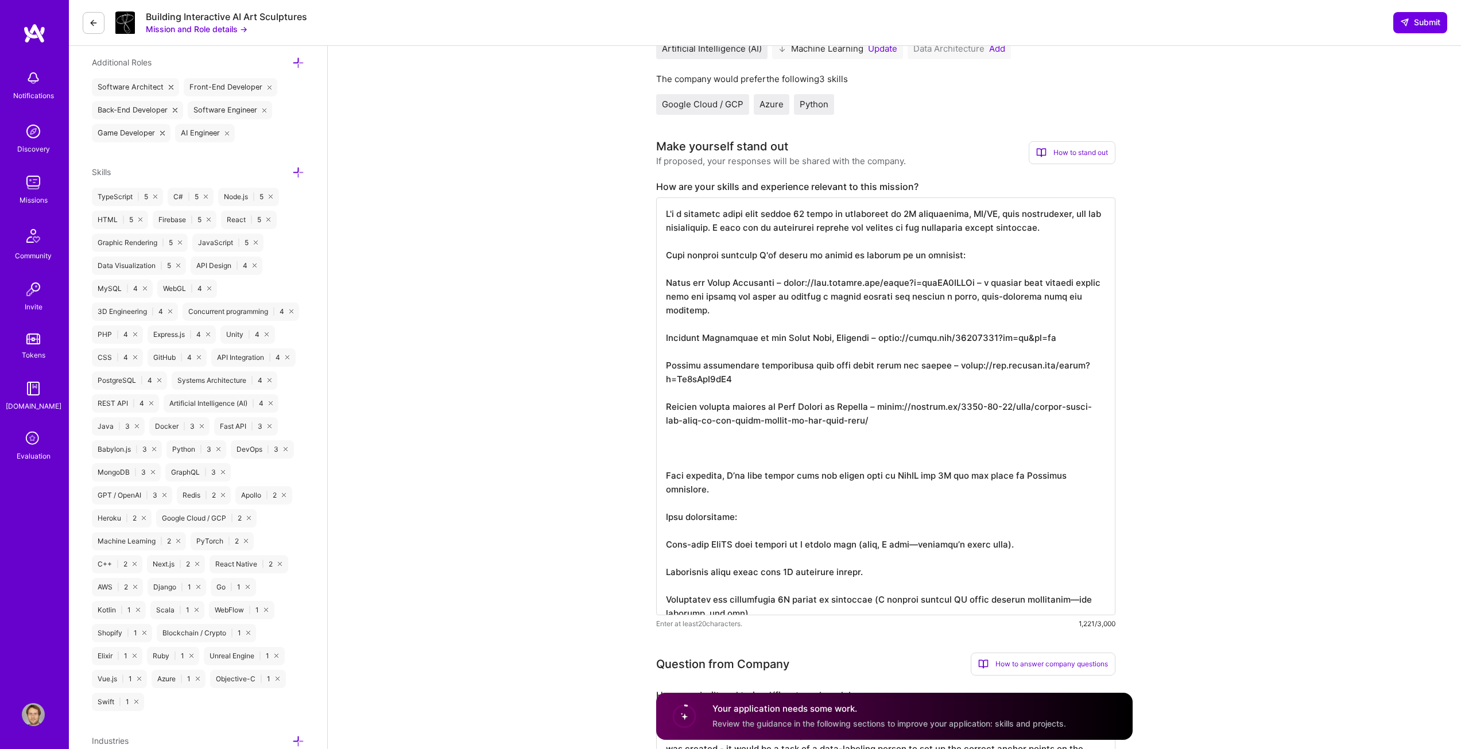
drag, startPoint x: 689, startPoint y: 273, endPoint x: 683, endPoint y: 282, distance: 10.7
click at [689, 273] on textarea at bounding box center [885, 406] width 459 height 418
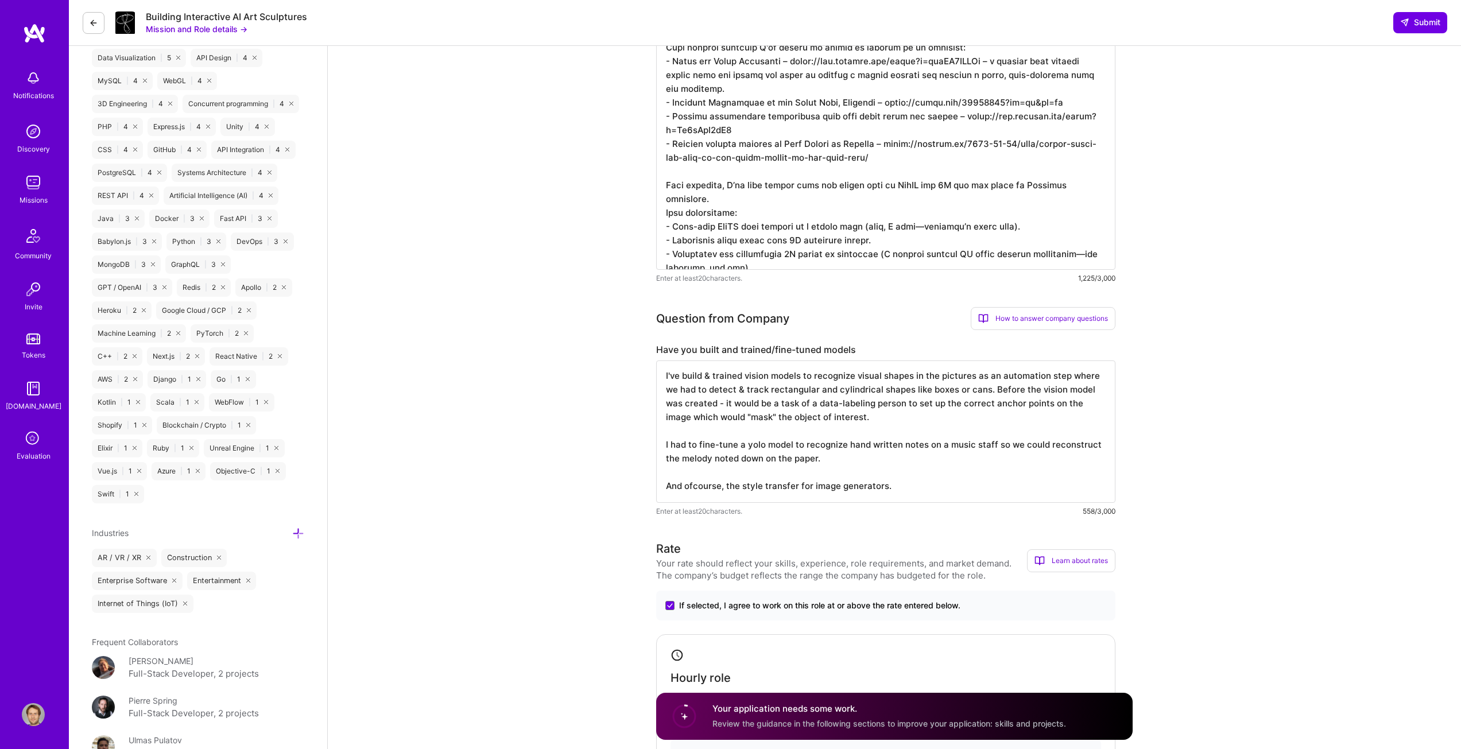
scroll to position [631, 0]
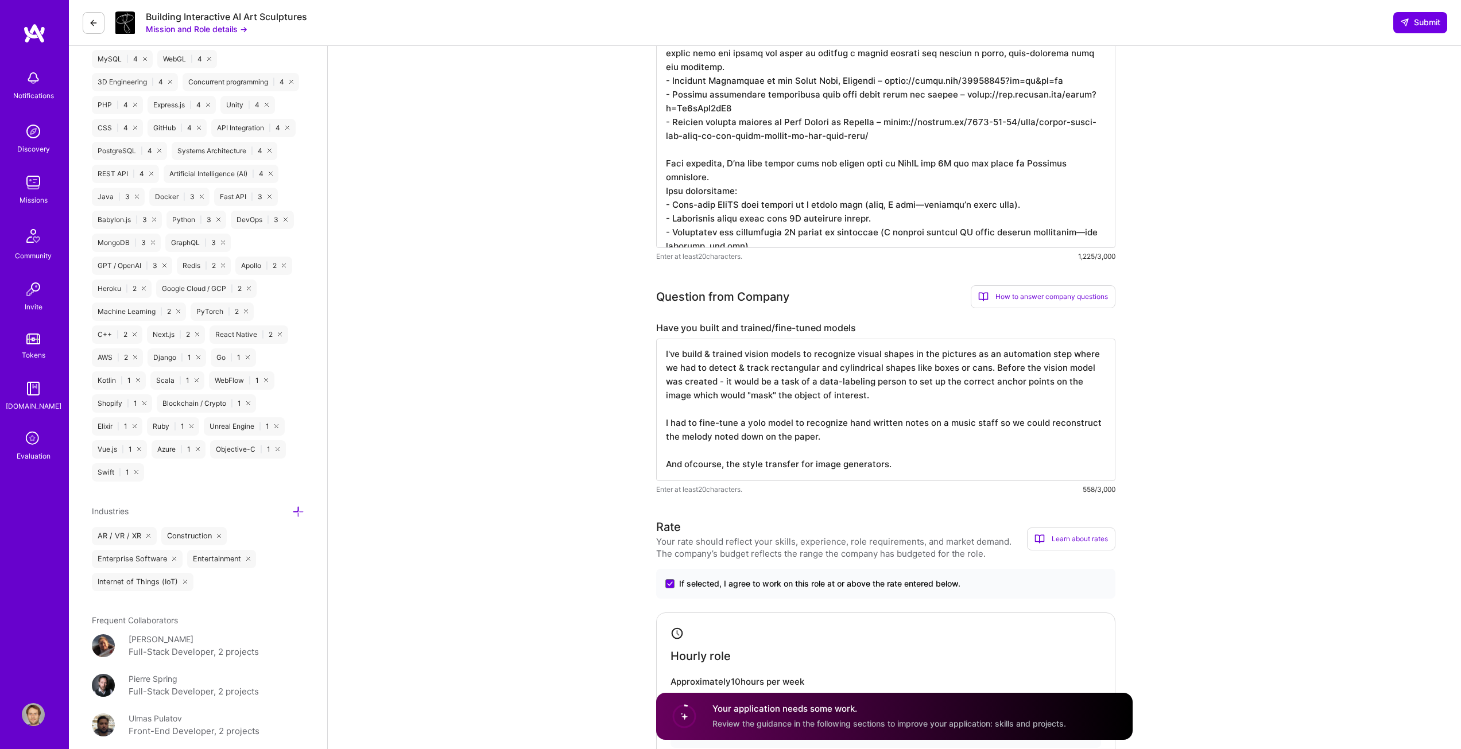
type textarea "I'm a creative coder with almost 20 years of experience in 3D development, AR/V…"
click at [950, 435] on textarea "I've build & trained vision models to recognize visual shapes in the pictures a…" at bounding box center [885, 410] width 459 height 142
click at [804, 406] on textarea "I've build & trained vision models to recognize visual shapes in the pictures a…" at bounding box center [885, 410] width 459 height 142
paste textarea "’ve built and trained vision models to recognize visual shapes in images as par…"
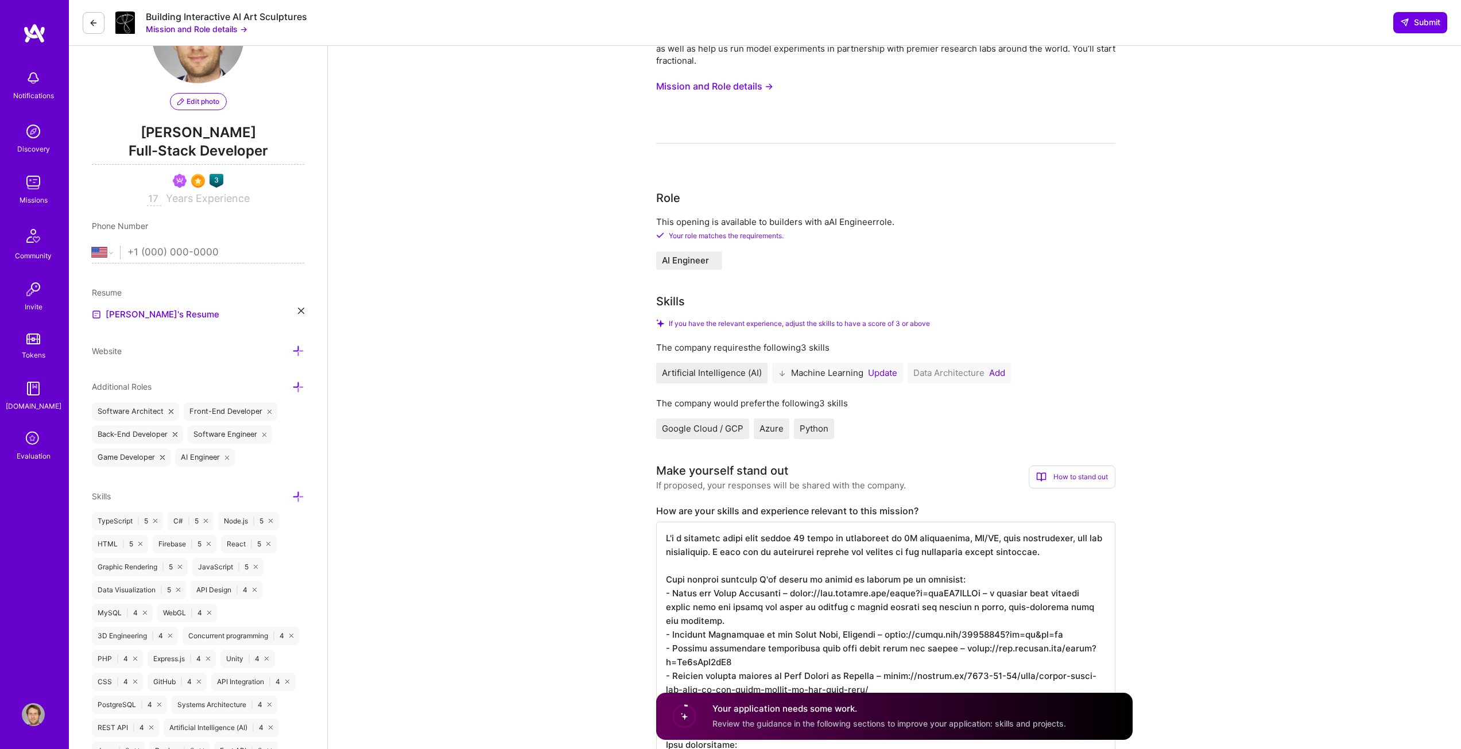
scroll to position [0, 0]
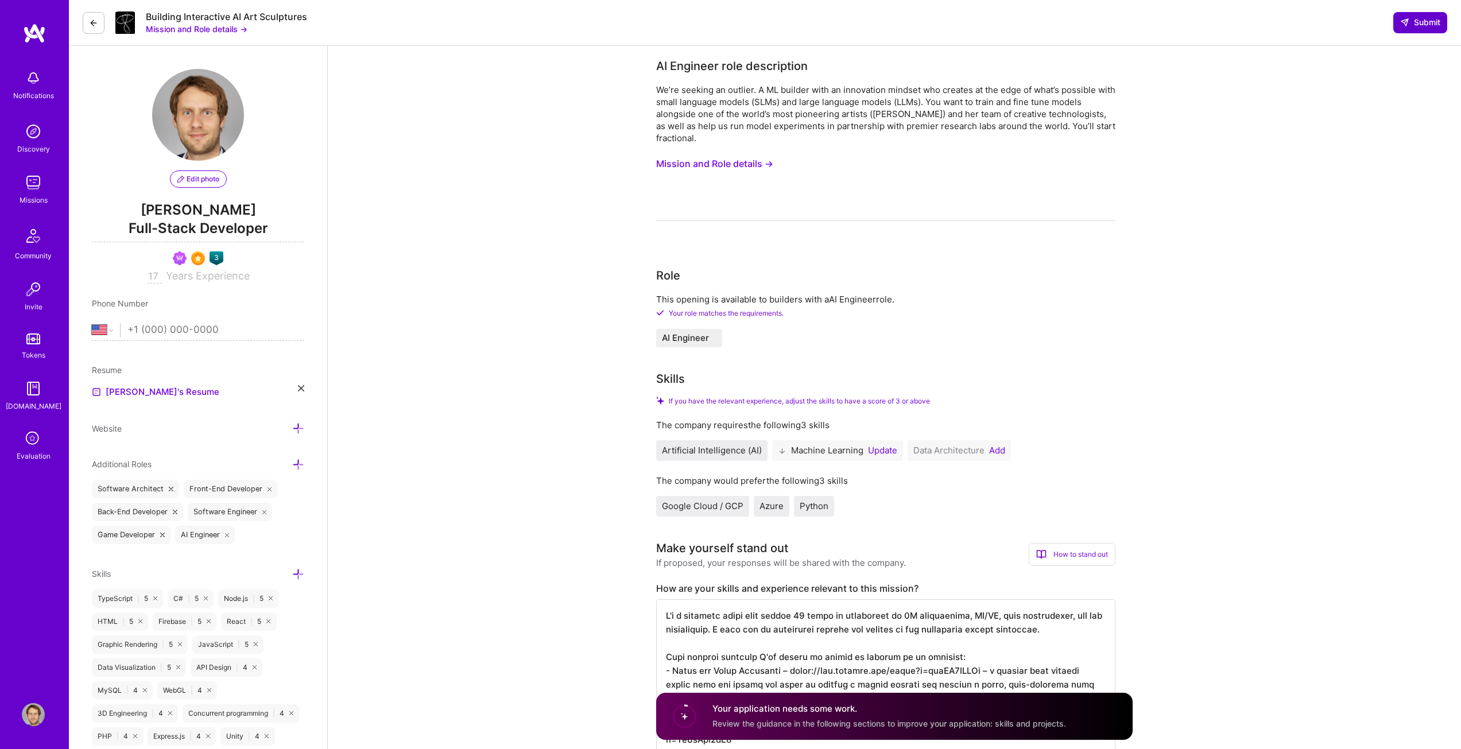
type textarea "I’ve built and trained vision models to recognize visual shapes in images as pa…"
click at [1413, 17] on span "Submit" at bounding box center [1420, 22] width 40 height 11
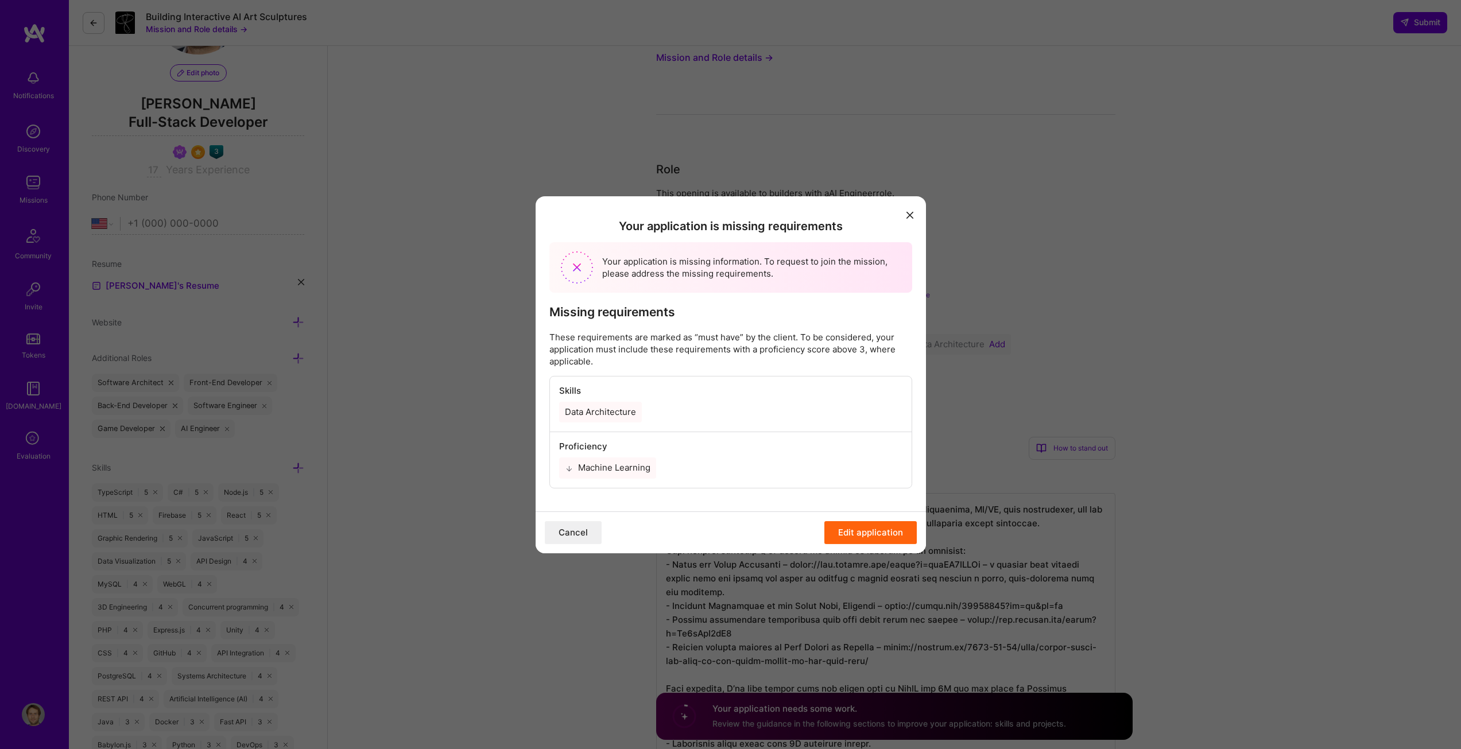
scroll to position [172, 0]
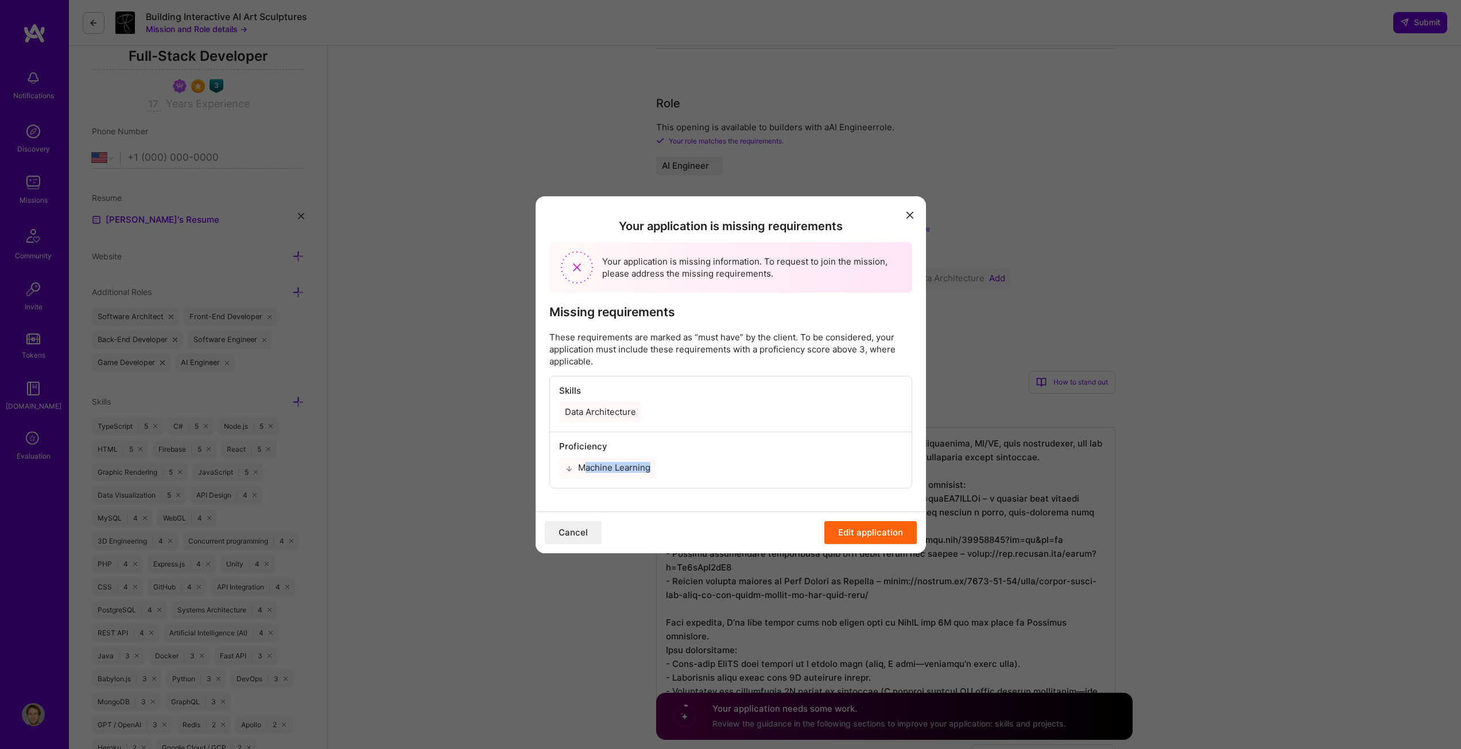
drag, startPoint x: 643, startPoint y: 464, endPoint x: 622, endPoint y: 444, distance: 29.2
click at [659, 464] on div "Machine Learning" at bounding box center [730, 468] width 343 height 21
drag, startPoint x: 583, startPoint y: 414, endPoint x: 637, endPoint y: 411, distance: 54.0
click at [637, 411] on div "Data Architecture" at bounding box center [600, 412] width 83 height 21
click at [671, 407] on div "Data Architecture" at bounding box center [730, 412] width 343 height 21
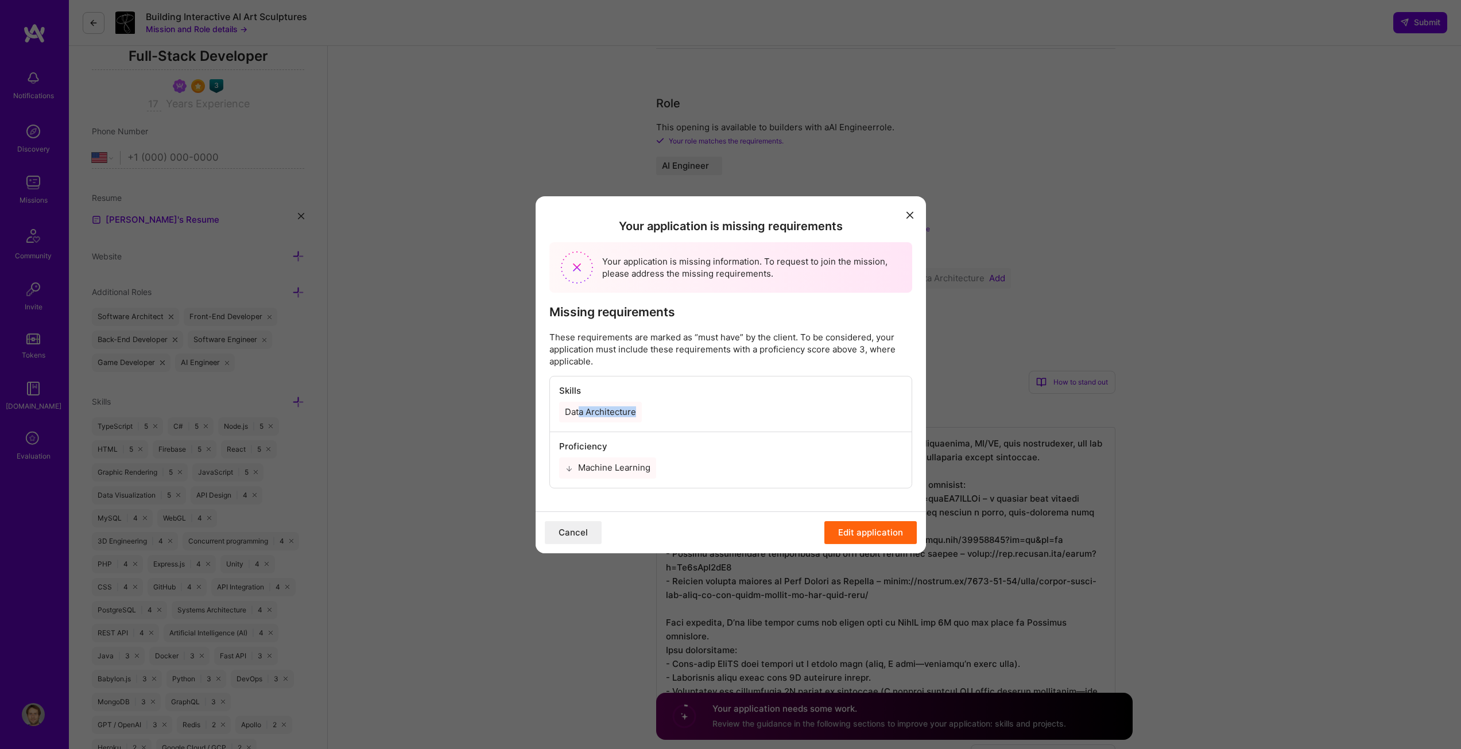
click at [860, 529] on button "Edit application" at bounding box center [870, 532] width 92 height 23
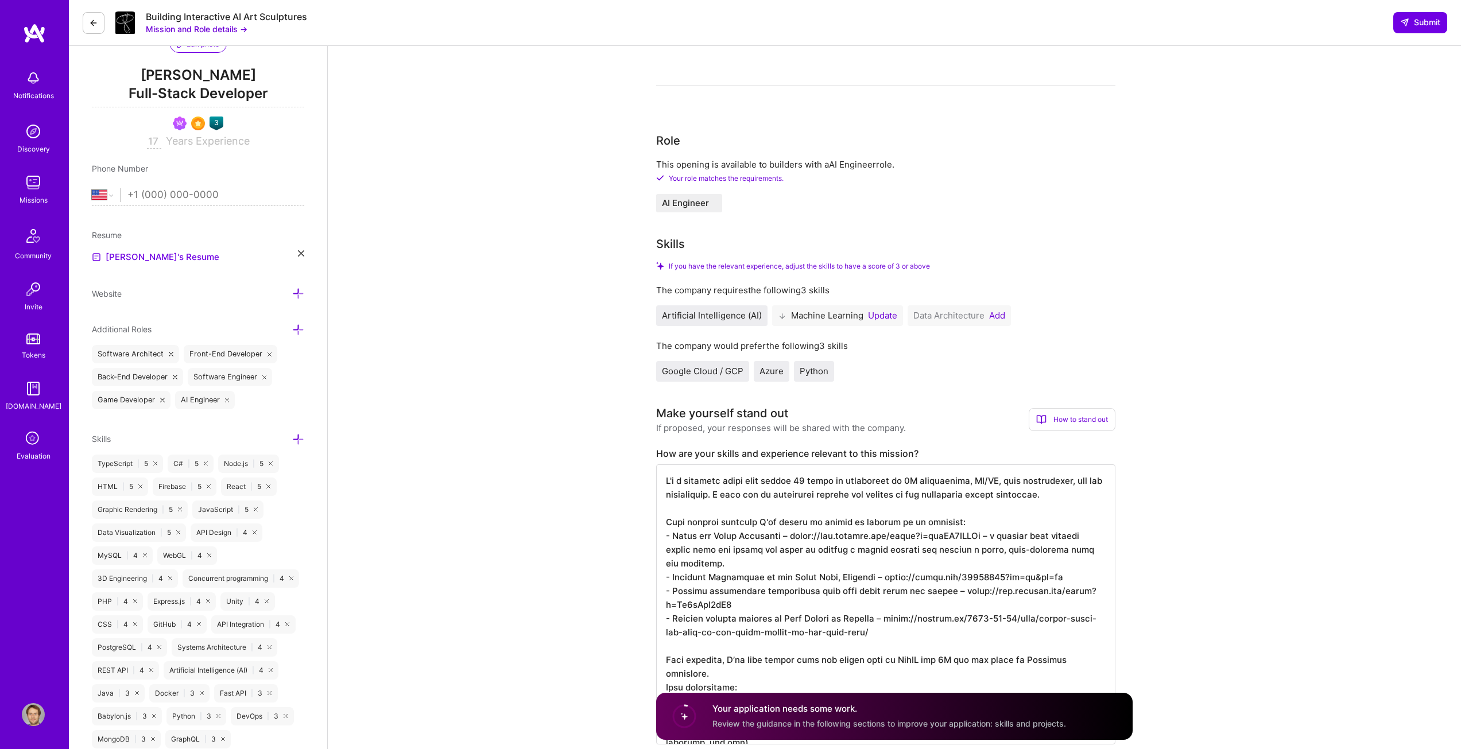
scroll to position [115, 0]
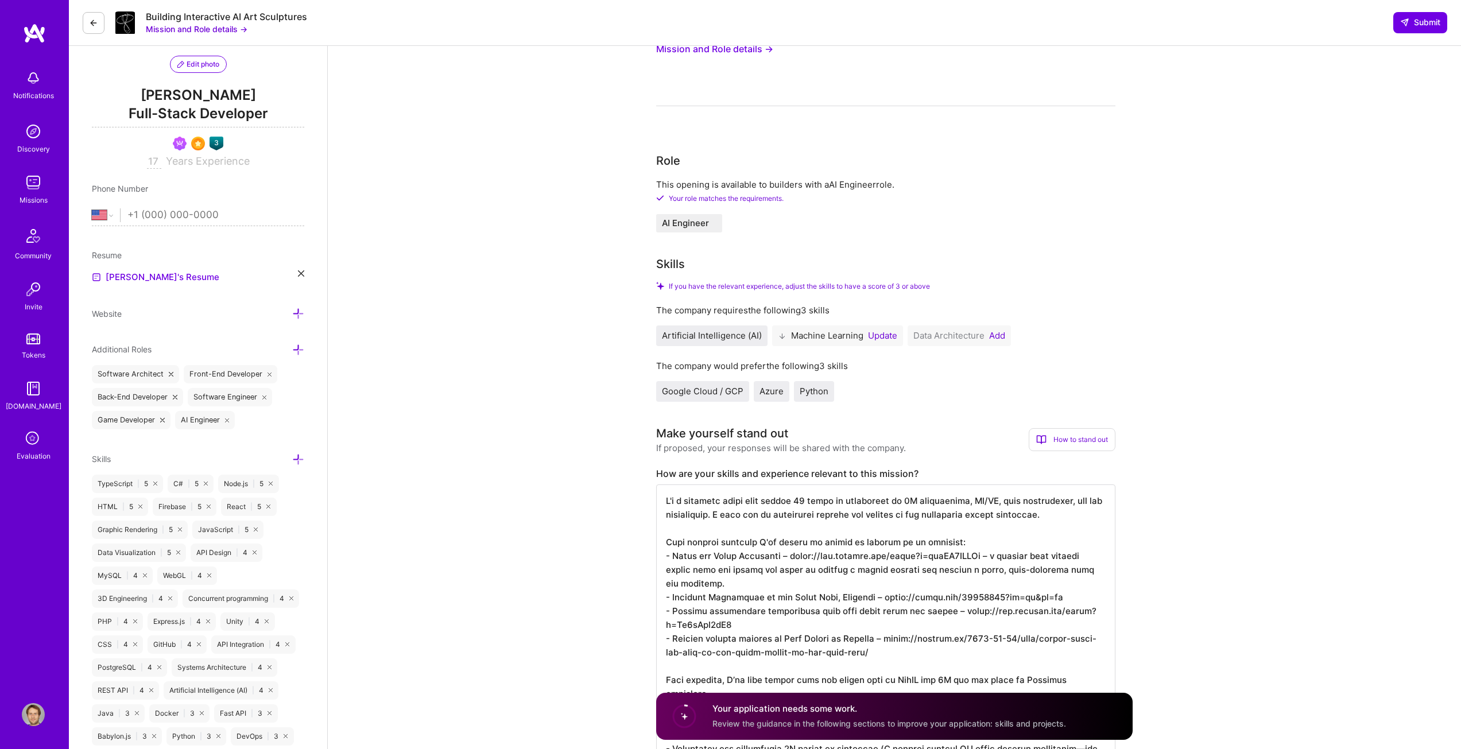
click at [886, 336] on button "Update" at bounding box center [882, 335] width 29 height 9
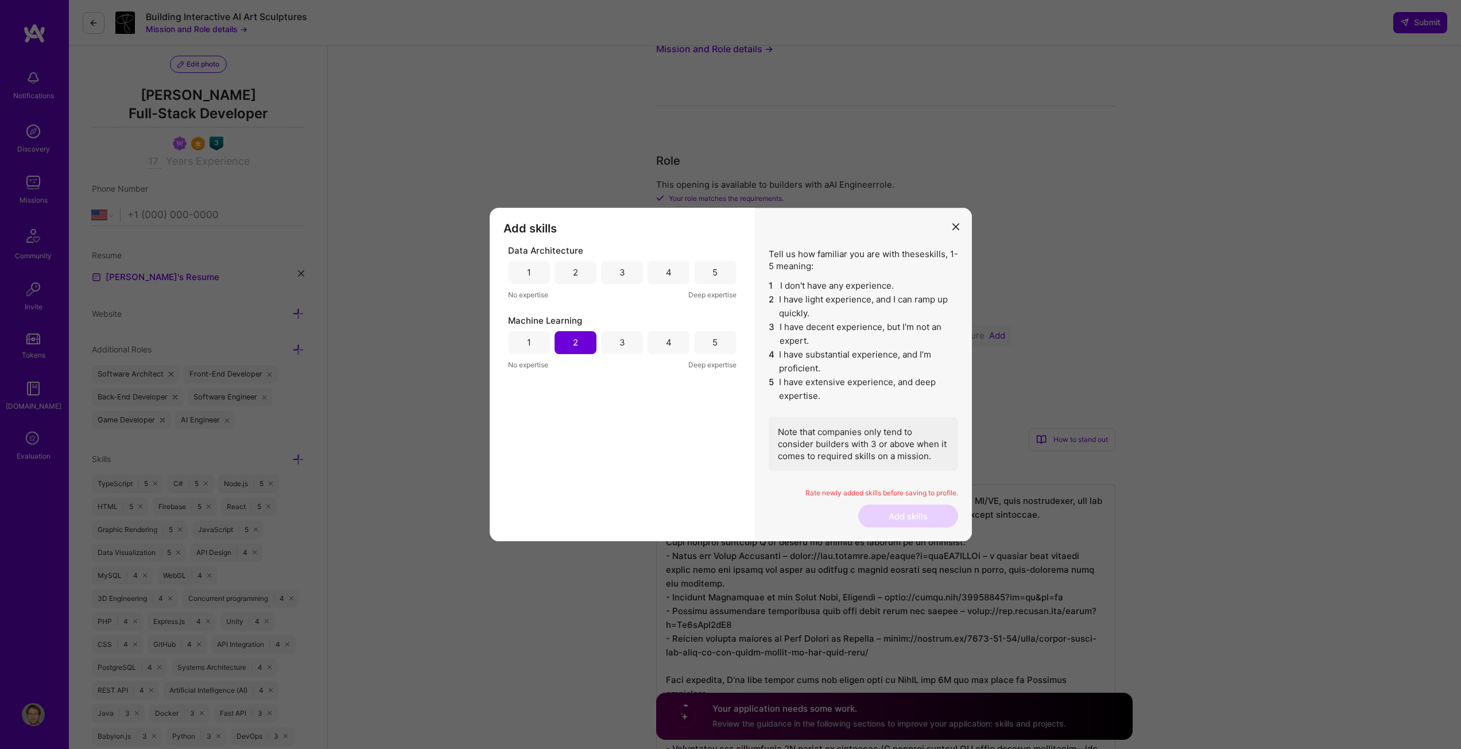
click at [665, 343] on div "4" at bounding box center [669, 342] width 42 height 23
click at [621, 268] on div "3" at bounding box center [622, 272] width 6 height 12
click at [921, 518] on button "Add skills" at bounding box center [908, 516] width 100 height 23
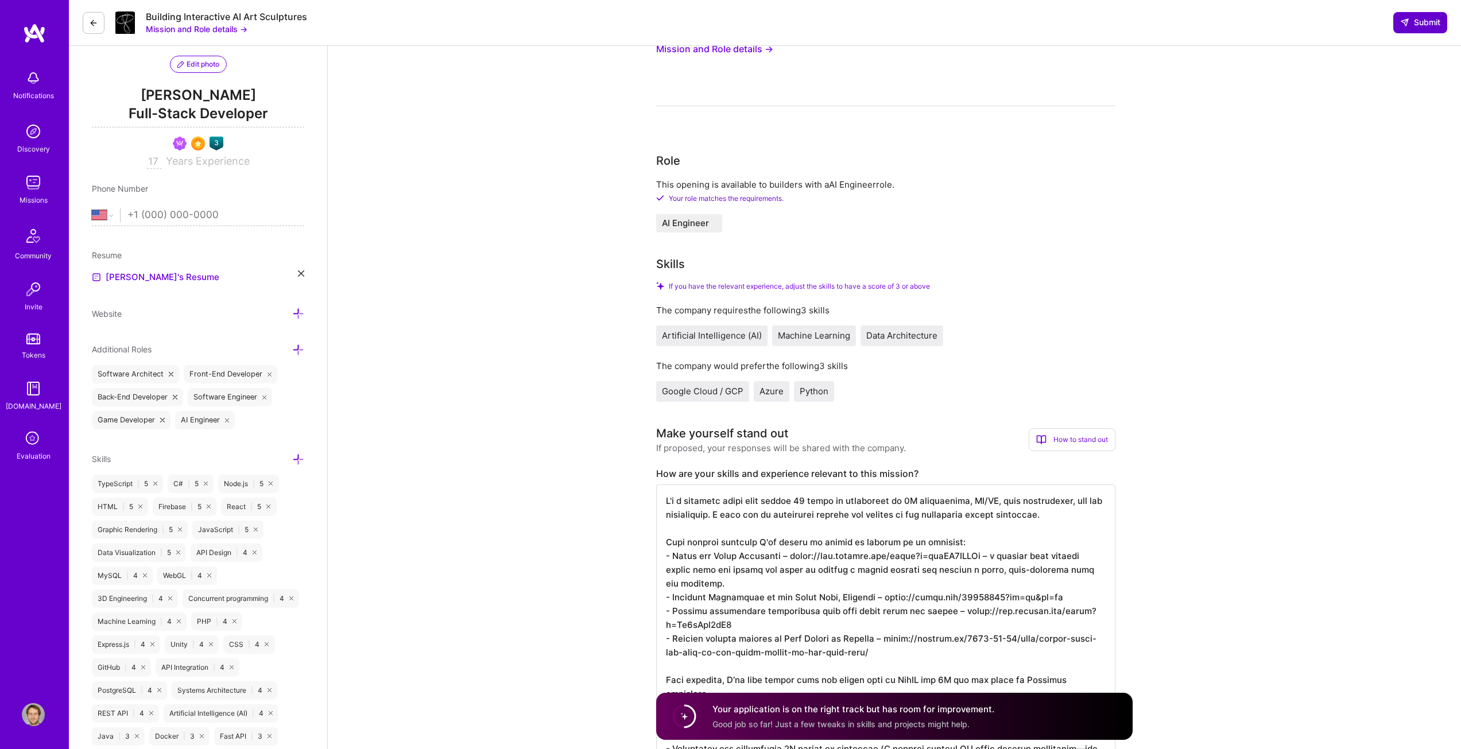
click at [1423, 17] on span "Submit" at bounding box center [1420, 22] width 40 height 11
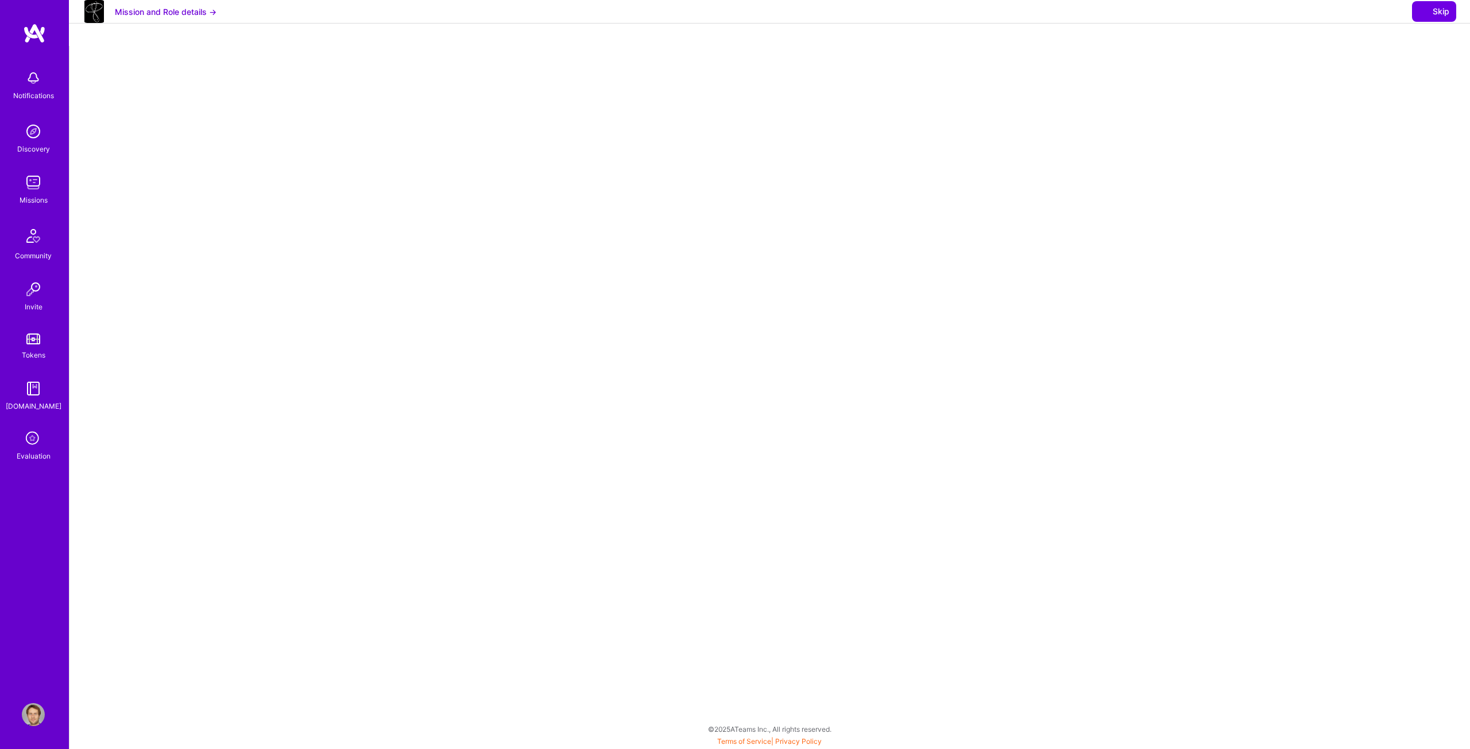
click at [1248, 286] on div at bounding box center [769, 345] width 1354 height 577
select select "US"
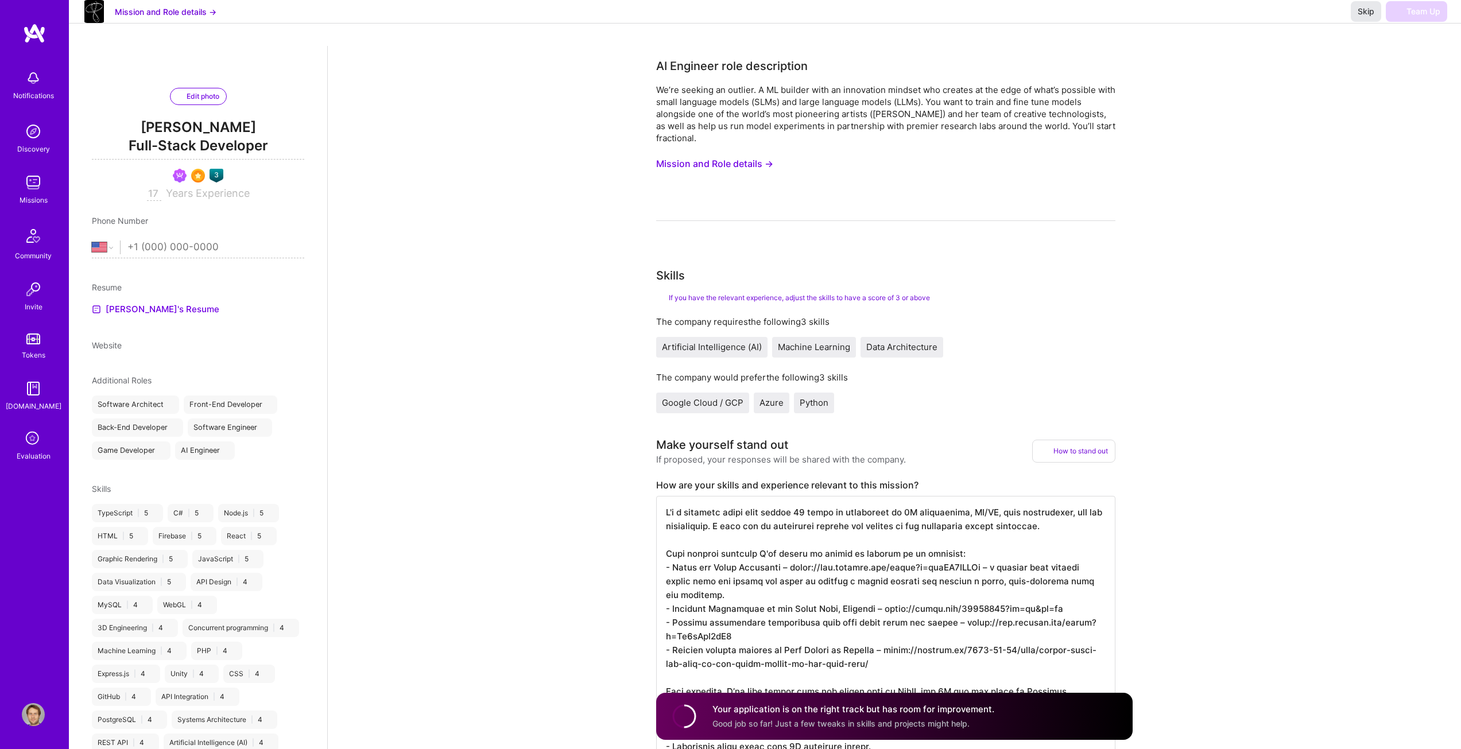
click at [1359, 17] on span "Skip" at bounding box center [1366, 11] width 17 height 11
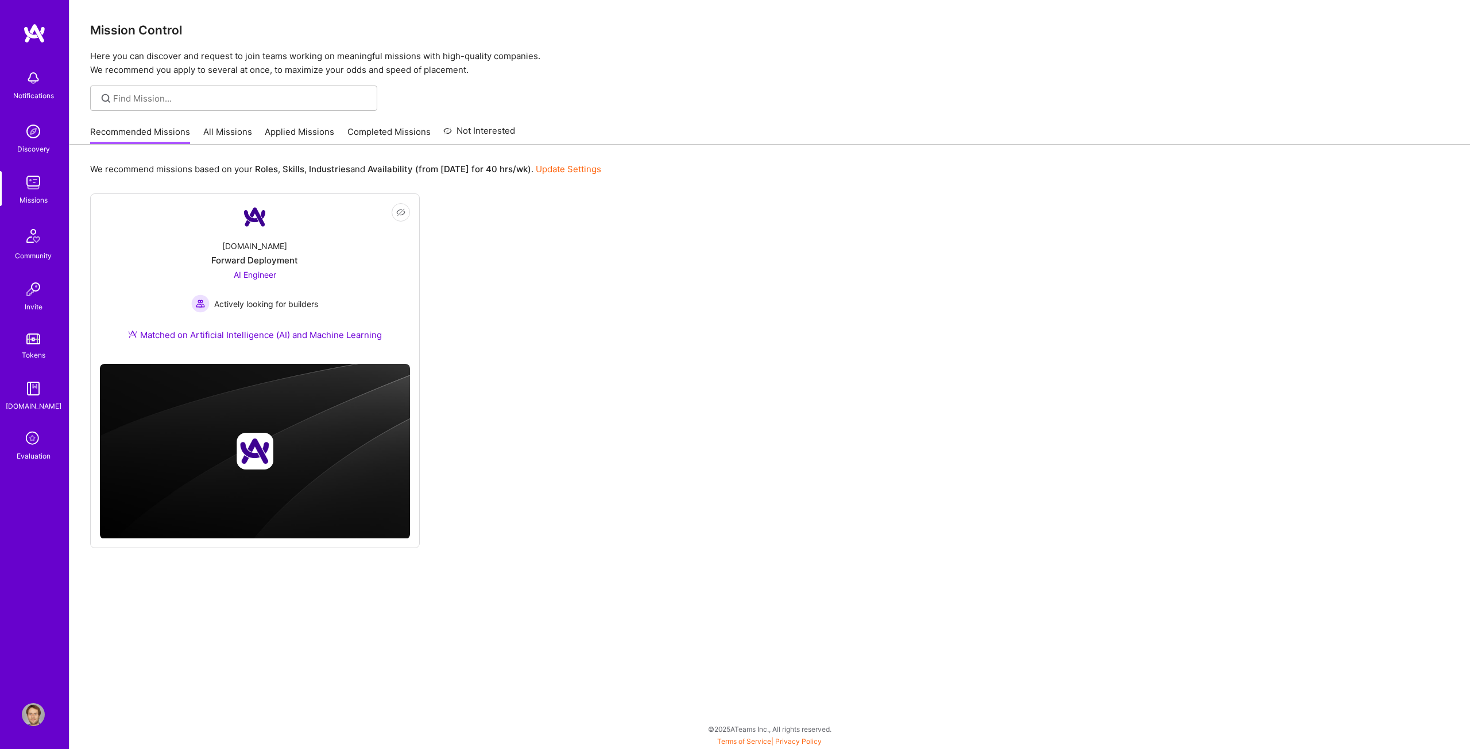
click at [277, 130] on link "Applied Missions" at bounding box center [299, 135] width 69 height 19
